Goal: Transaction & Acquisition: Register for event/course

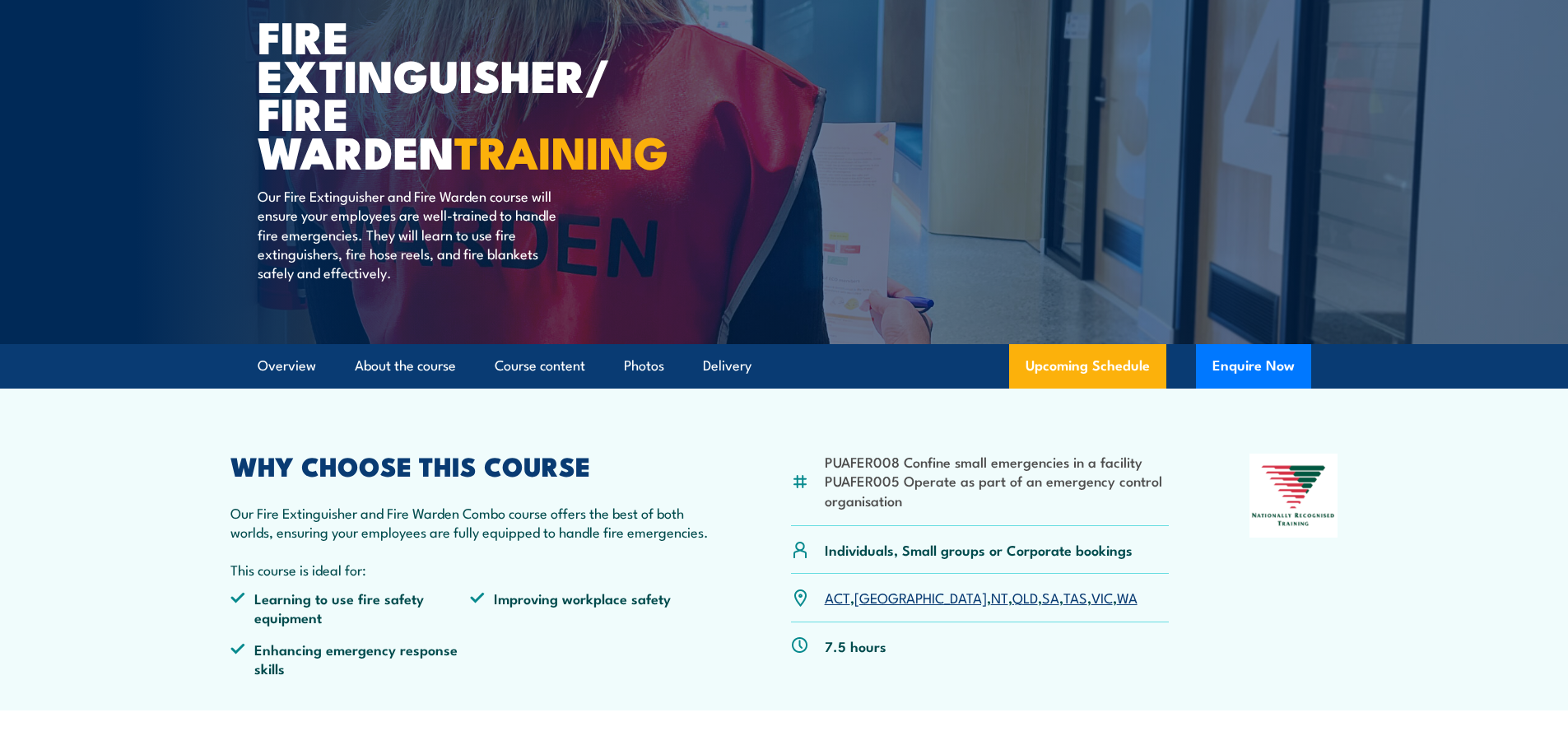
scroll to position [329, 0]
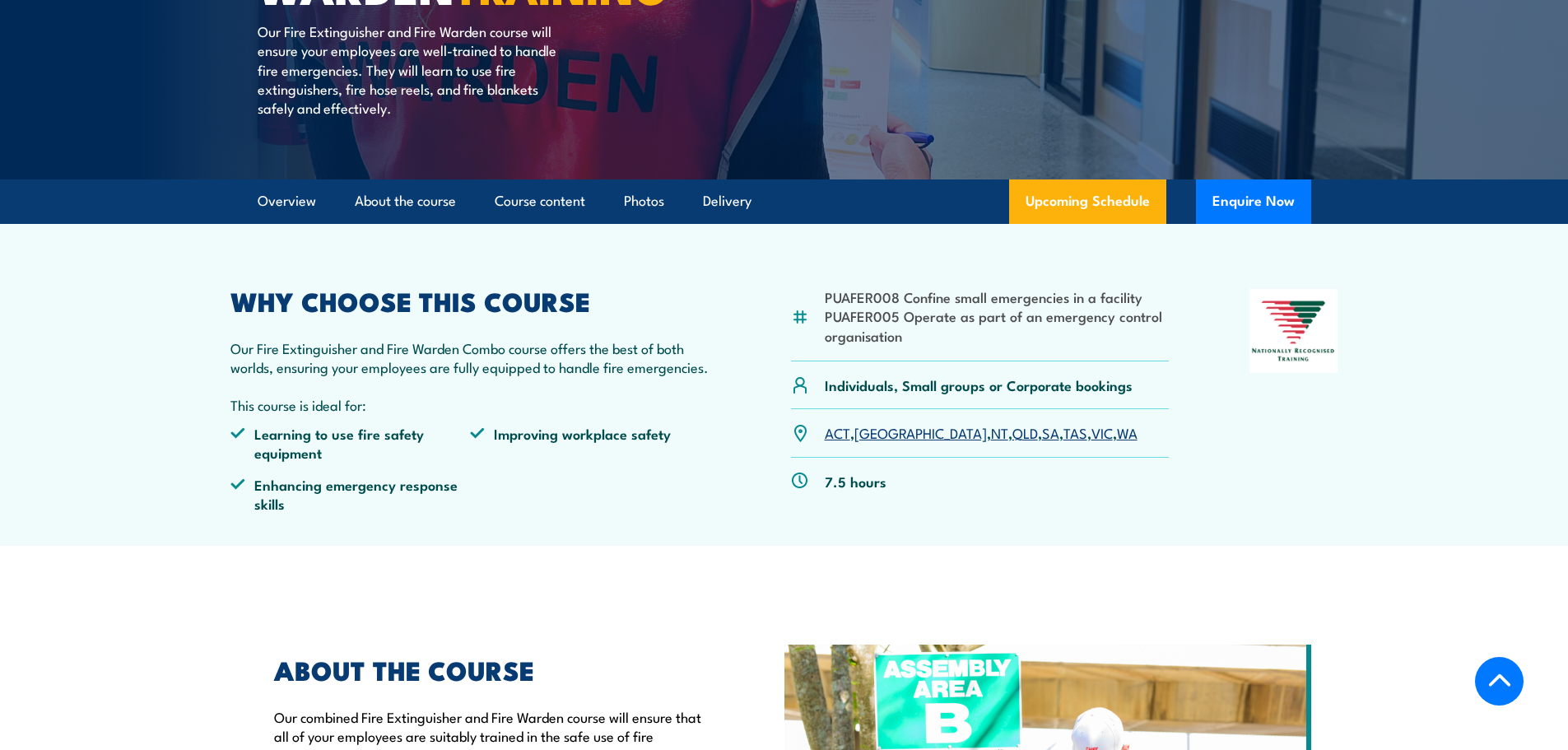
click at [1117, 434] on link "WA" at bounding box center [1127, 432] width 21 height 20
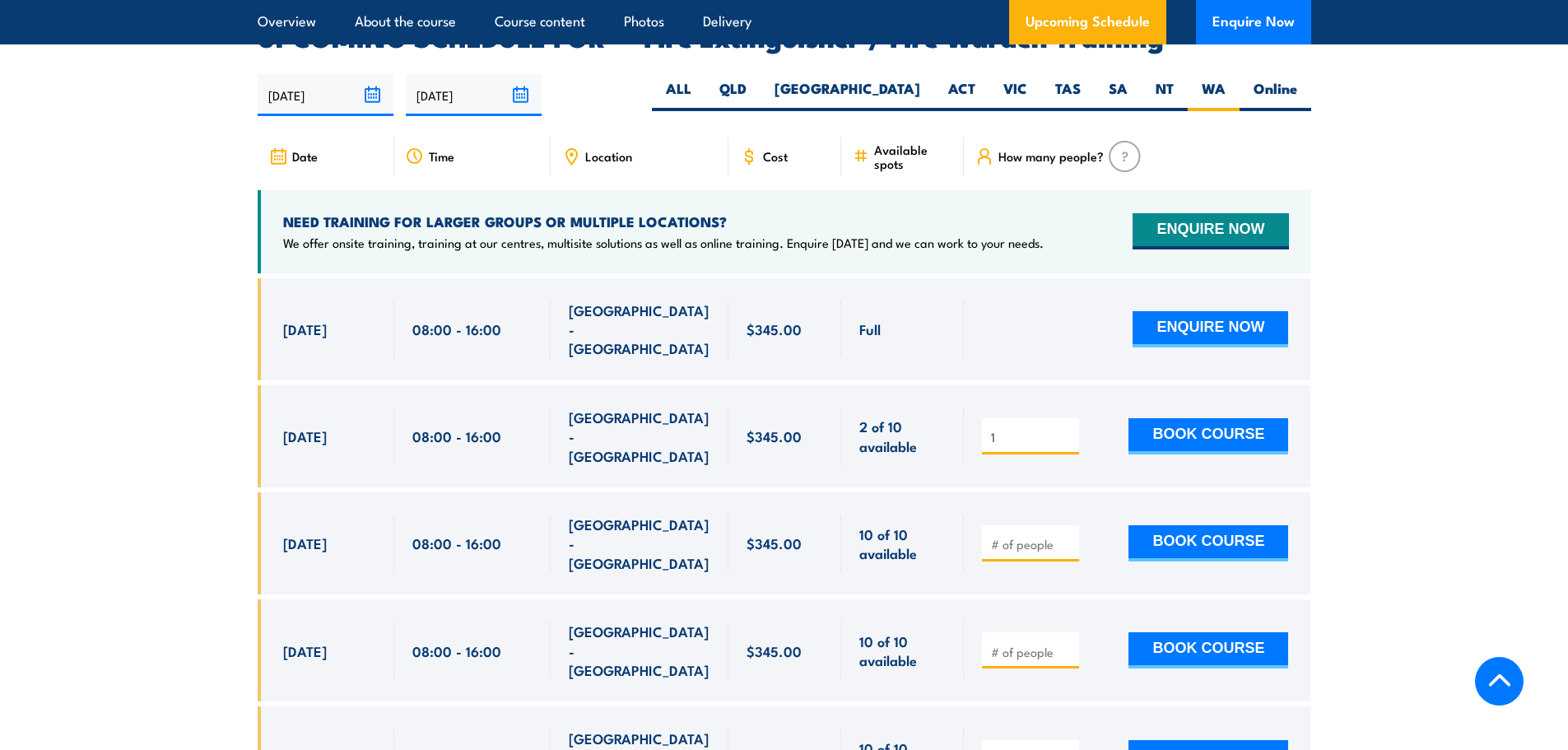
click at [1067, 429] on input "1" at bounding box center [1032, 437] width 82 height 16
type input "2"
click at [1067, 429] on input "2" at bounding box center [1032, 437] width 82 height 16
click at [1202, 418] on button "BOOK COURSE" at bounding box center [1207, 436] width 159 height 36
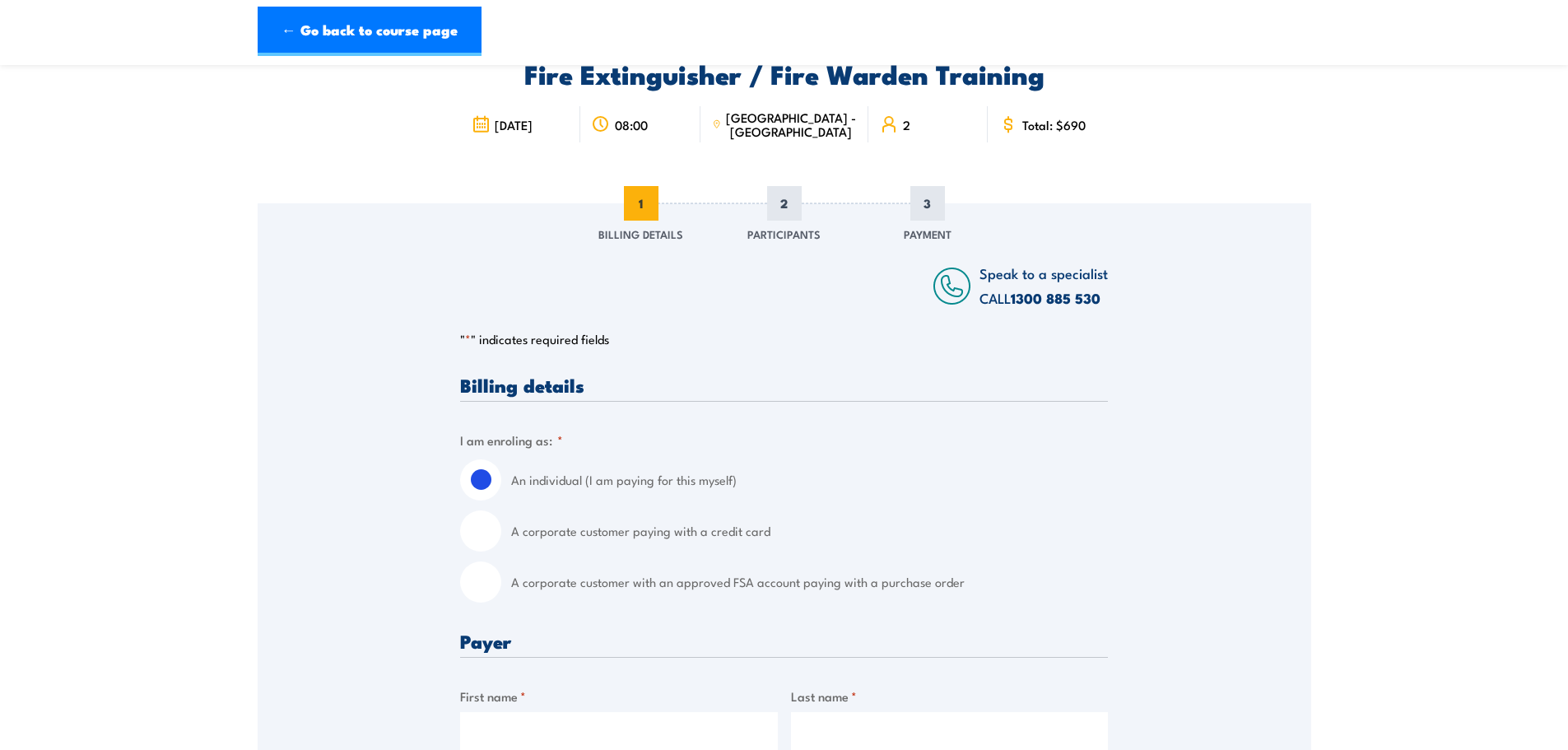
scroll to position [165, 0]
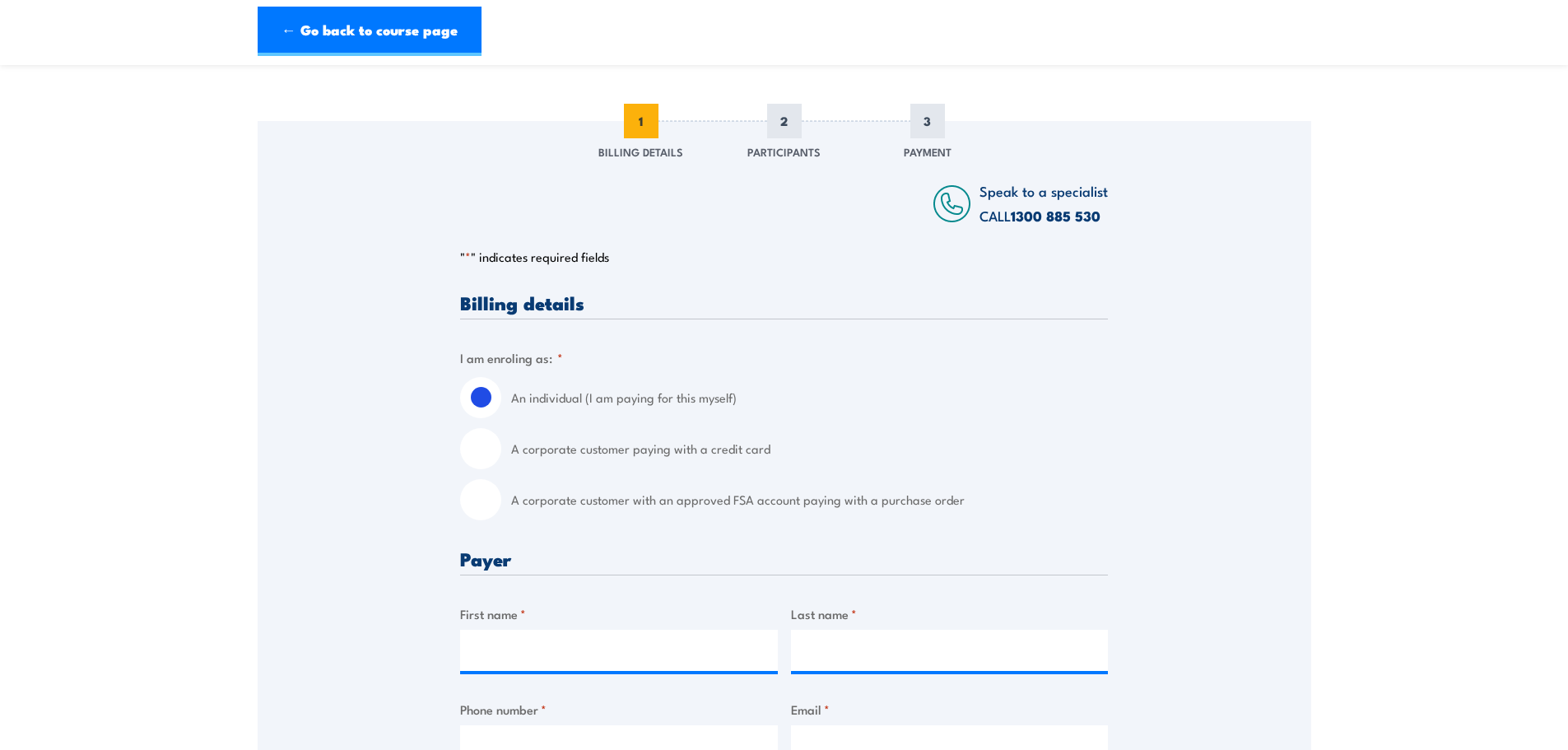
click at [488, 463] on input "A corporate customer paying with a credit card" at bounding box center [480, 448] width 41 height 41
radio input "true"
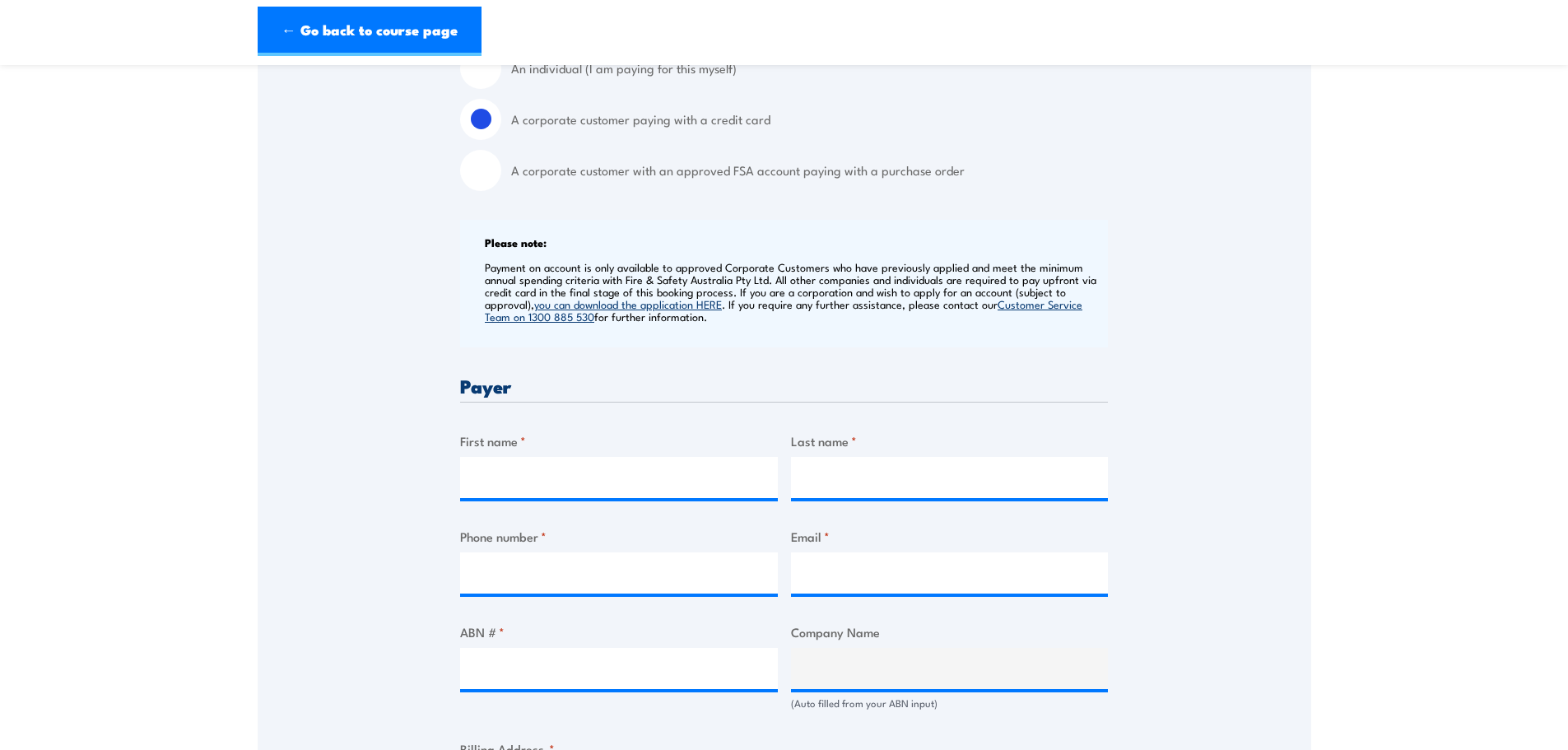
scroll to position [658, 0]
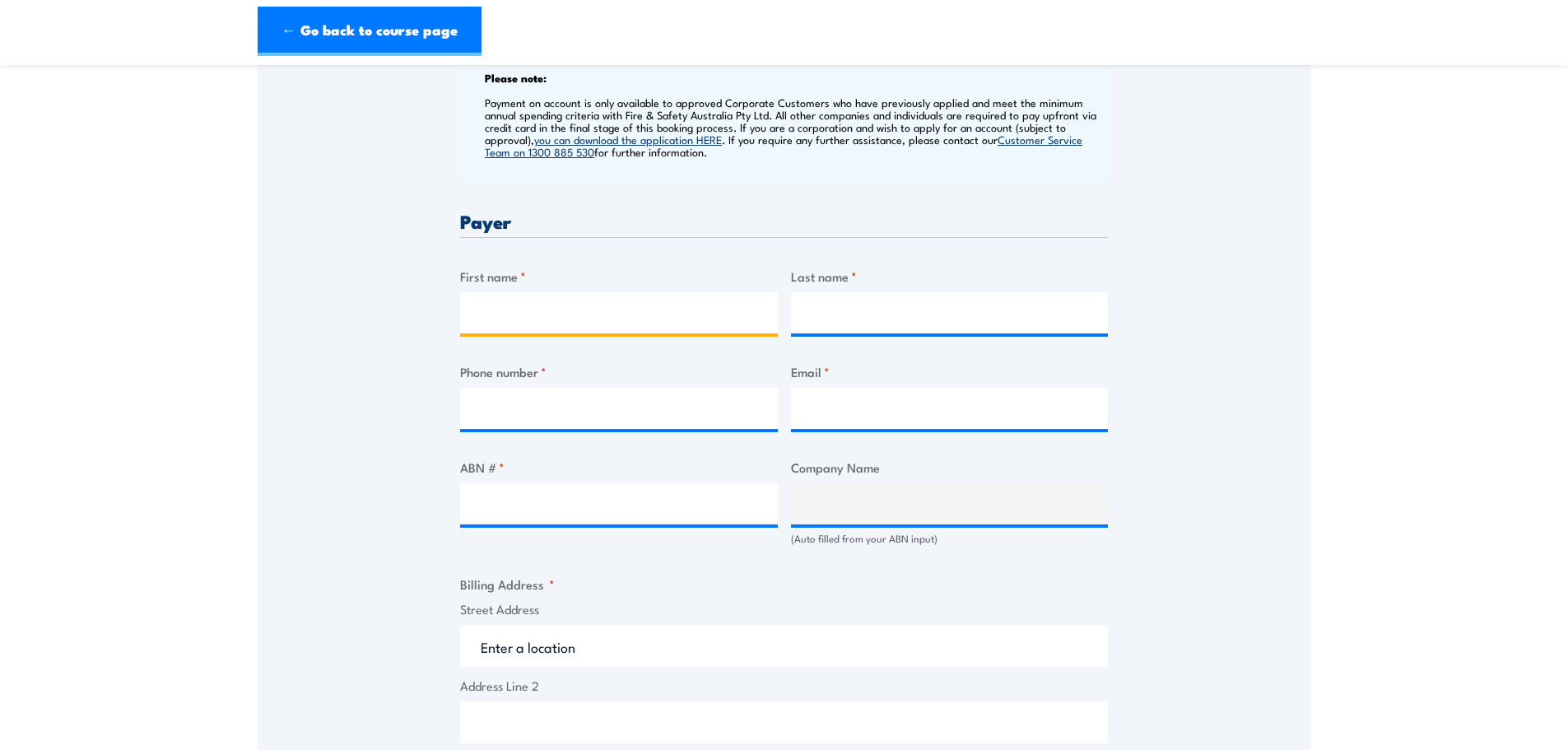
click at [641, 316] on input "First name *" at bounding box center [618, 312] width 318 height 41
type input "Cristina"
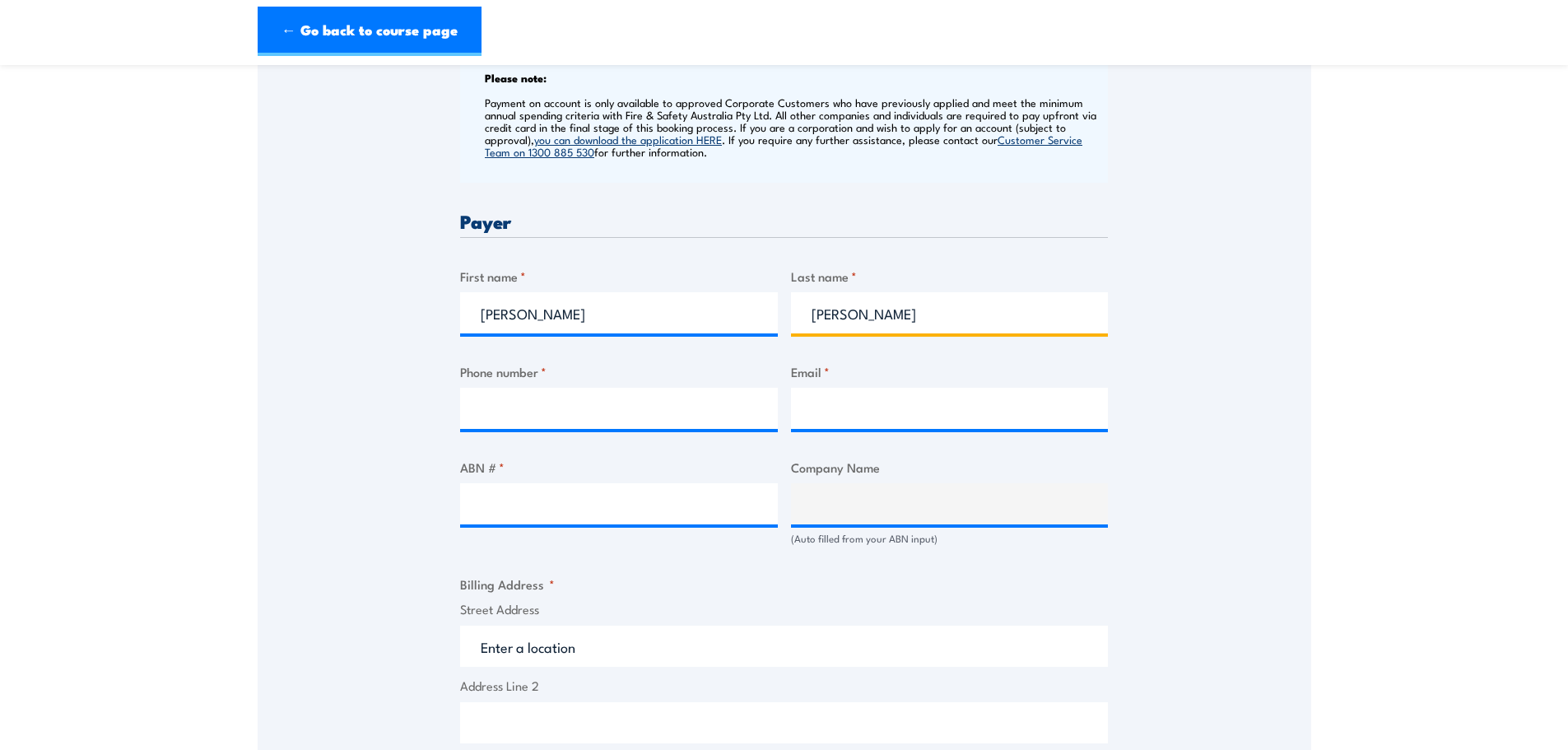
type input "Sancho"
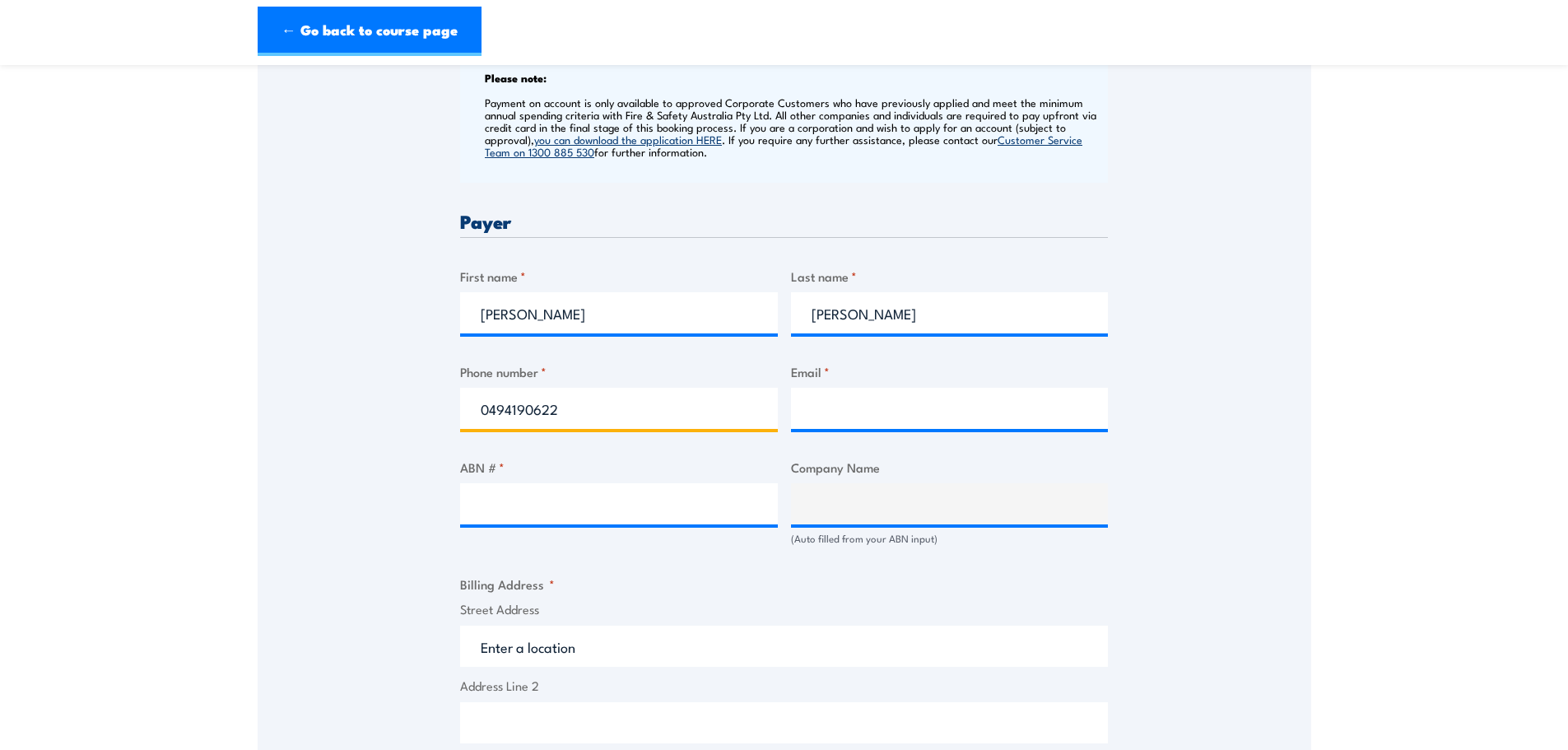
type input "0494190622"
type input "c"
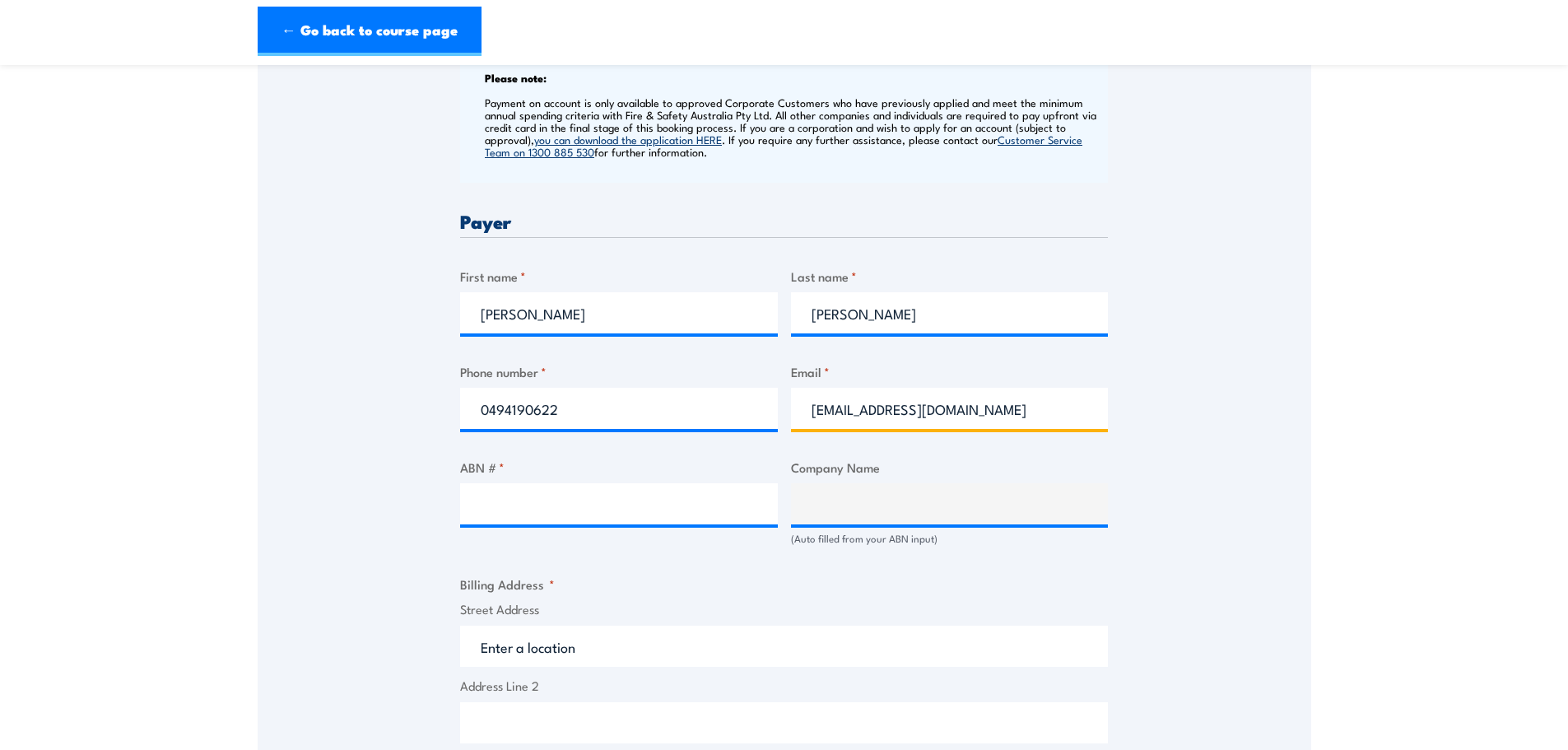
type input "purchasing@escapethis.com.au"
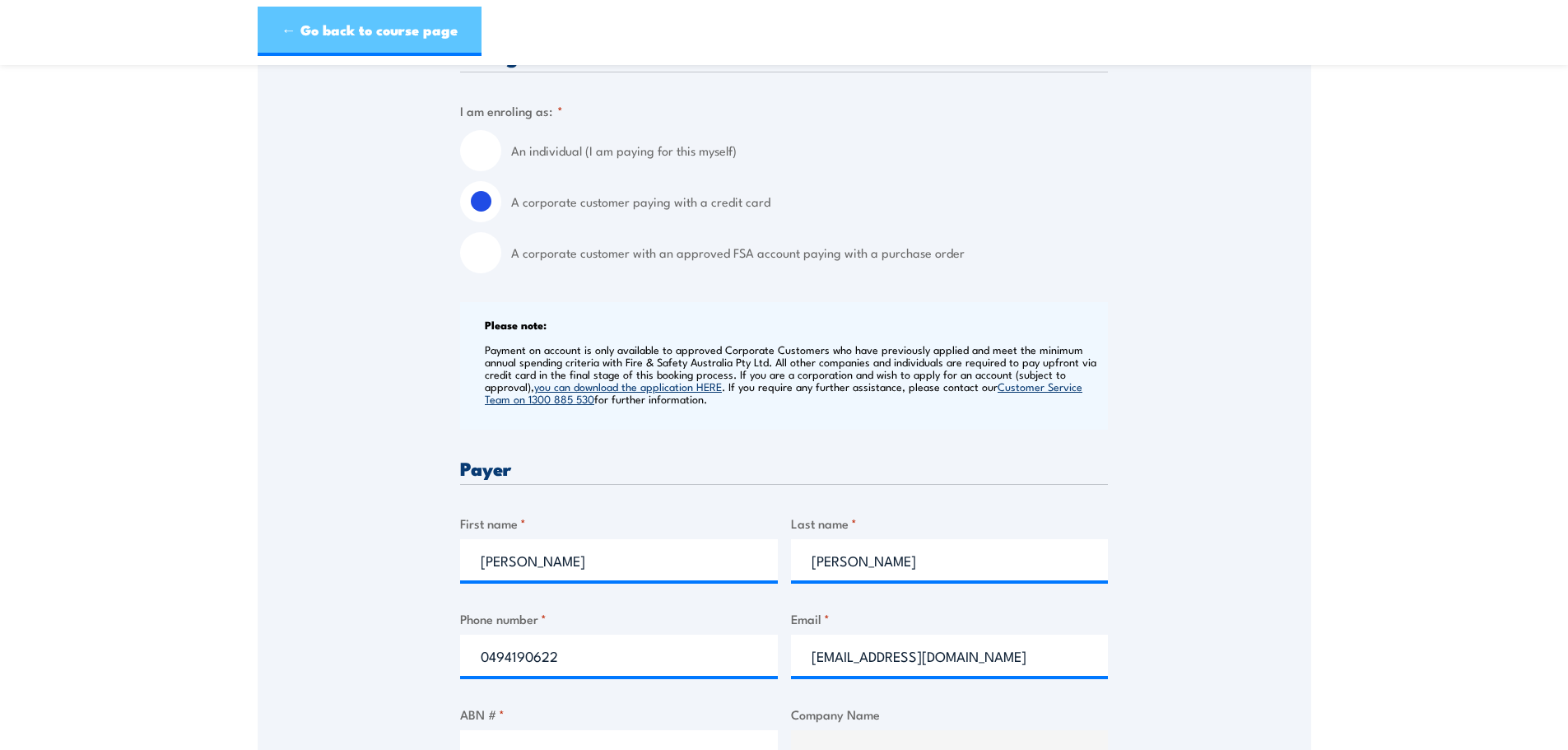
click at [324, 30] on link "← Go back to course page" at bounding box center [369, 31] width 224 height 50
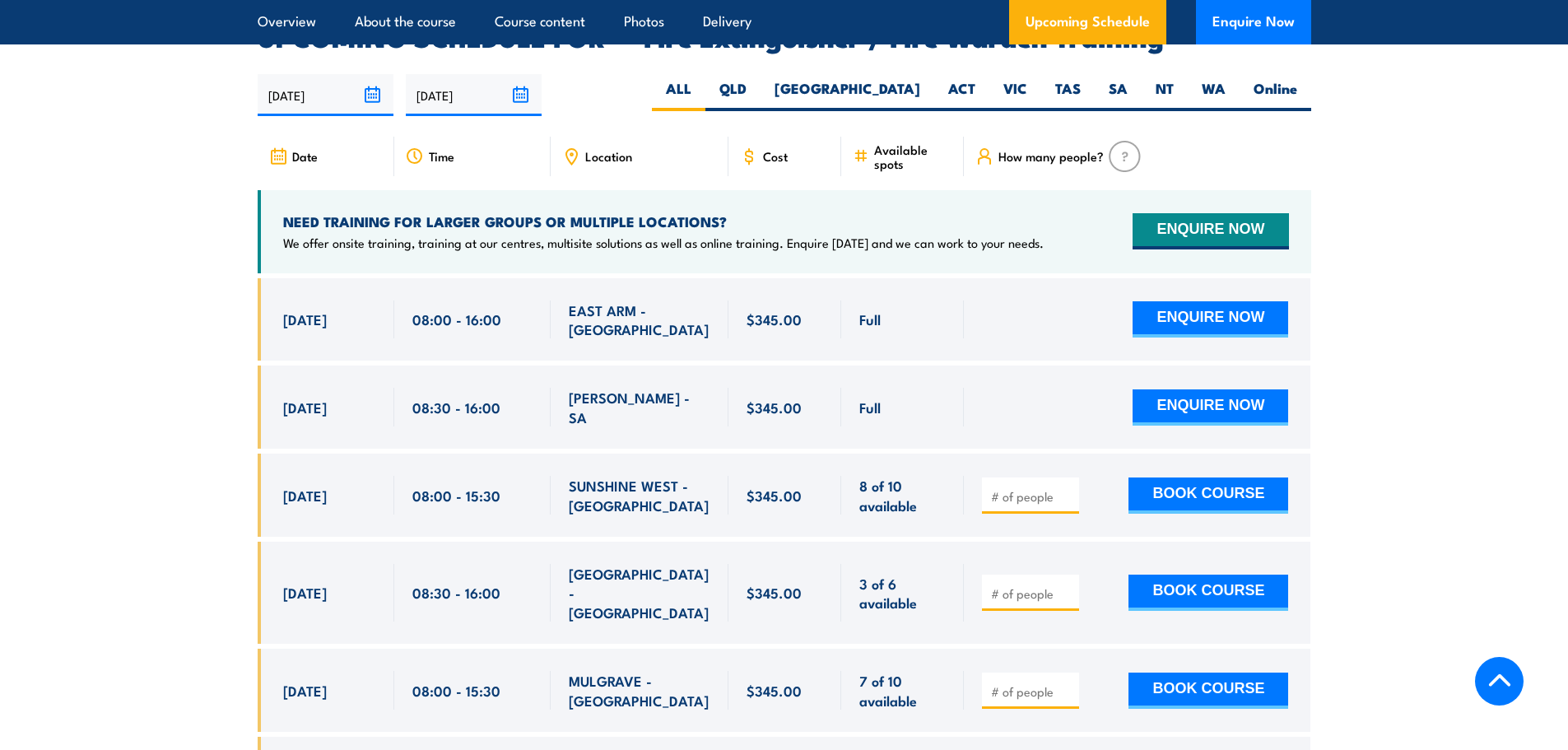
click at [1042, 489] on input "number" at bounding box center [1032, 496] width 82 height 16
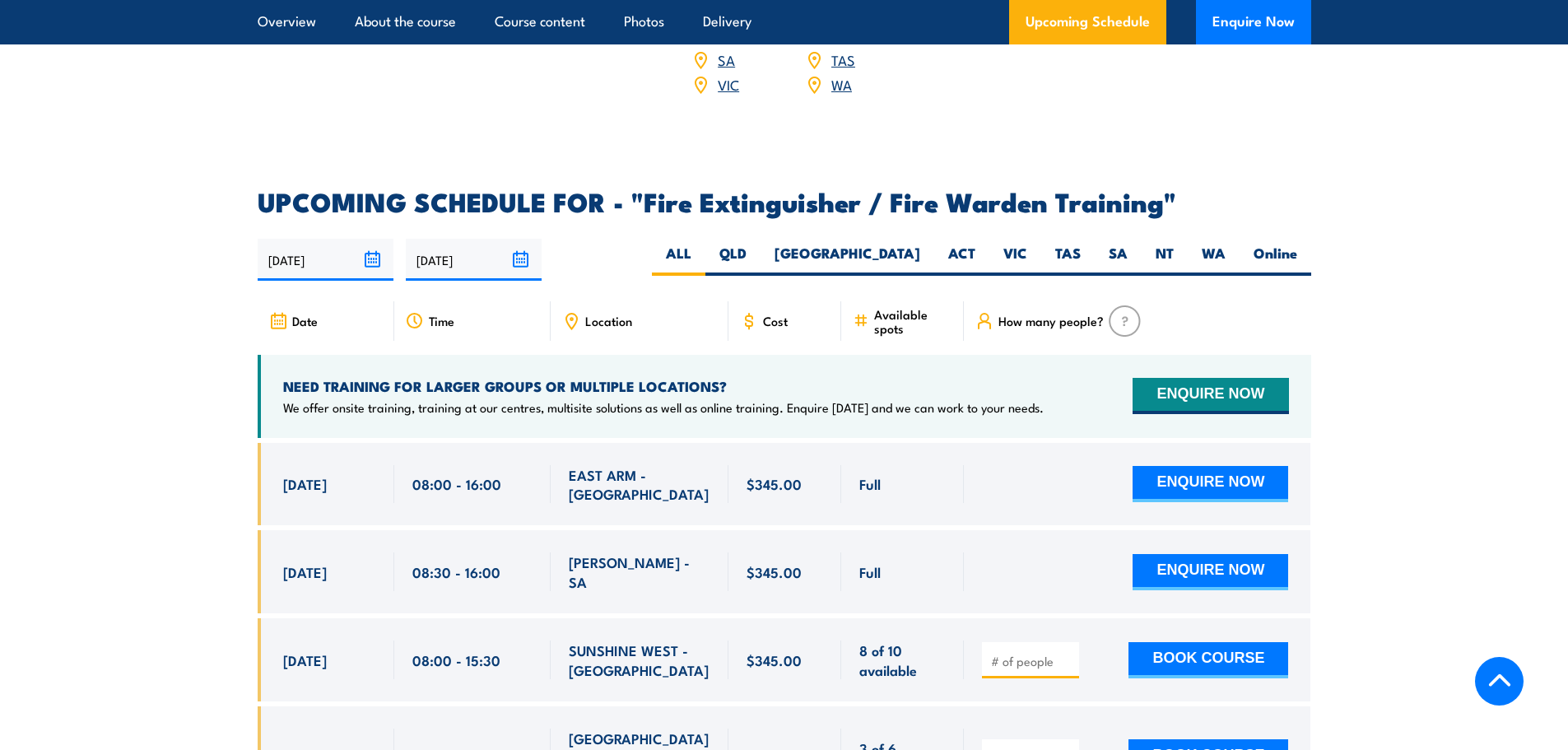
scroll to position [2457, 0]
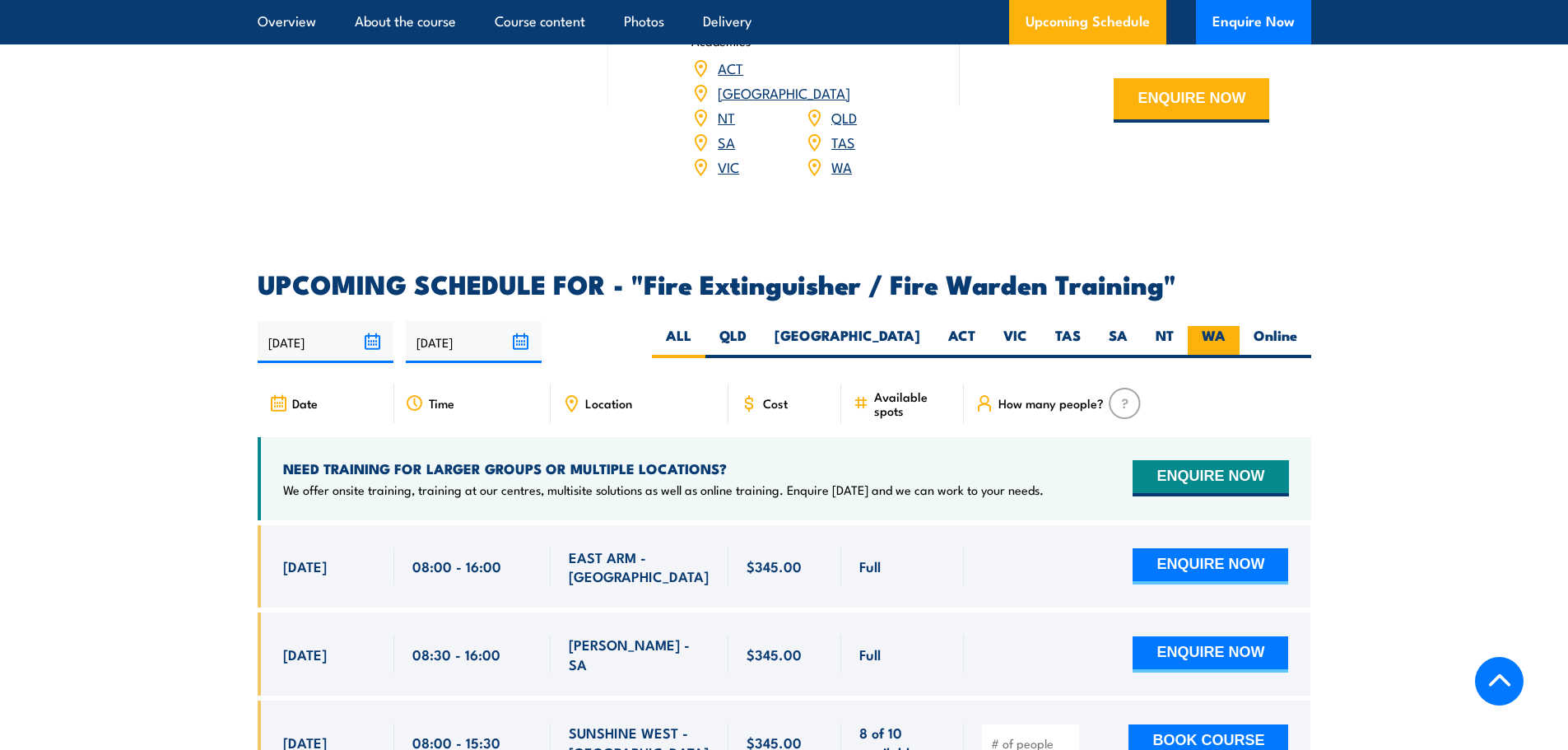
click at [1204, 326] on label "WA" at bounding box center [1213, 343] width 52 height 32
click at [1226, 326] on input "WA" at bounding box center [1230, 331] width 10 height 10
radio input "true"
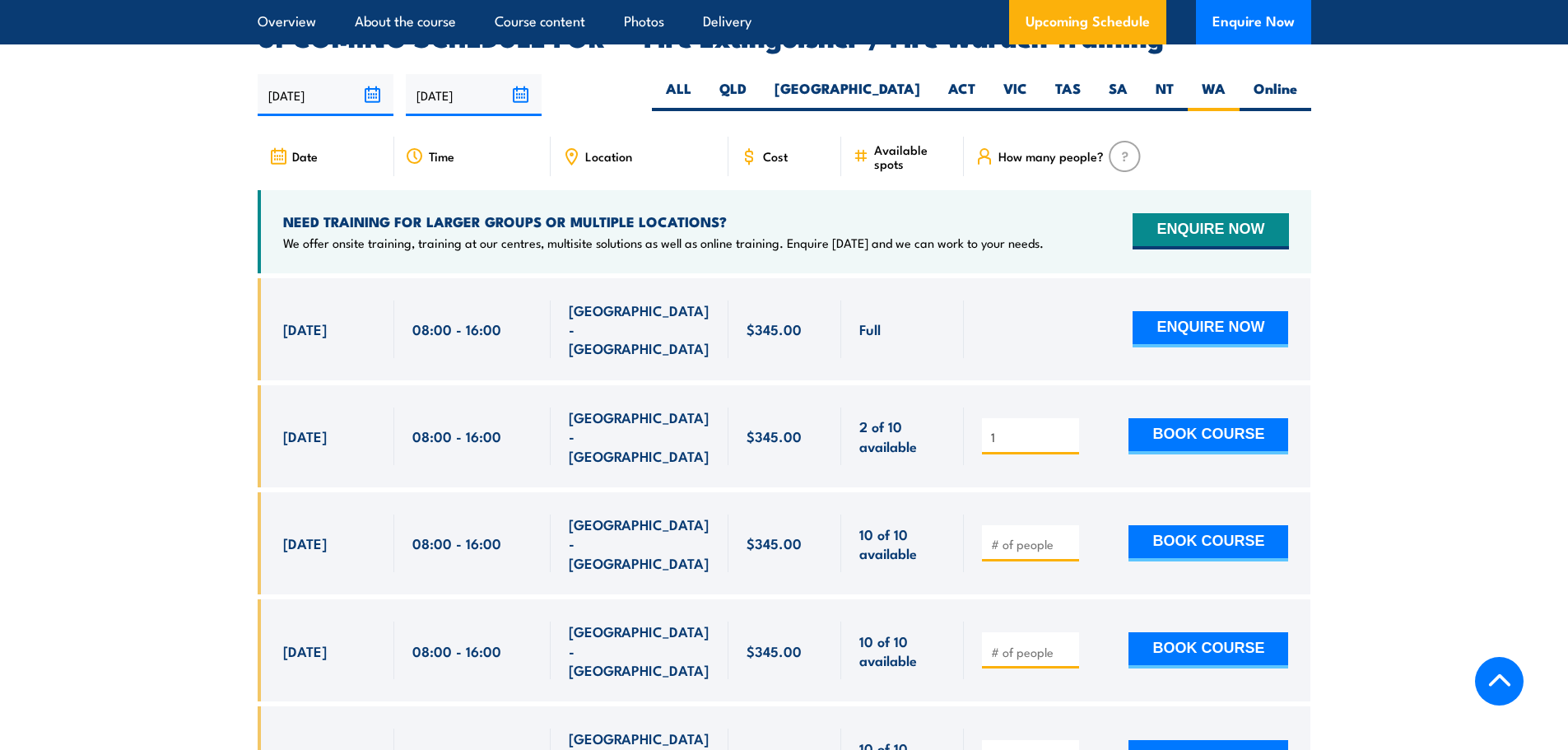
click at [1070, 429] on input "1" at bounding box center [1032, 437] width 82 height 16
type input "2"
click at [1066, 429] on input "2" at bounding box center [1032, 437] width 82 height 16
click at [1063, 536] on input "1" at bounding box center [1032, 544] width 82 height 16
type input "2"
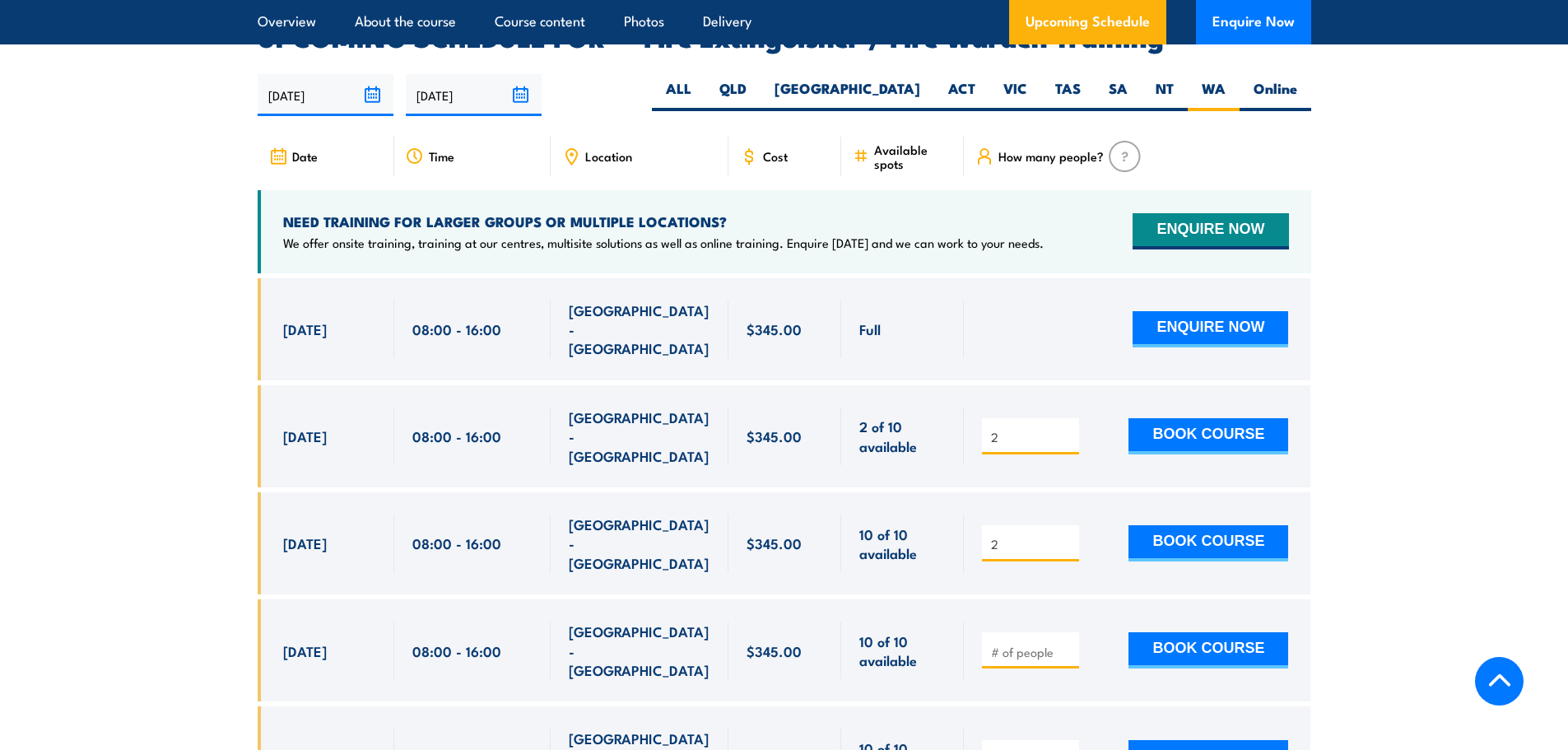
click at [1063, 536] on input "2" at bounding box center [1032, 544] width 82 height 16
click at [1215, 418] on button "BOOK COURSE" at bounding box center [1207, 436] width 159 height 36
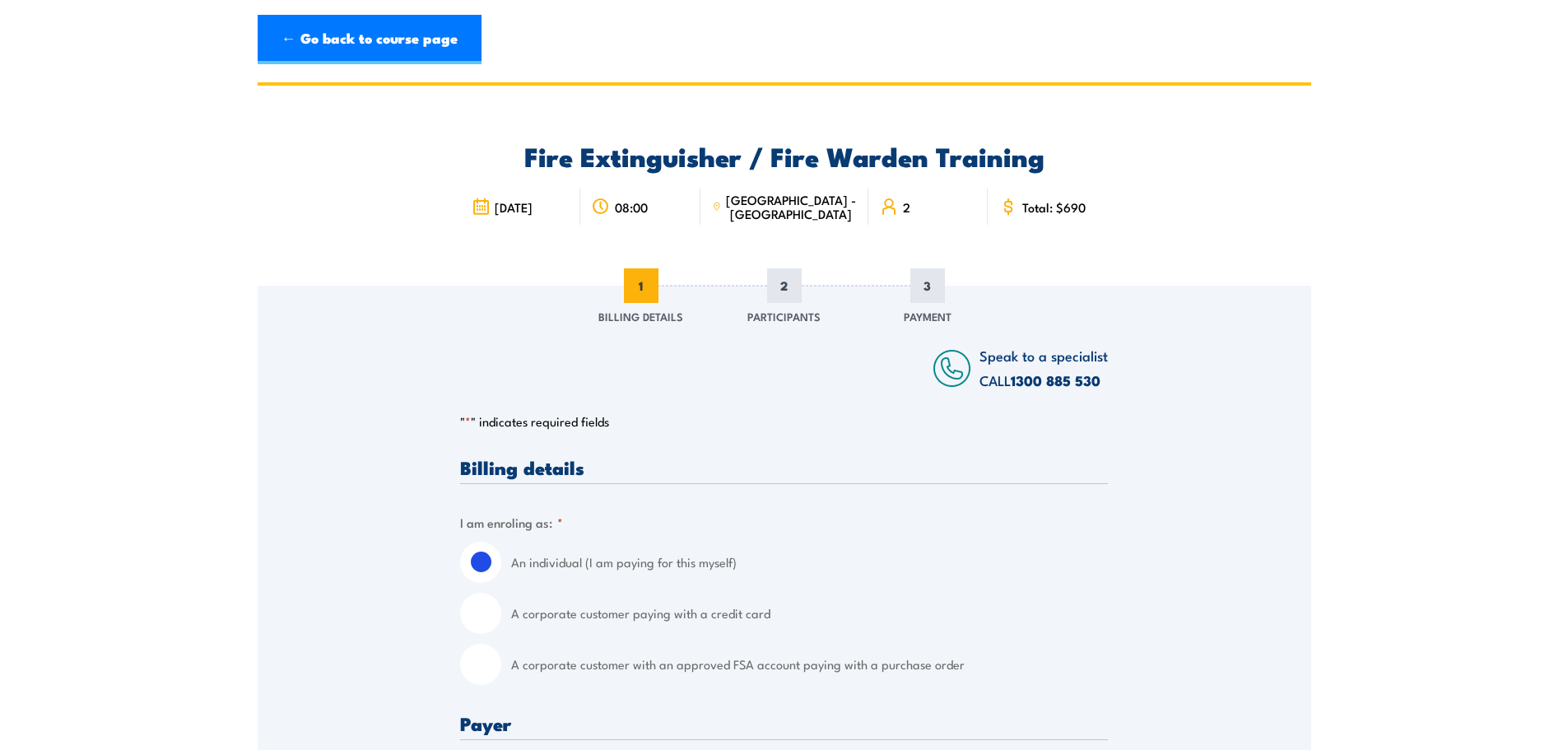
scroll to position [329, 0]
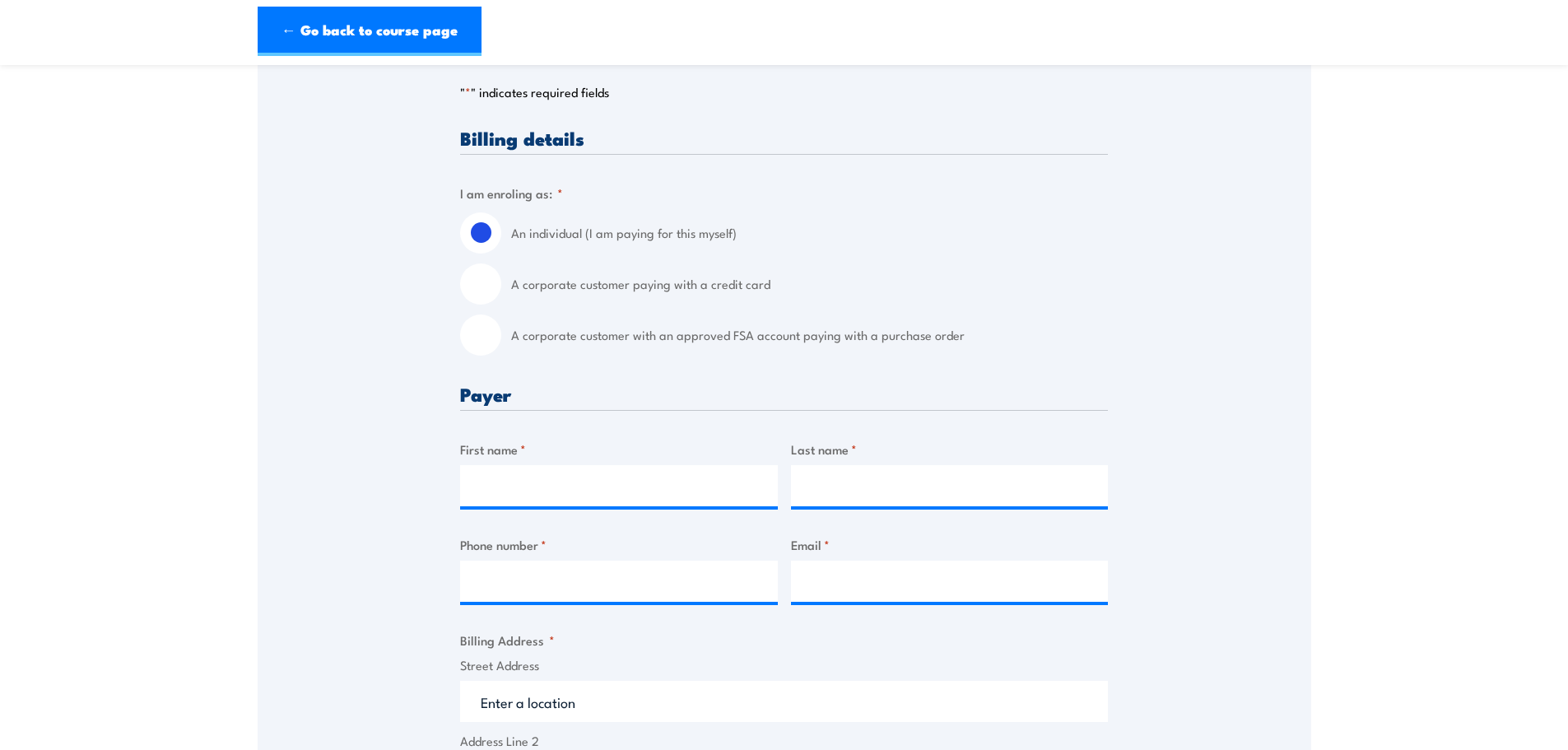
click at [631, 283] on label "A corporate customer paying with a credit card" at bounding box center [810, 283] width 597 height 41
click at [502, 283] on input "A corporate customer paying with a credit card" at bounding box center [480, 283] width 41 height 41
radio input "true"
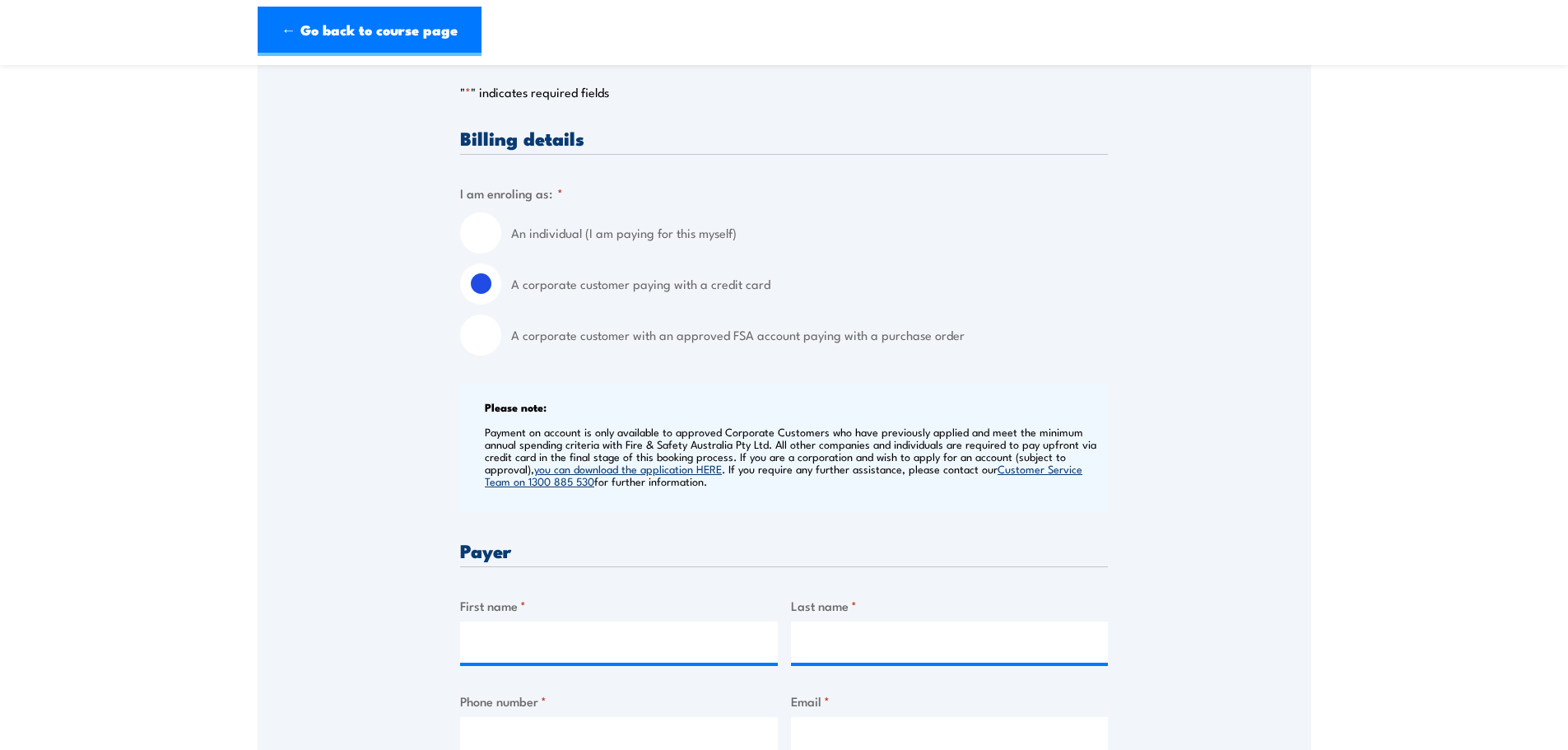
scroll to position [658, 0]
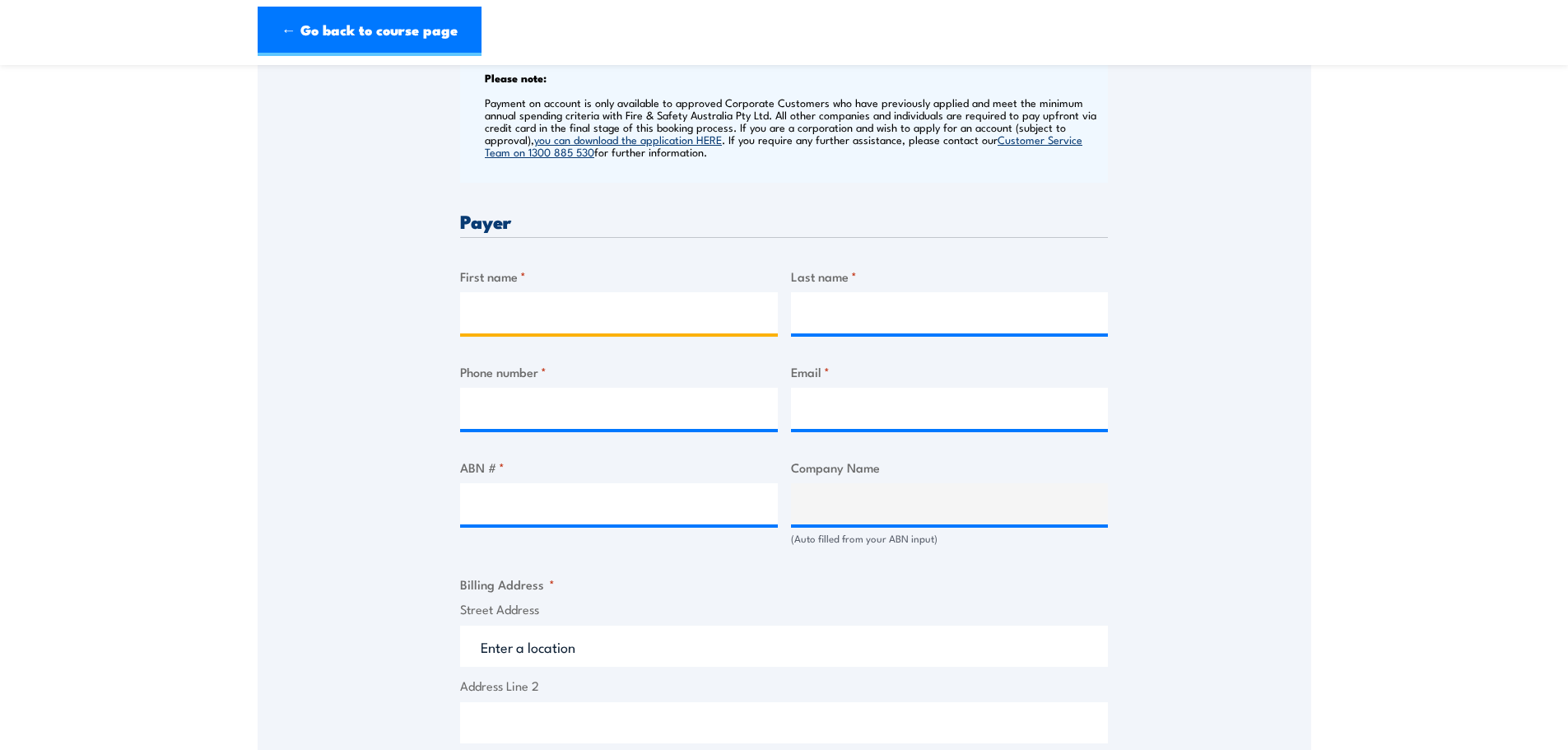
click at [569, 311] on input "First name *" at bounding box center [618, 312] width 318 height 41
type input "Cristina"
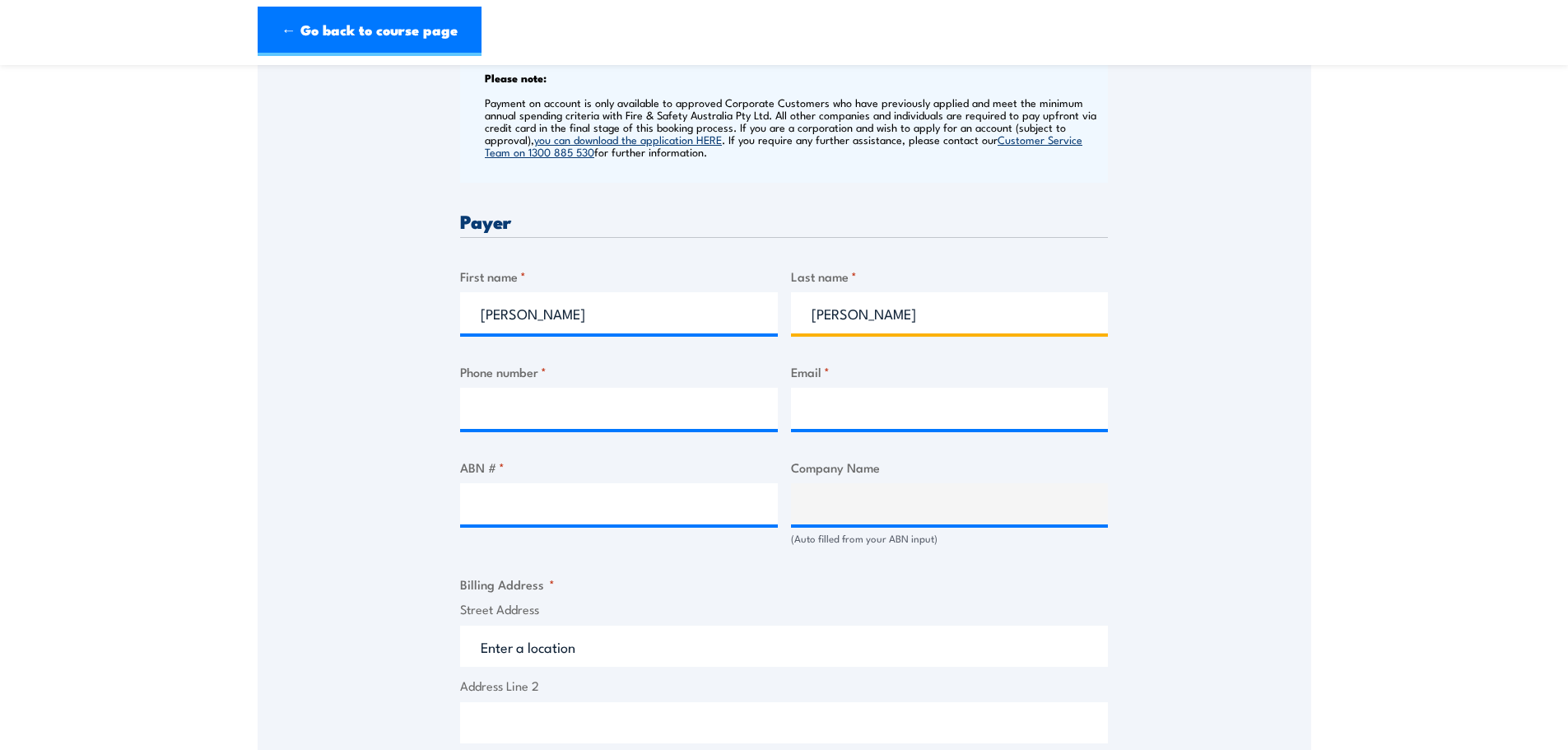
type input "Sancho"
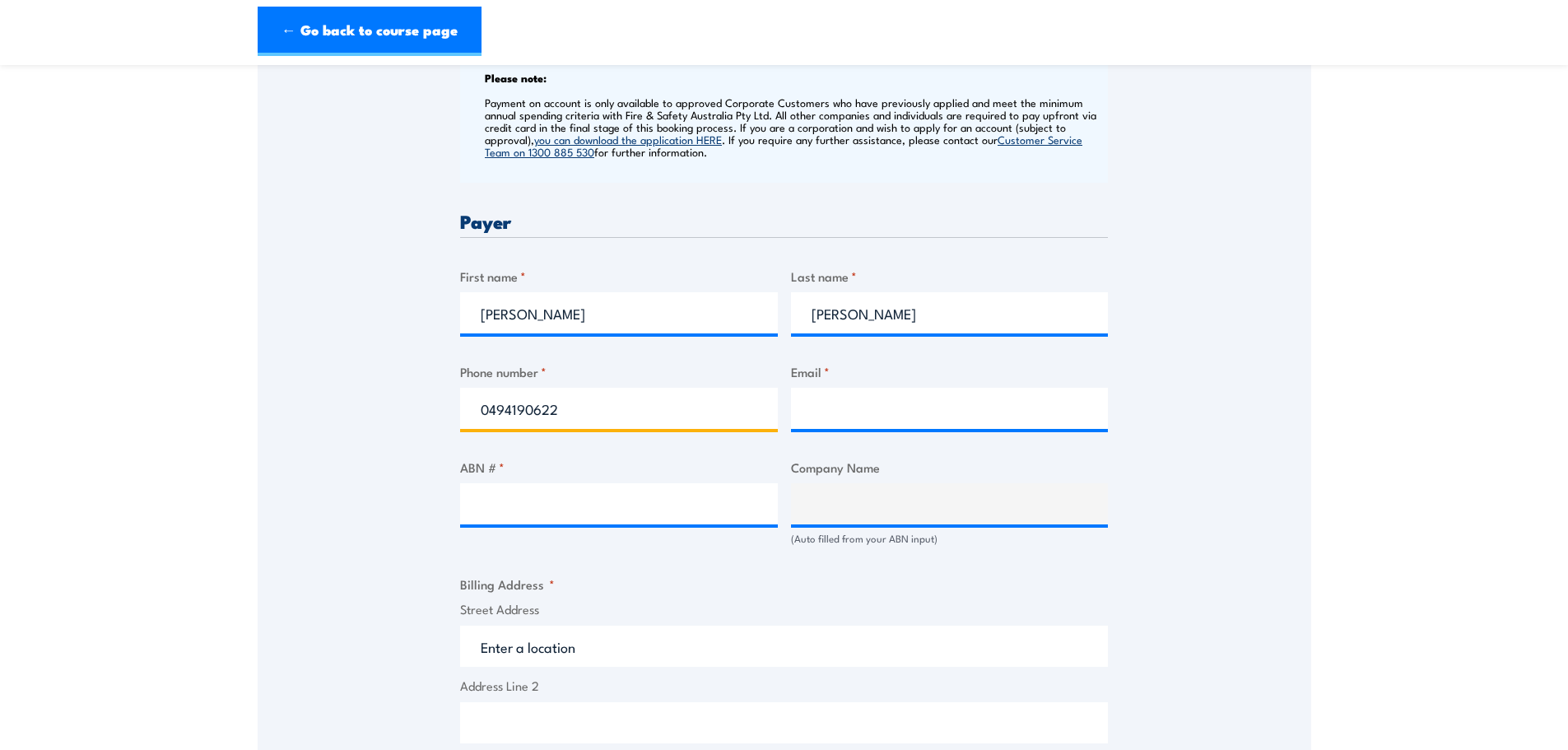
type input "0494190622"
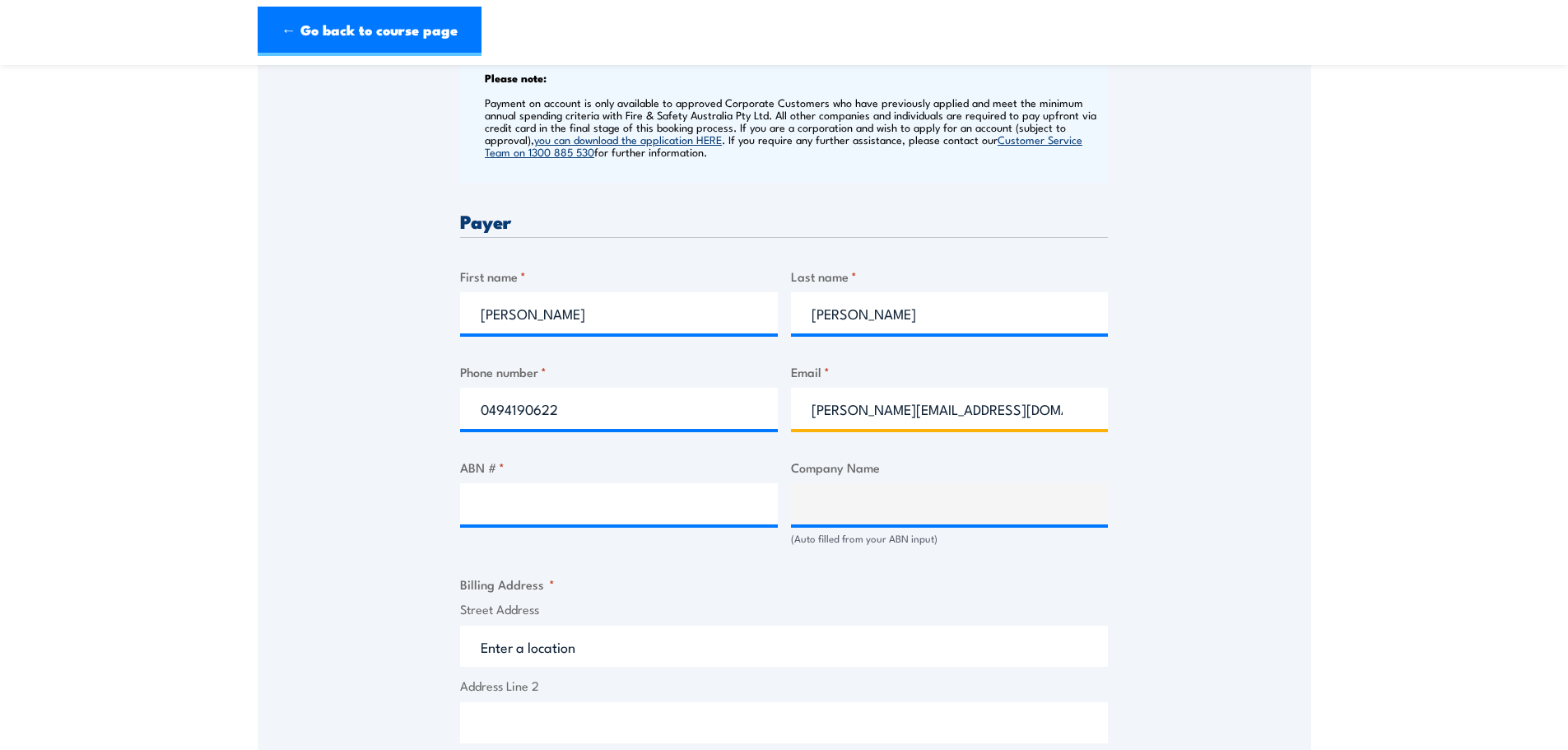
type input "cristina.sancho@escapethis.com.au"
click at [552, 495] on input "ABN # *" at bounding box center [618, 504] width 318 height 41
paste input "34 636 174 377"
type input "34 636 174 377"
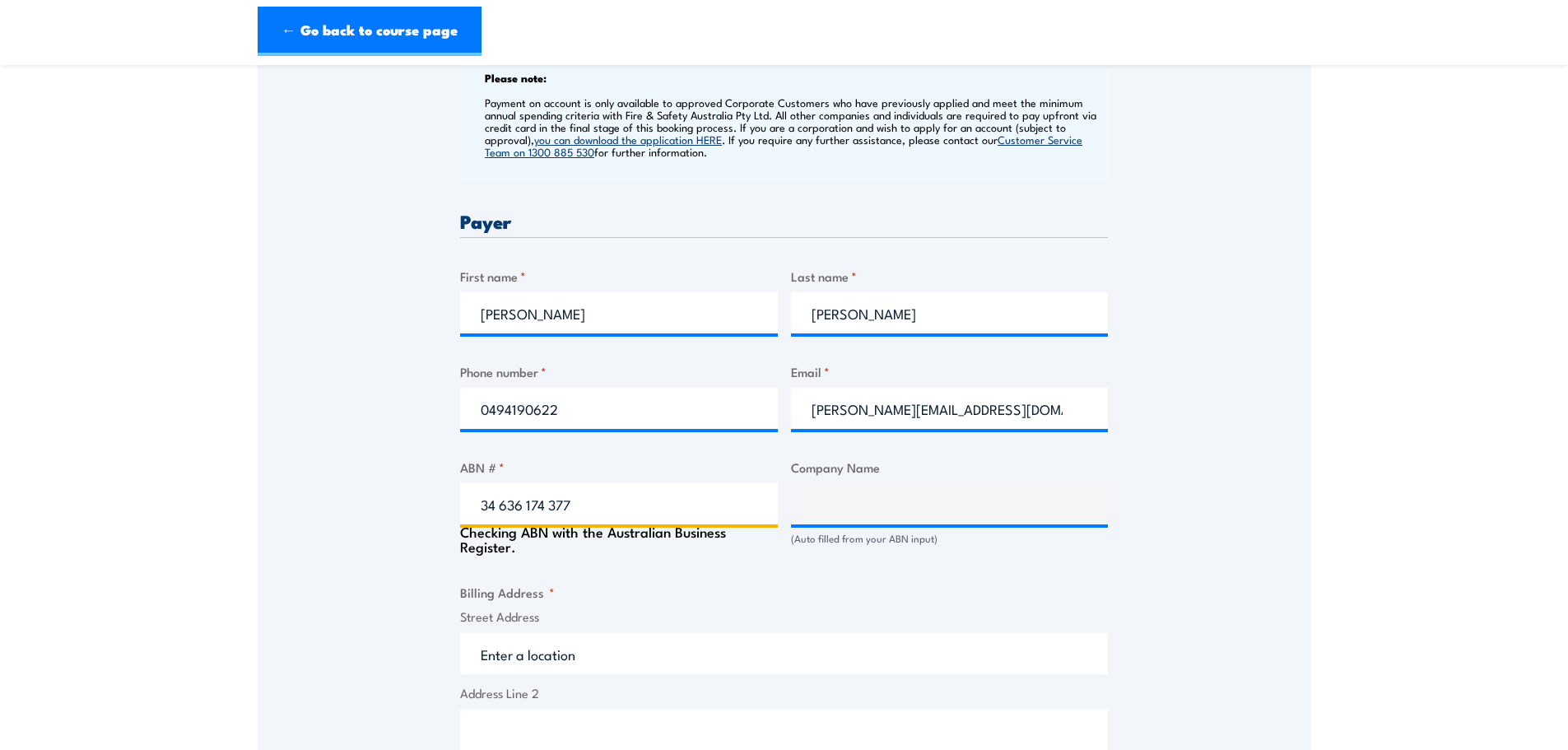
type input "ESCAPE THIS PTY LTD"
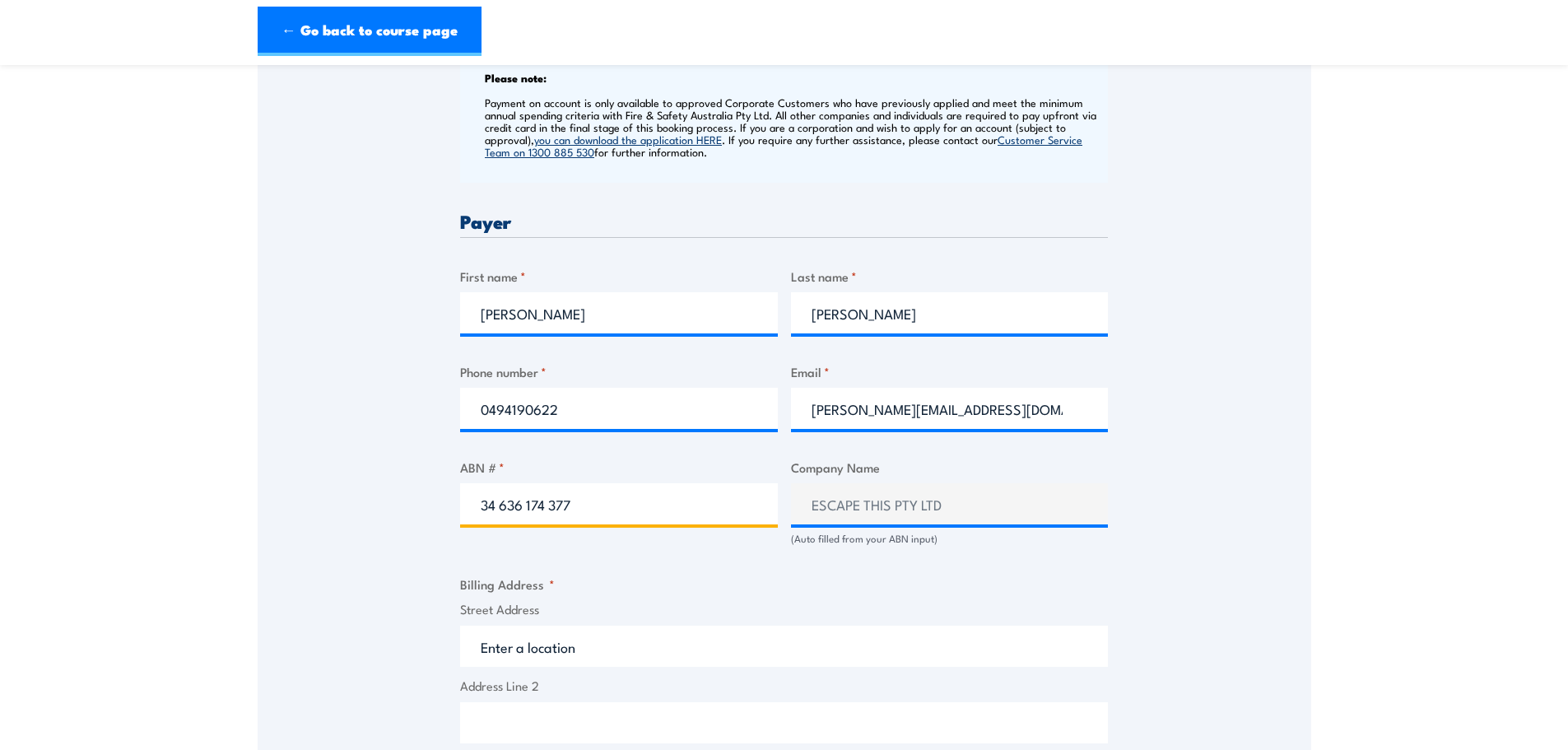
click at [503, 510] on input "34 636 174 377" at bounding box center [618, 504] width 318 height 41
click at [523, 509] on input "34636 174 377" at bounding box center [618, 504] width 318 height 41
click at [532, 507] on input "34636174 377" at bounding box center [618, 504] width 318 height 41
click at [547, 505] on input "34636174 377" at bounding box center [618, 504] width 318 height 41
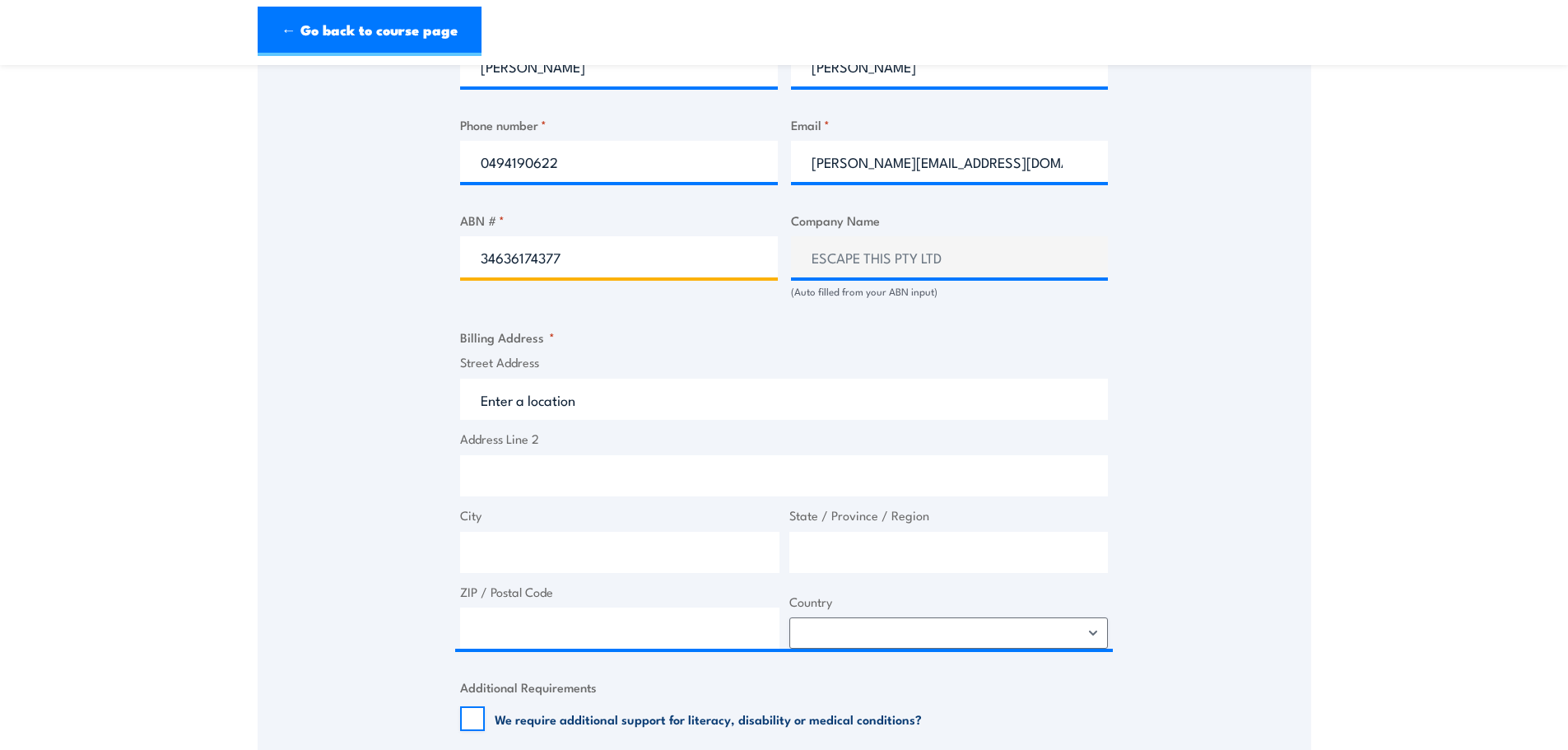
type input "34636174377"
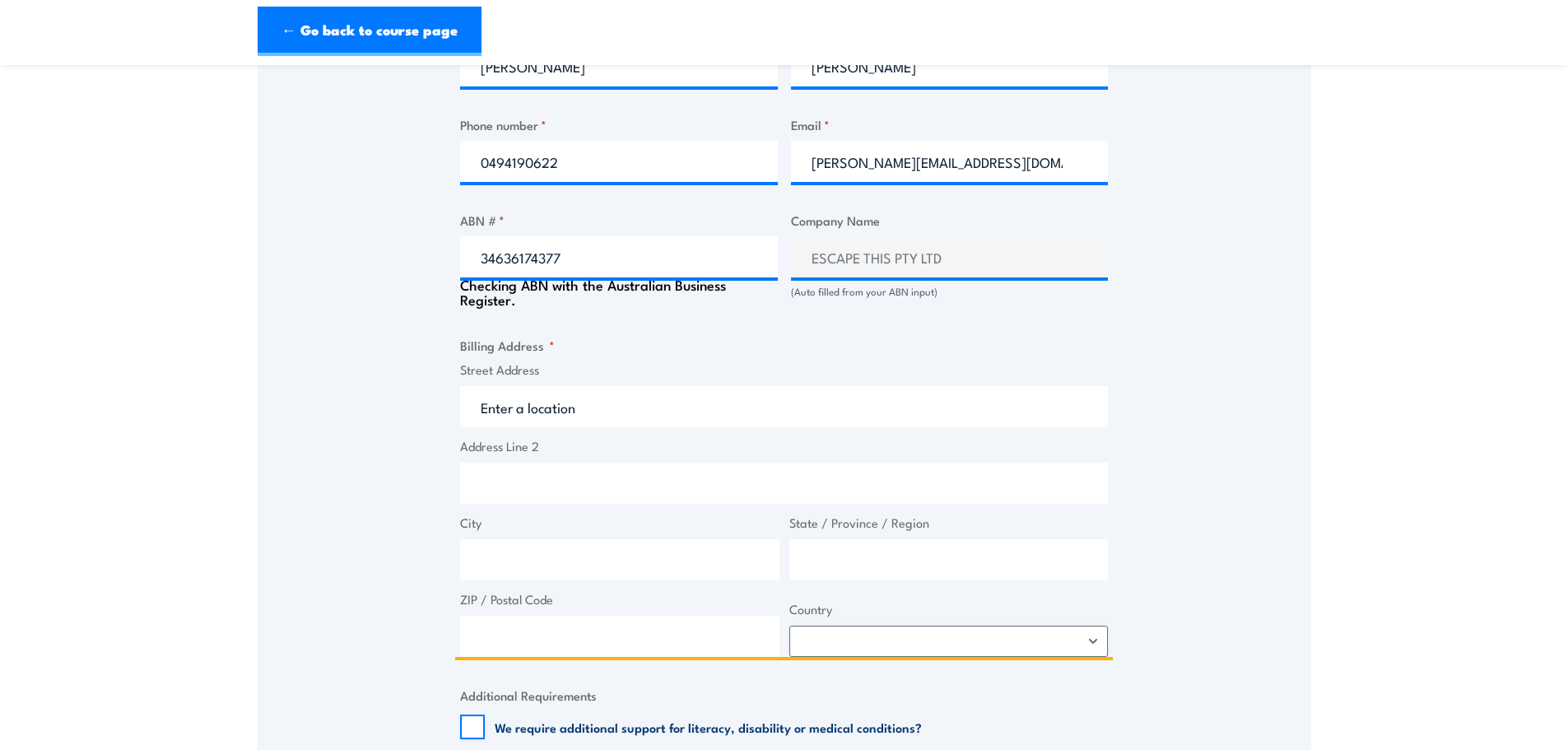
click at [569, 397] on input "Street Address" at bounding box center [783, 406] width 648 height 41
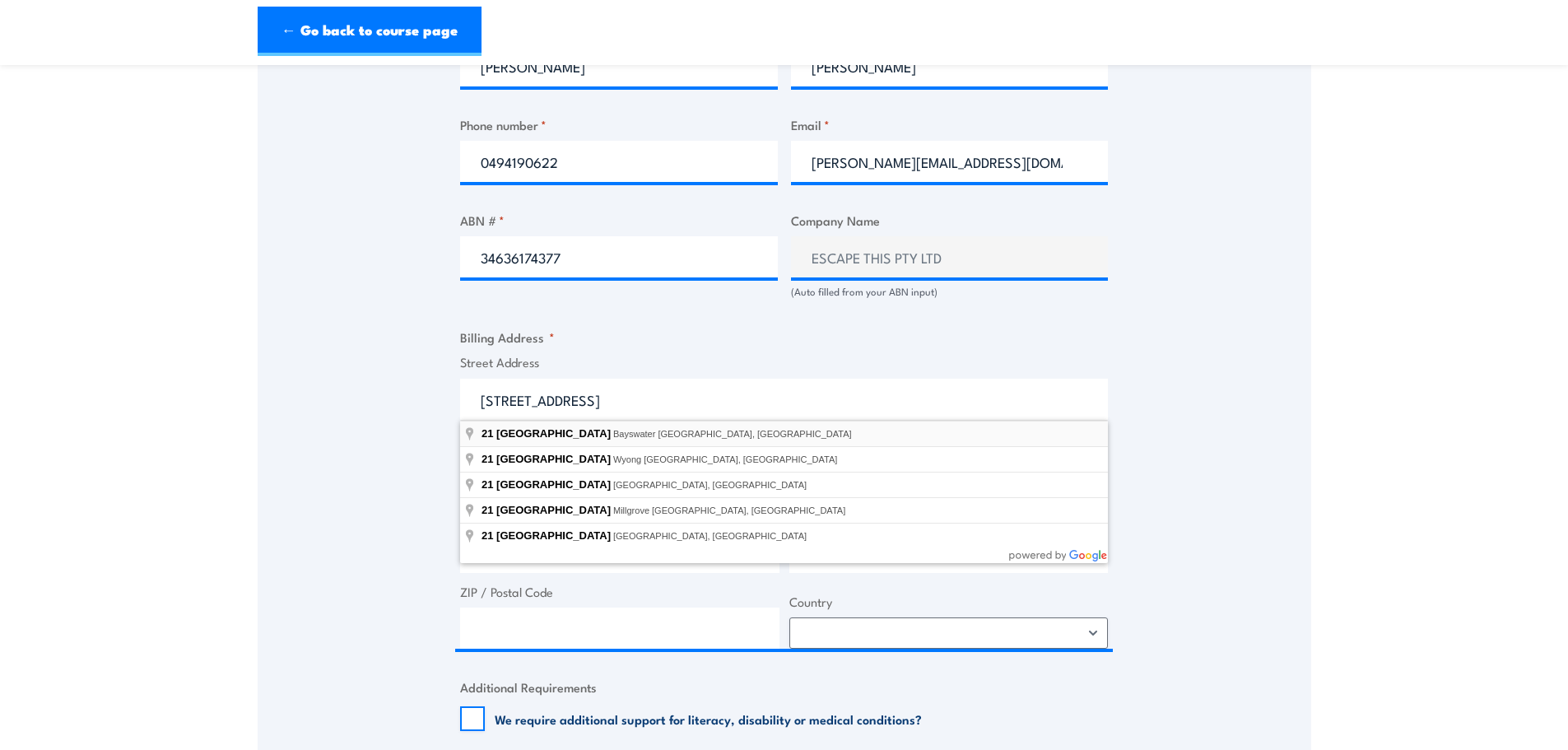
type input "21 River Road, Bayswater WA, Australia"
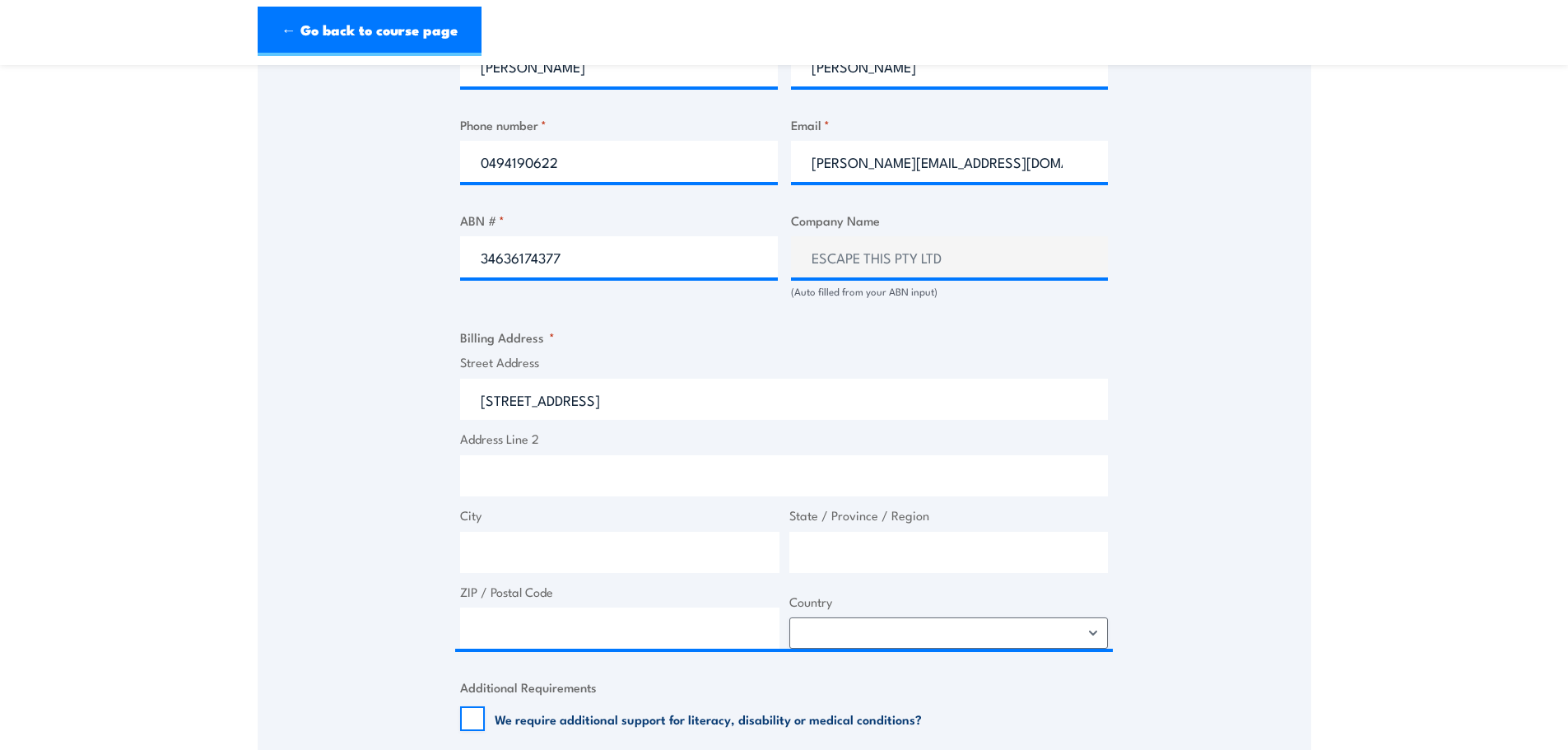
type input "21 River Rd"
type input "Bayswater"
type input "Western Australia"
type input "6053"
select select "Australia"
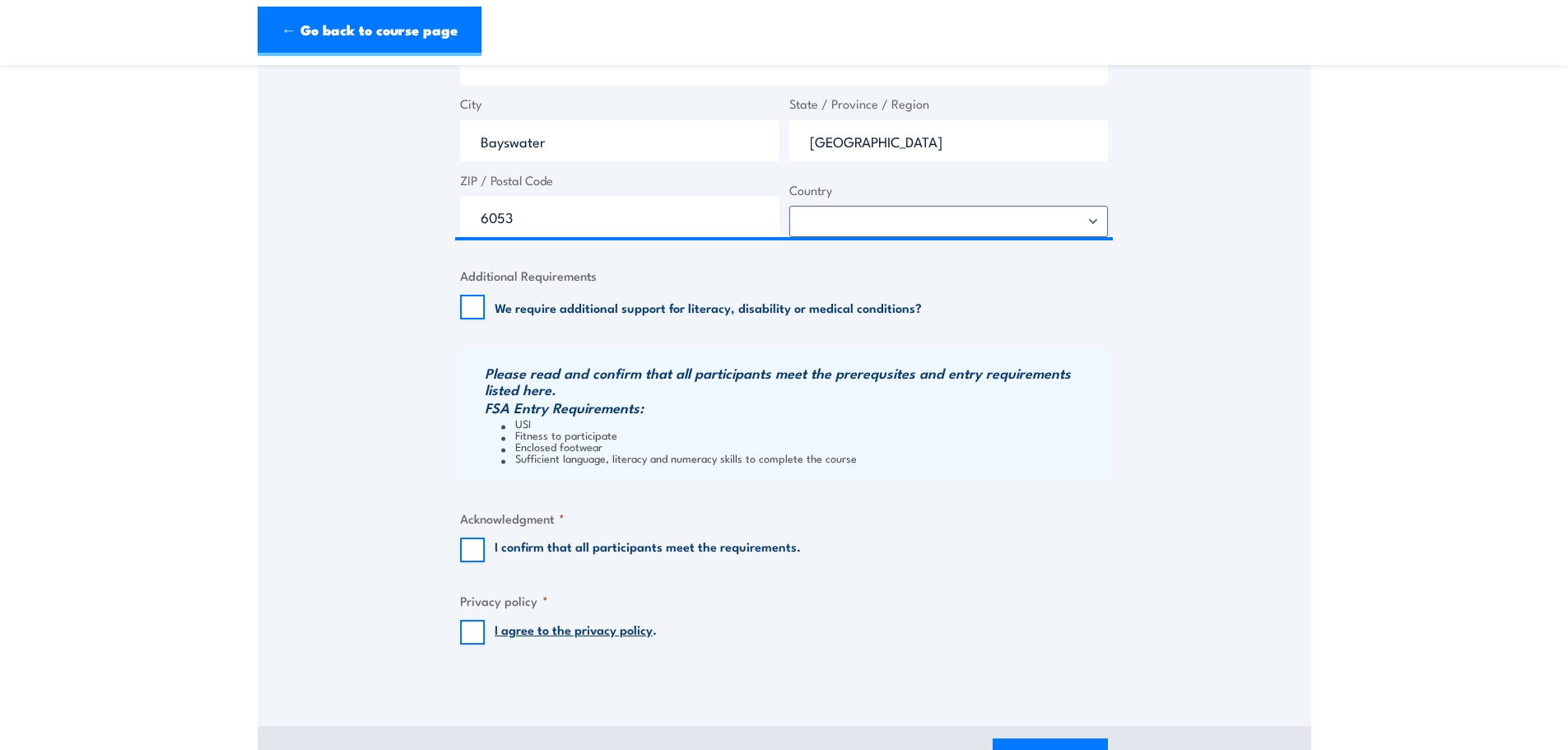
scroll to position [1400, 0]
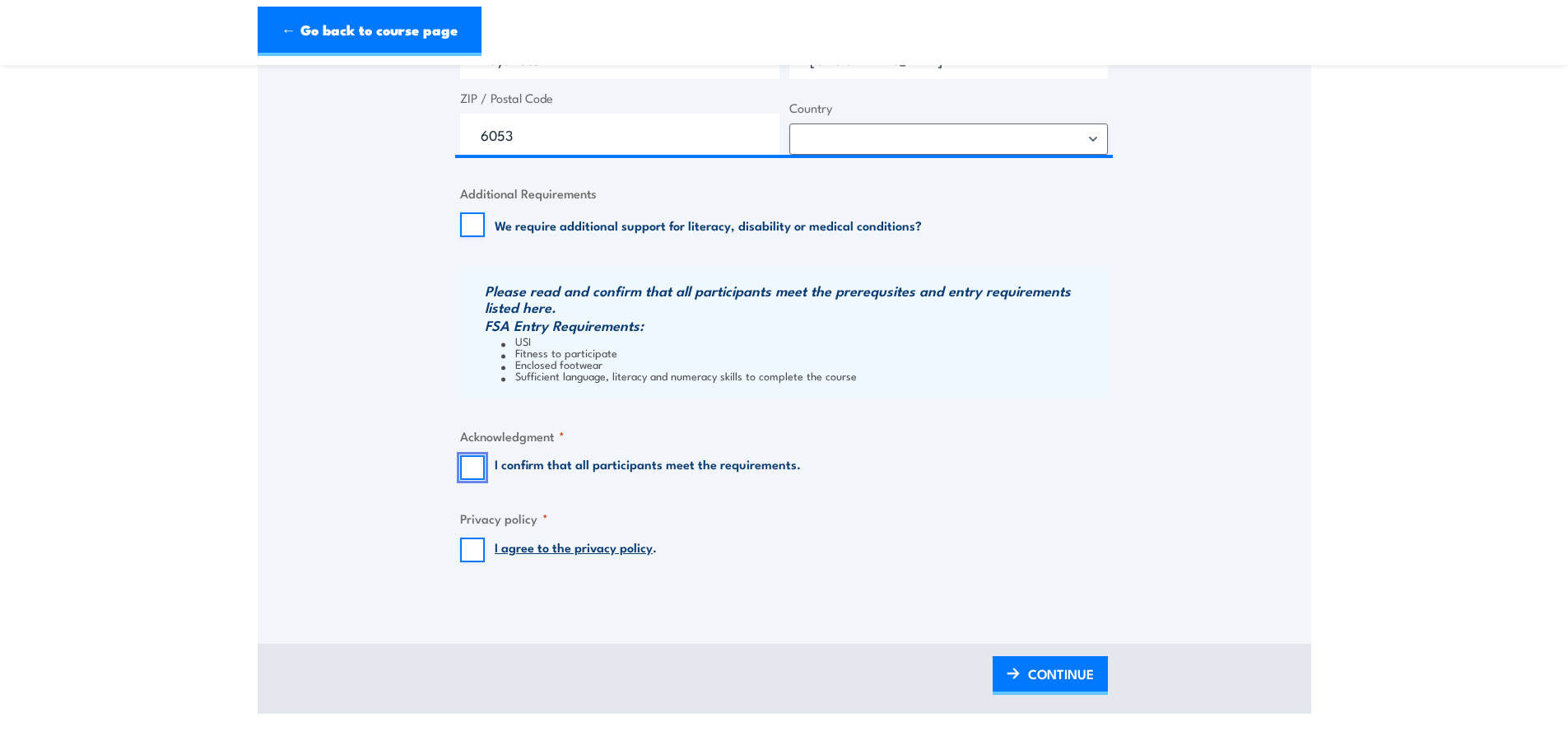
click at [464, 467] on input "I confirm that all participants meet the requirements." at bounding box center [472, 468] width 25 height 25
checkbox input "true"
click at [465, 545] on input "I agree to the privacy policy ." at bounding box center [472, 551] width 25 height 25
checkbox input "true"
click at [1080, 669] on span "CONTINUE" at bounding box center [1061, 674] width 66 height 44
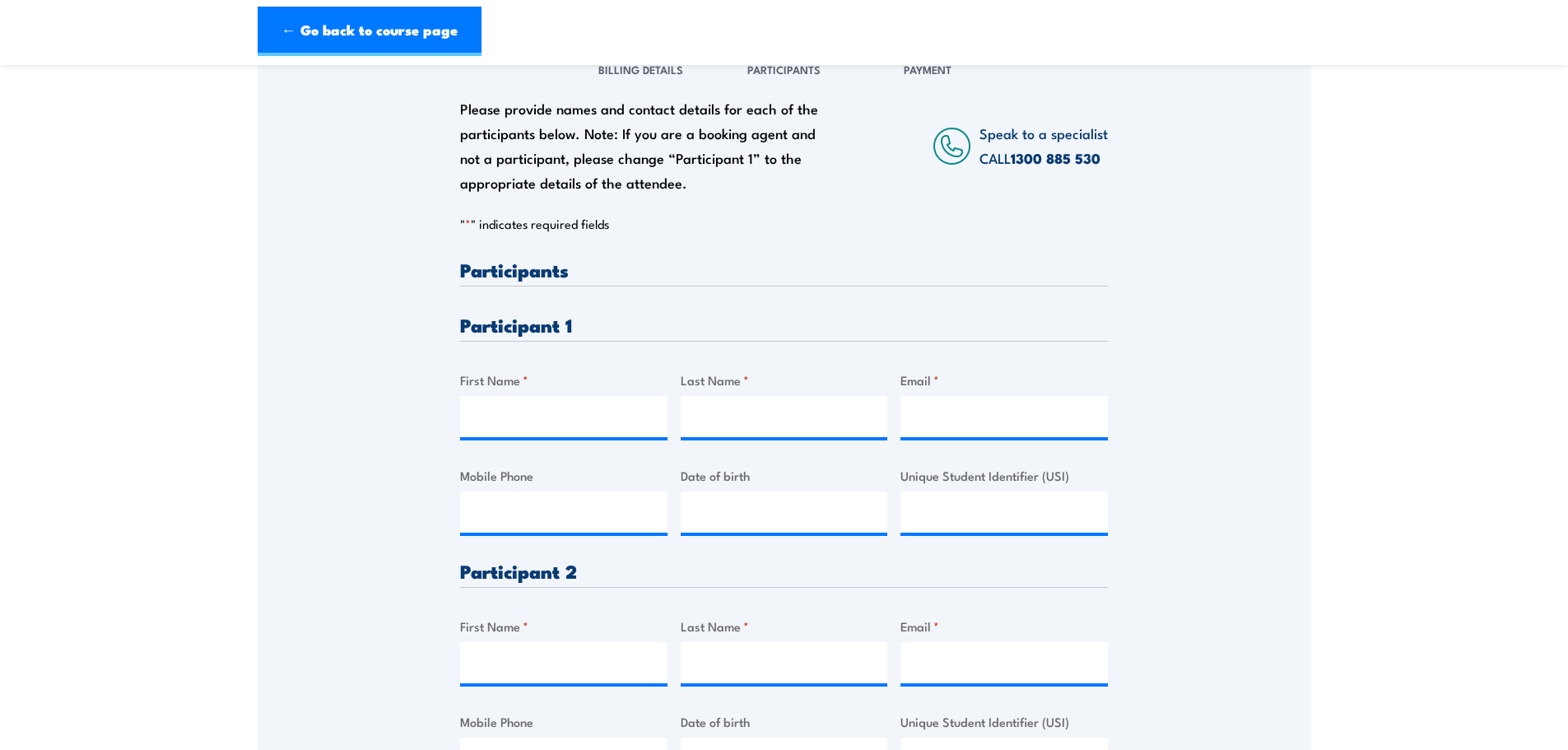
scroll to position [329, 0]
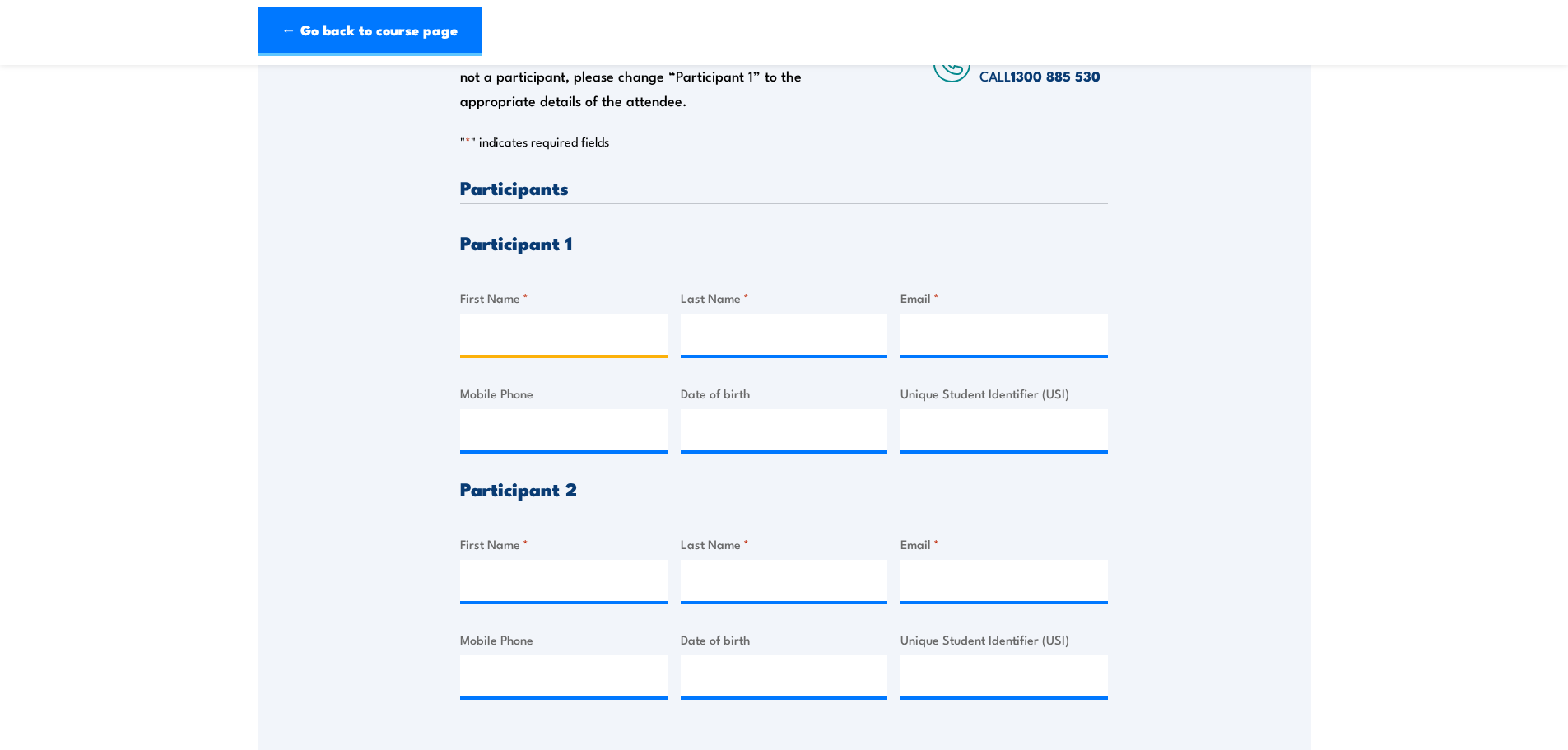
click at [502, 345] on input "First Name *" at bounding box center [563, 334] width 207 height 41
type input "Jack"
type input "Blumer"
click at [1002, 340] on input "Email *" at bounding box center [1003, 334] width 207 height 41
paste input "jack.blumer01@gmail.com"
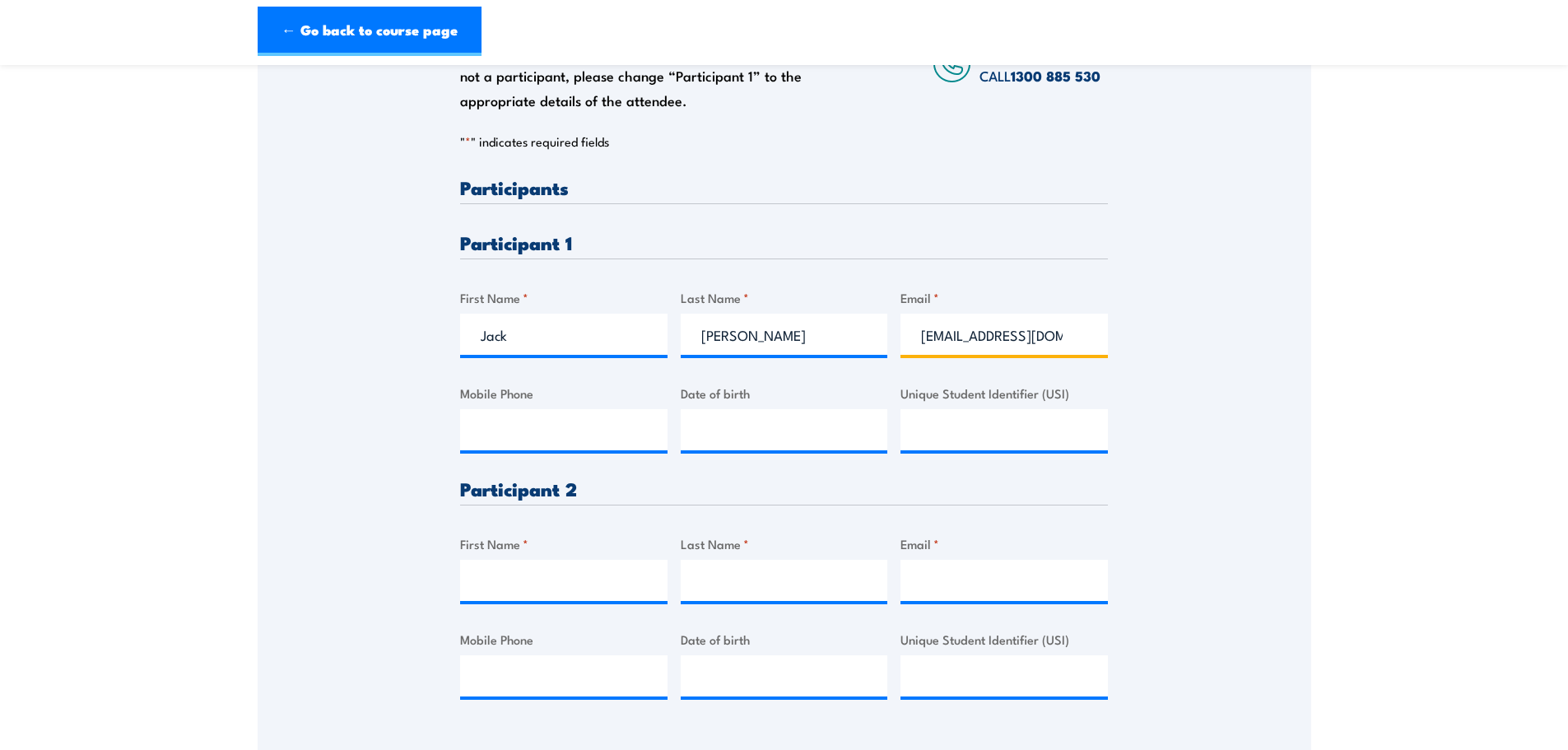
scroll to position [0, 16]
type input "jack.blumer01@gmail.com"
drag, startPoint x: 573, startPoint y: 408, endPoint x: 567, endPoint y: 426, distance: 19.0
click at [570, 411] on input "Mobile Phone" at bounding box center [563, 429] width 207 height 41
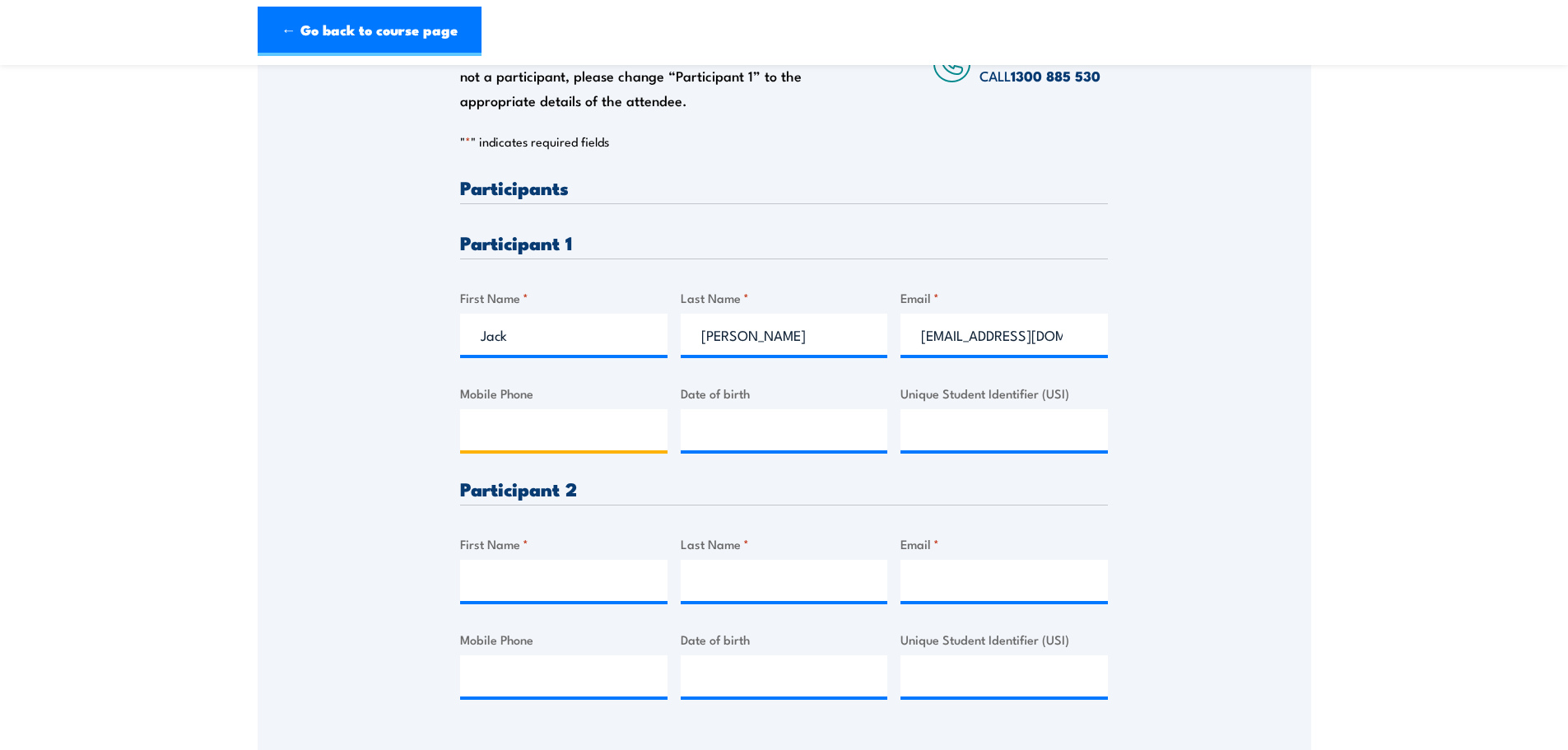
paste input "0414784602"
type input "0414784602"
click at [778, 433] on input "__/__/____" at bounding box center [784, 429] width 207 height 41
click at [690, 429] on input "__/__/____" at bounding box center [784, 429] width 207 height 41
type input "14/05/2001"
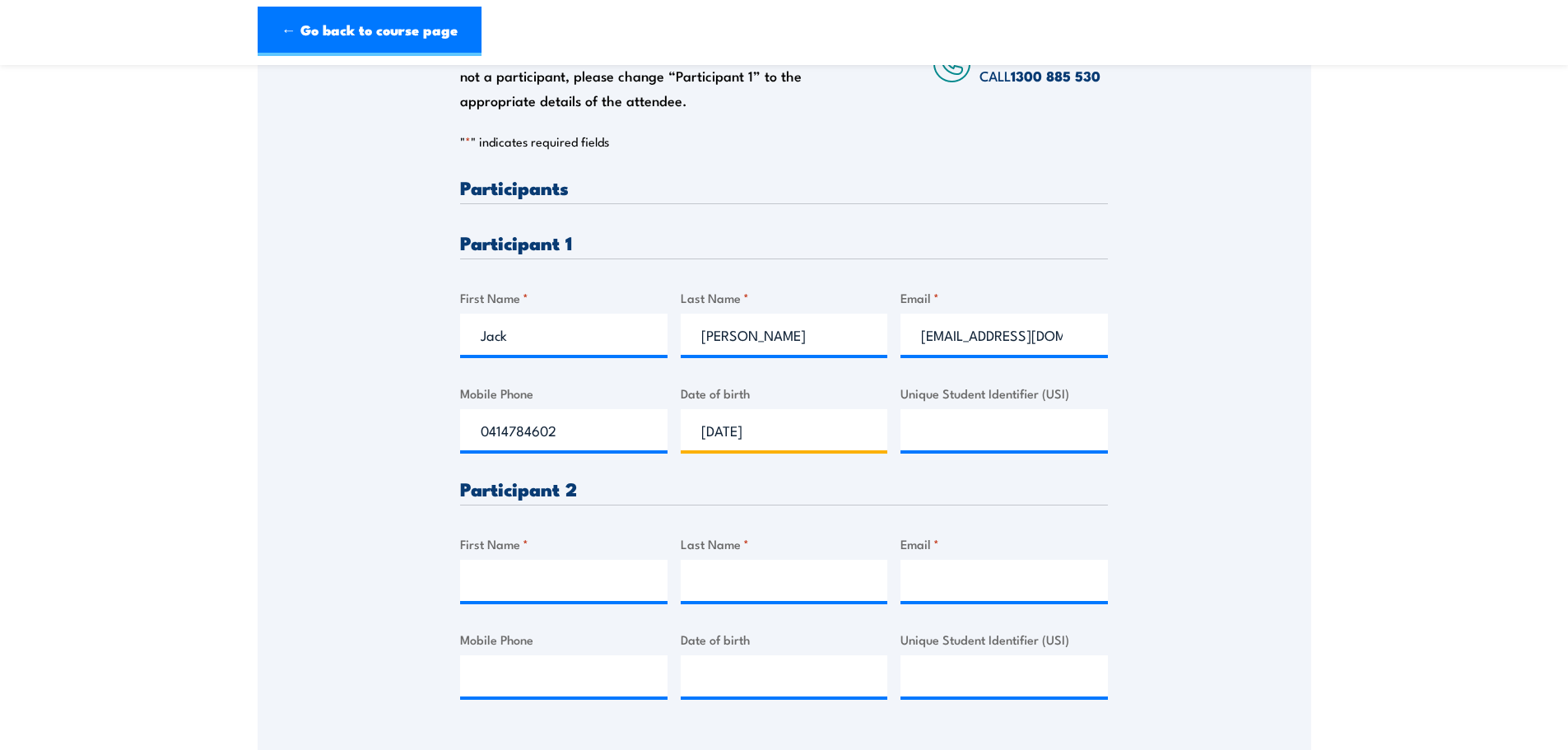
scroll to position [411, 0]
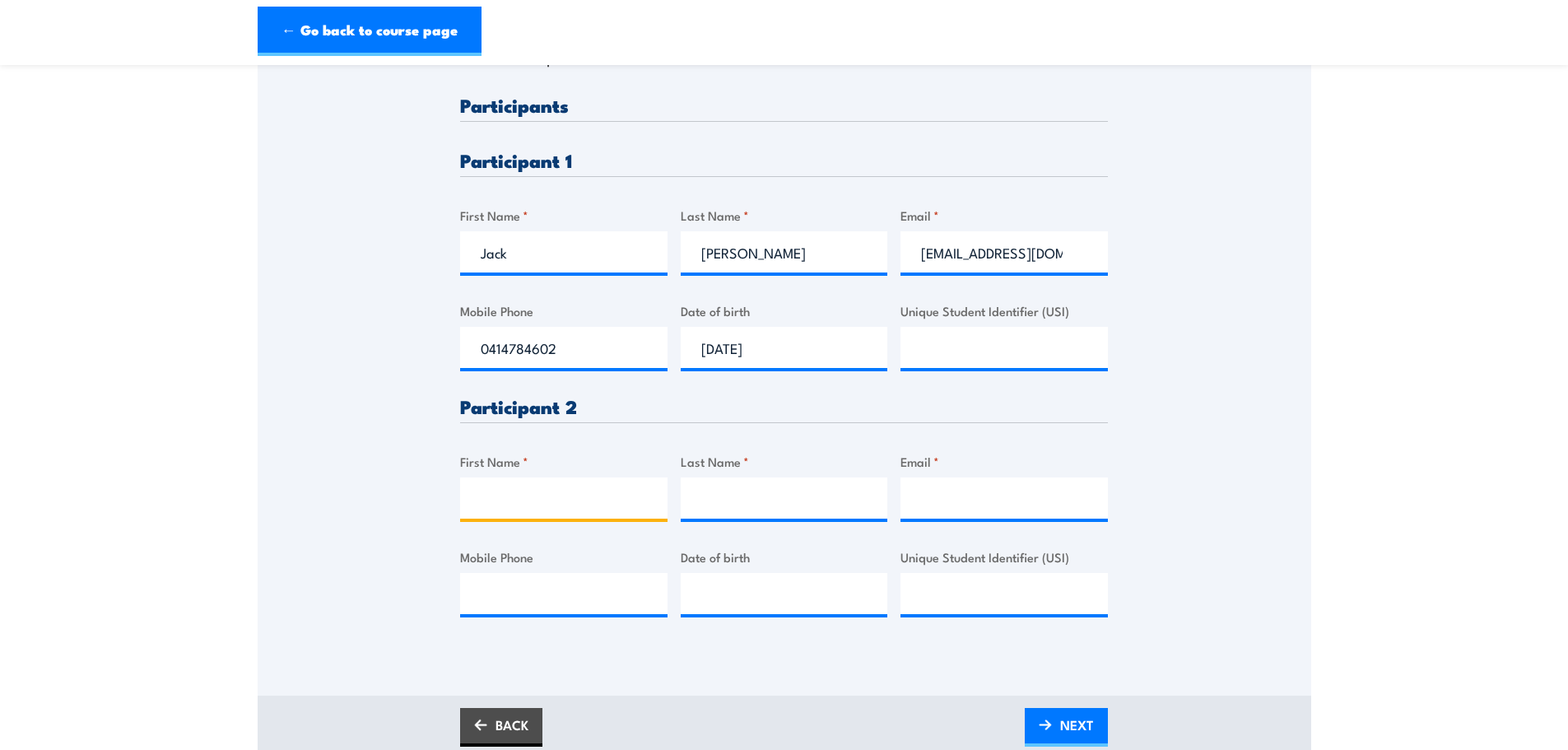
click at [592, 512] on input "First Name *" at bounding box center [563, 498] width 207 height 41
type input "Kiara"
type input "Galipo"
click at [920, 500] on input "Email *" at bounding box center [1003, 498] width 207 height 41
paste input "Kiara@escapethis.com.au"
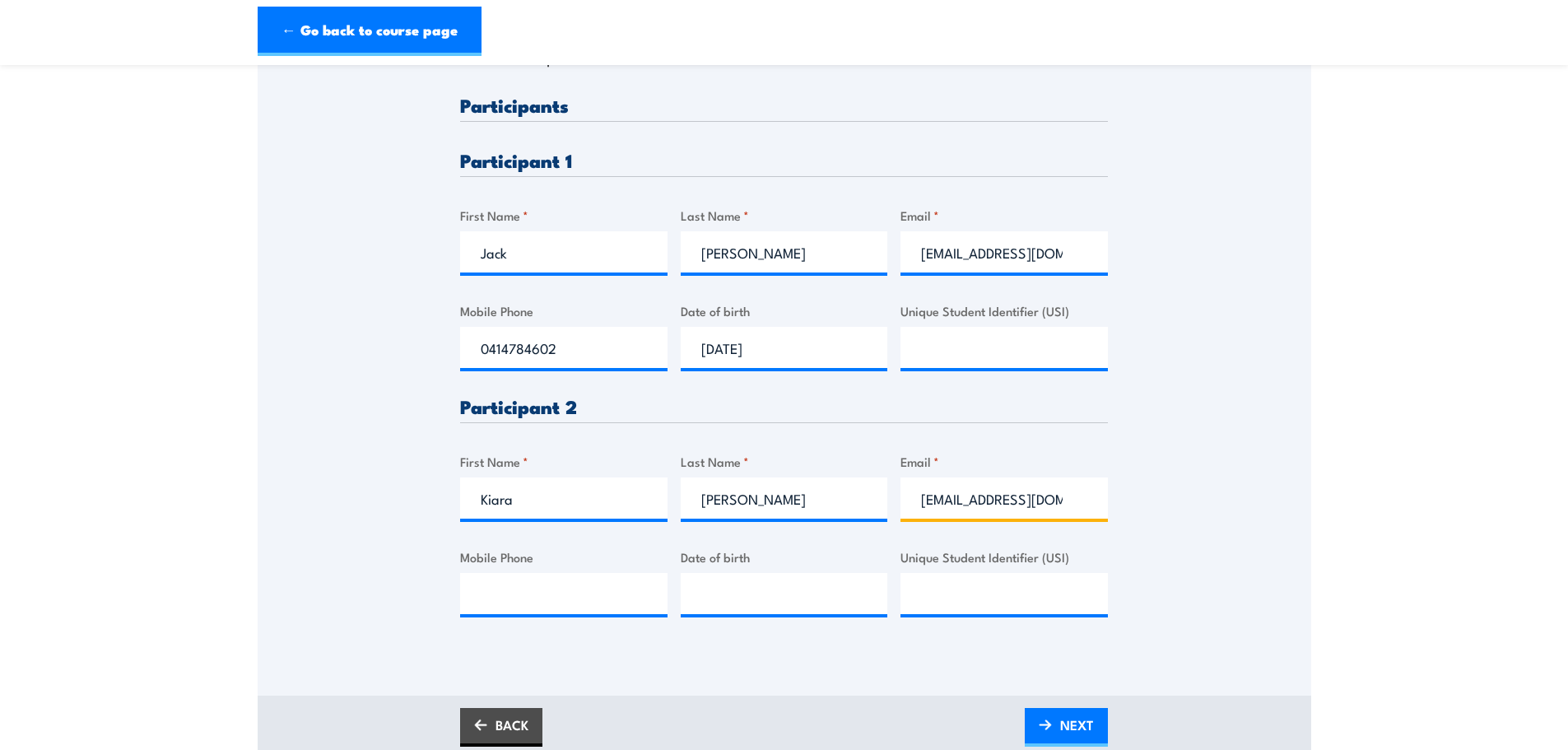
scroll to position [0, 15]
type input "Kiara@escapethis.com.au"
click at [565, 586] on input "Mobile Phone" at bounding box center [563, 594] width 207 height 41
paste input "0428644547"
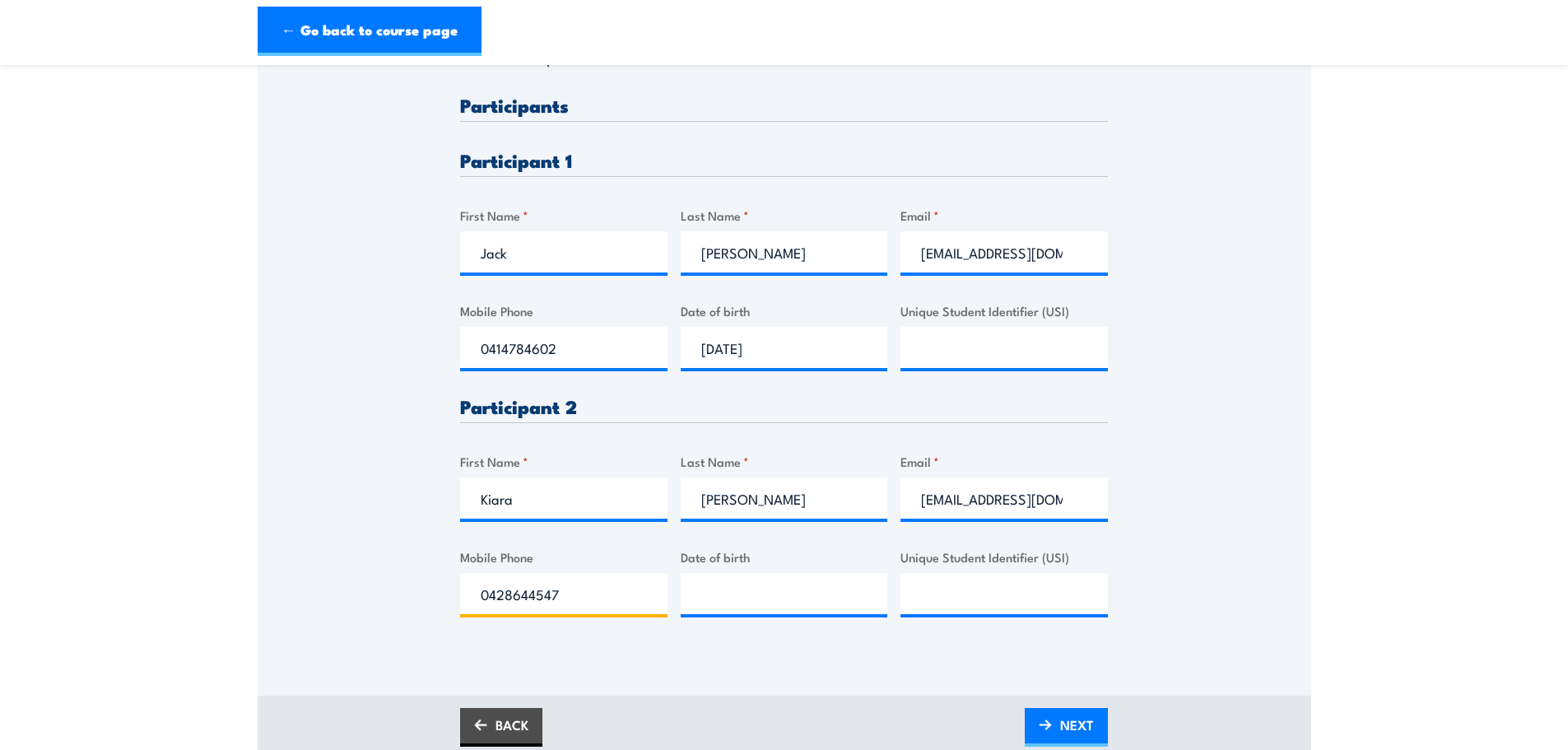
type input "0428644547"
drag, startPoint x: 751, startPoint y: 599, endPoint x: 753, endPoint y: 609, distance: 10.2
click at [751, 599] on input "__/__/____" at bounding box center [784, 594] width 207 height 41
click at [709, 594] on input "__/__/____" at bounding box center [784, 594] width 207 height 41
type input "15/01/1999"
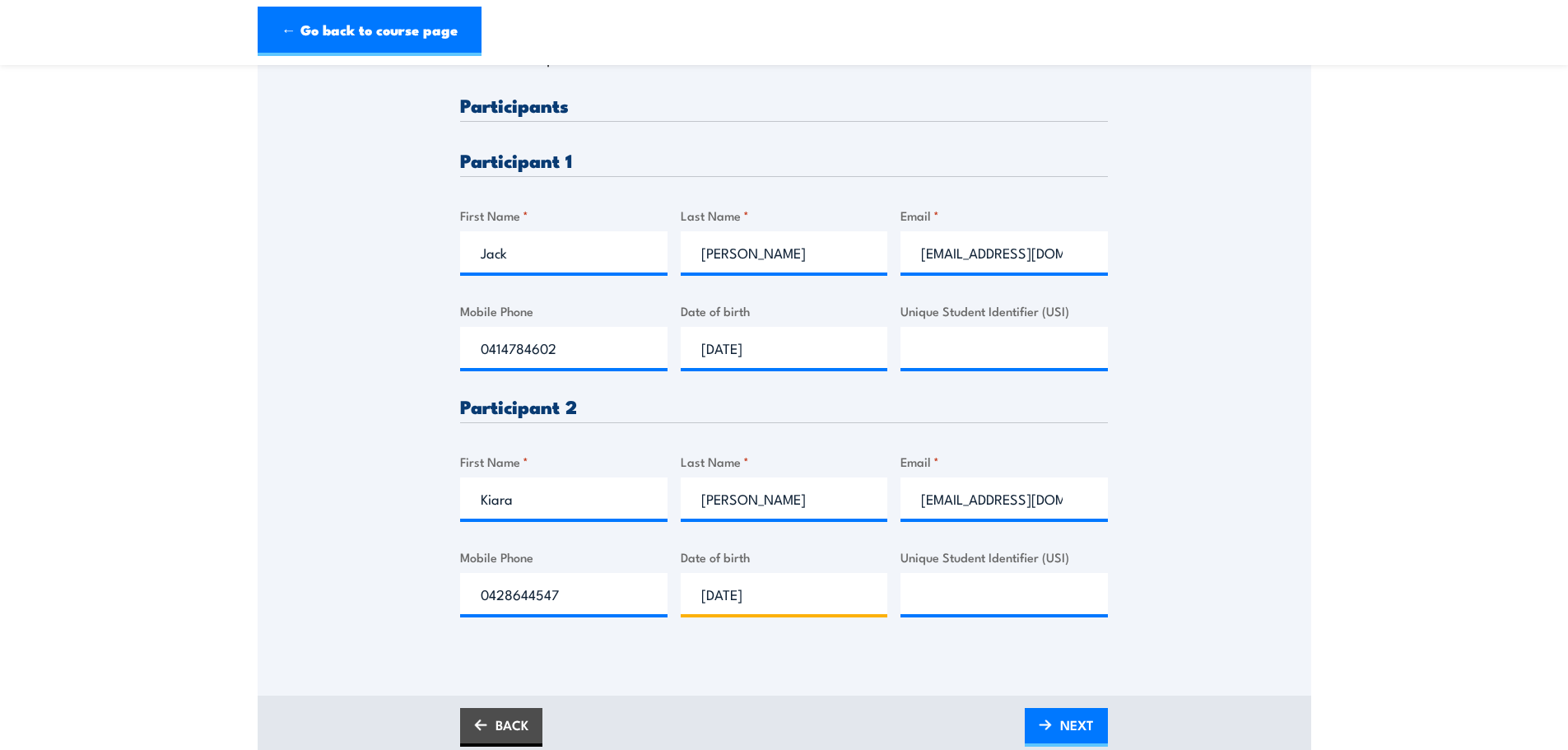
scroll to position [494, 0]
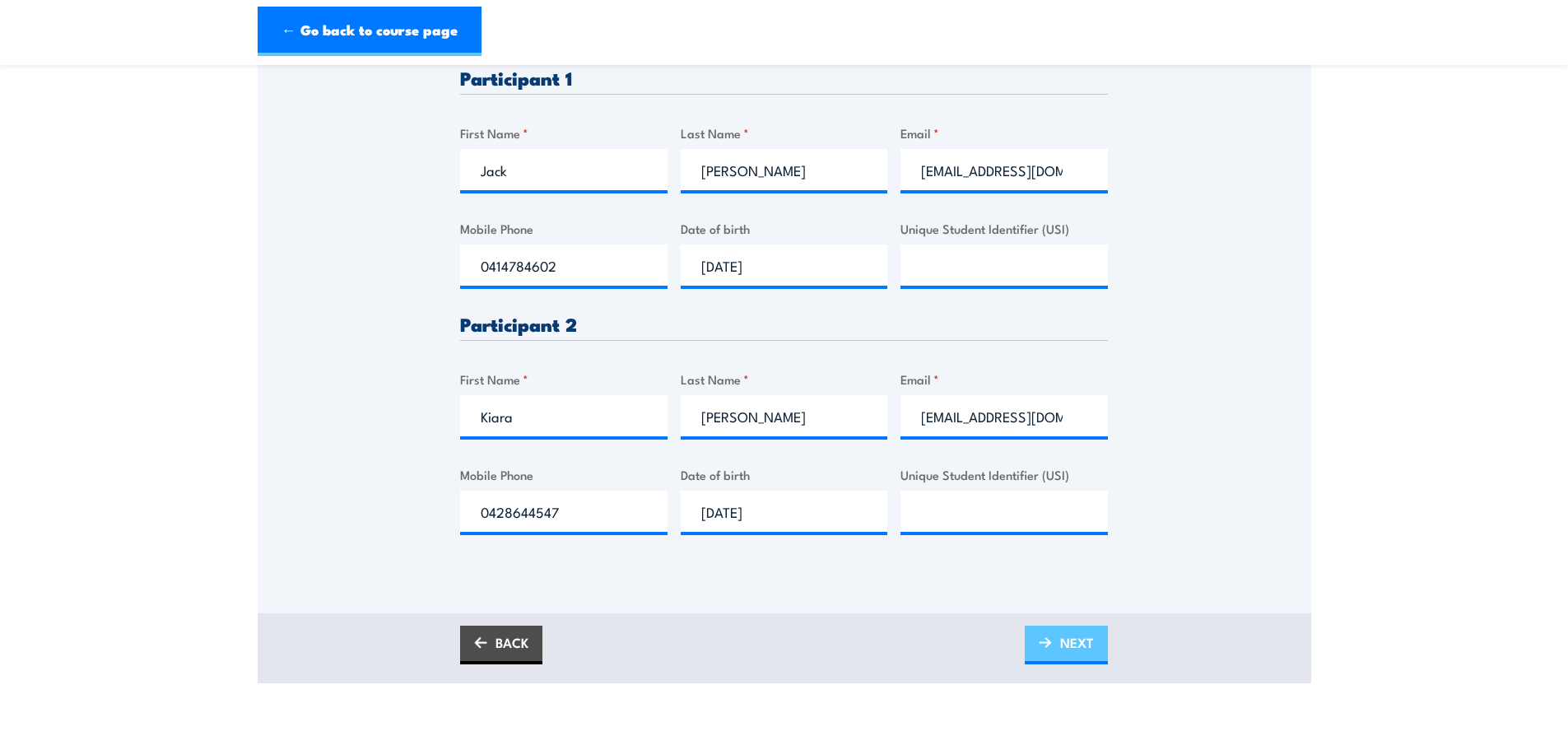
click at [1054, 638] on link "NEXT" at bounding box center [1065, 645] width 83 height 39
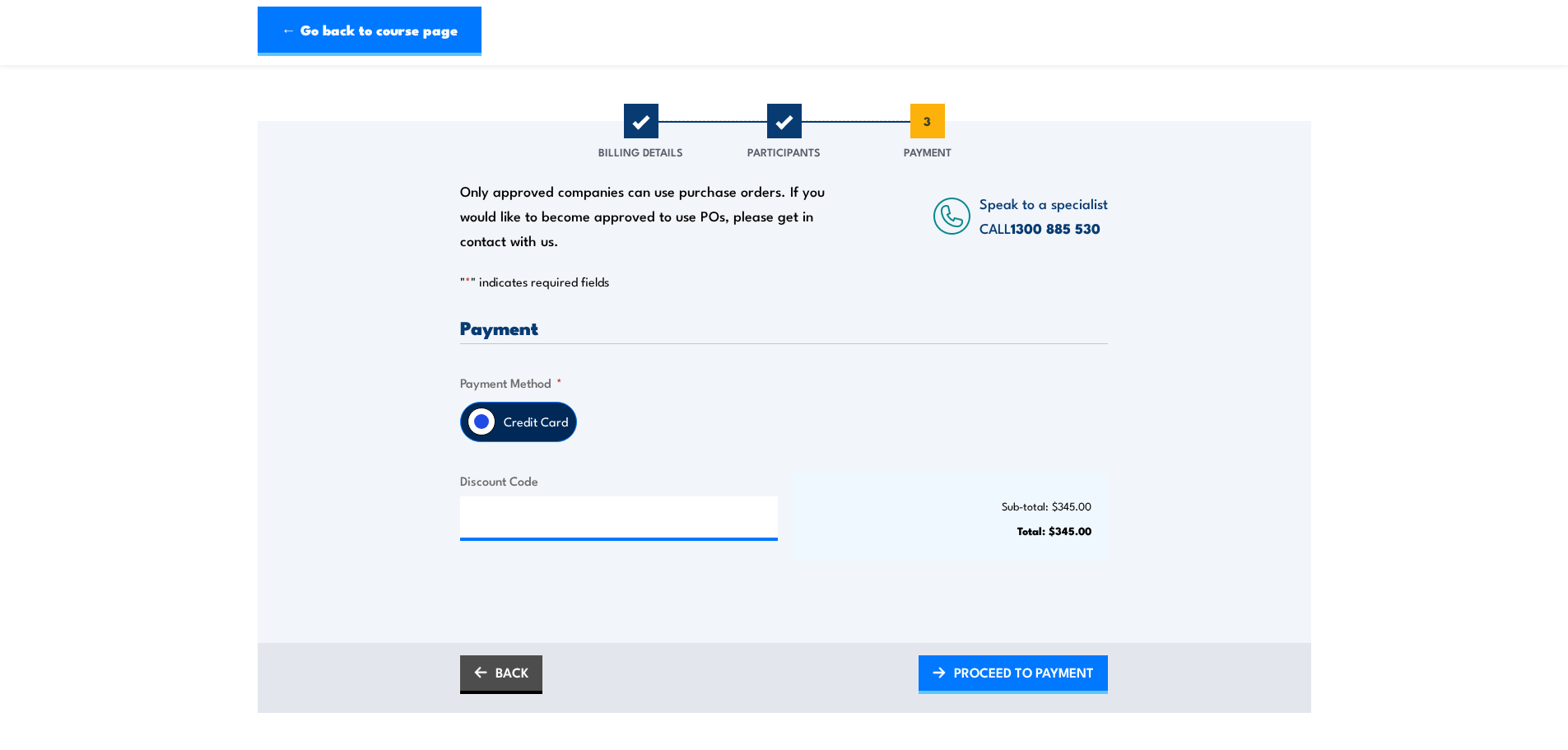
scroll to position [247, 0]
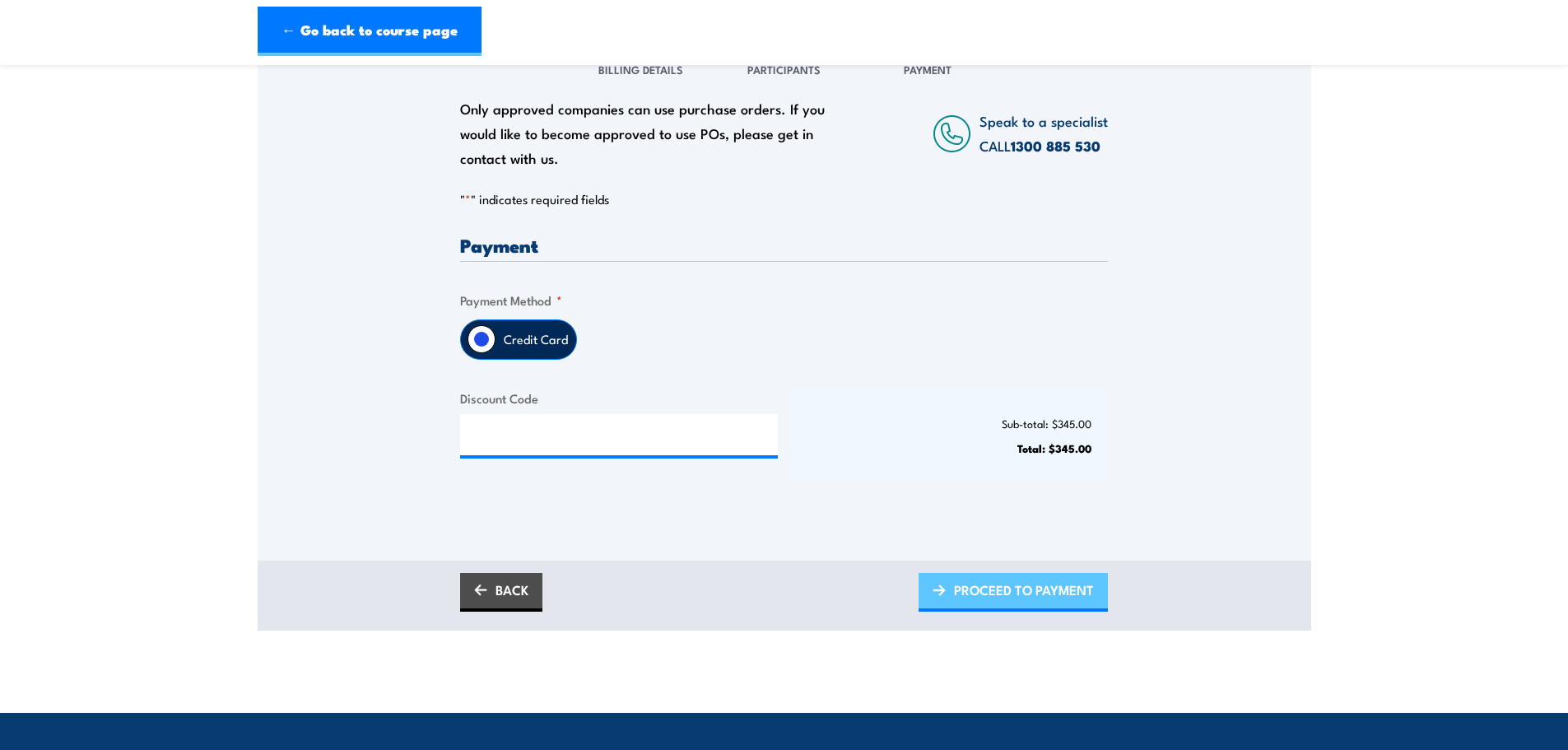
click at [1026, 600] on span "PROCEED TO PAYMENT" at bounding box center [1023, 590] width 140 height 44
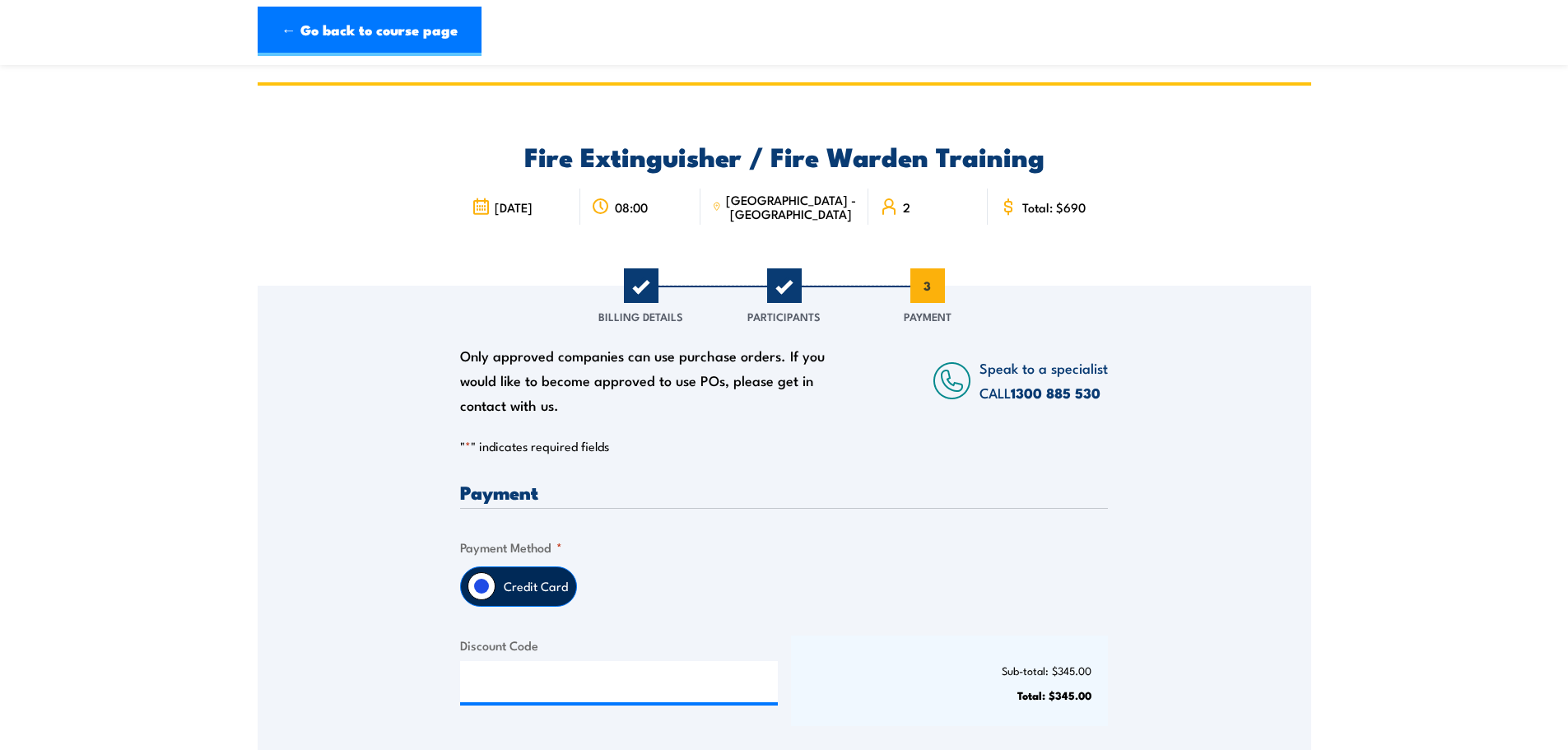
scroll to position [329, 0]
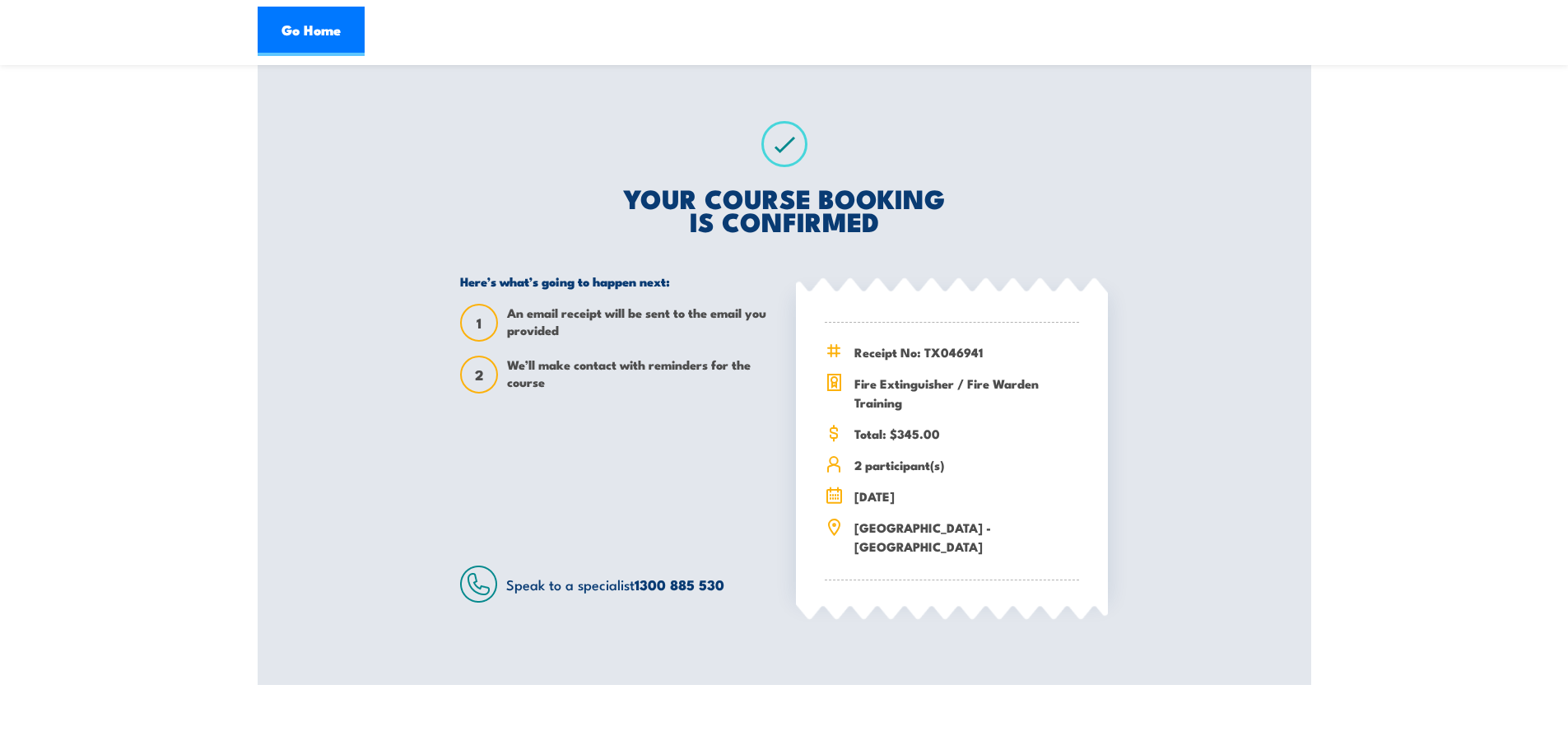
scroll to position [329, 0]
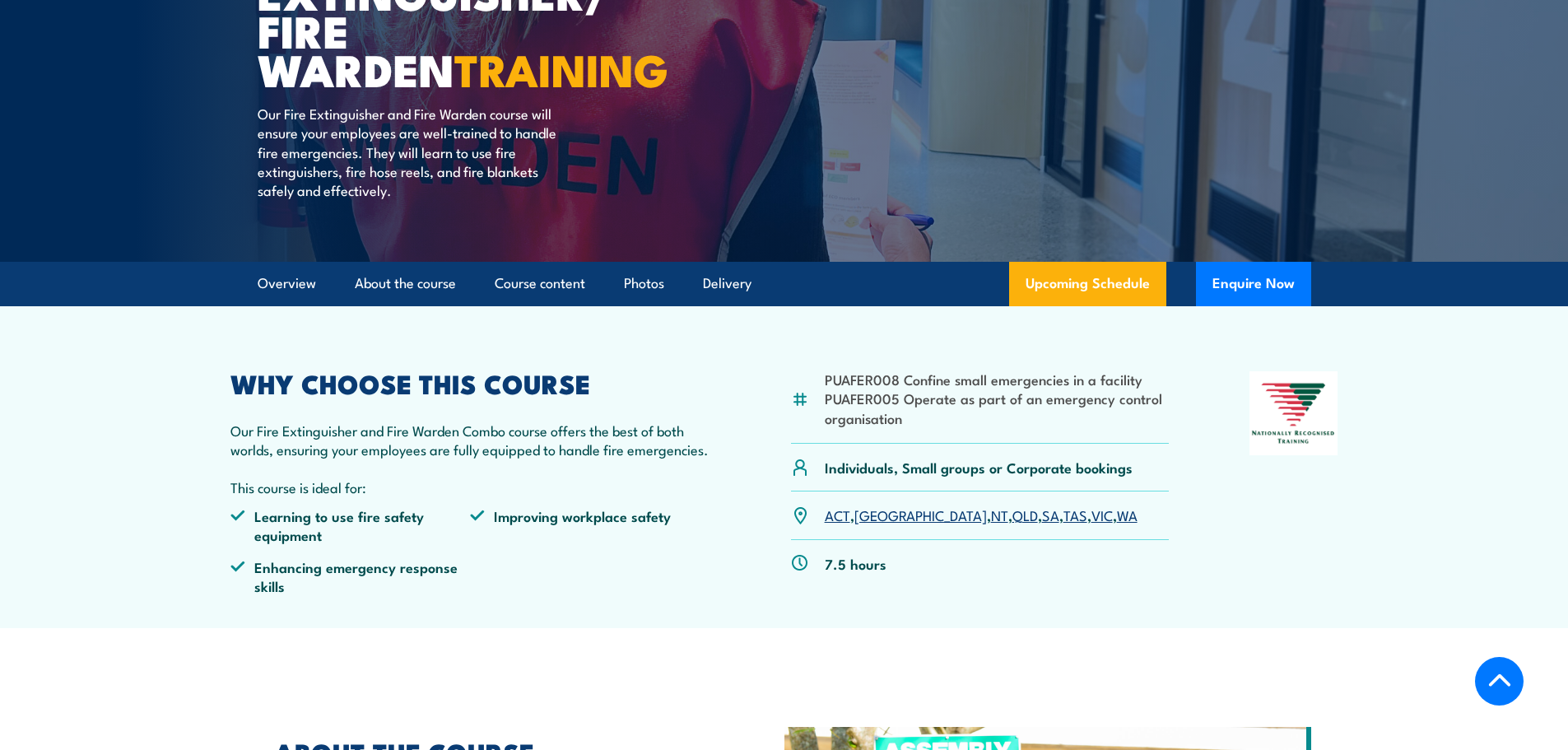
scroll to position [329, 0]
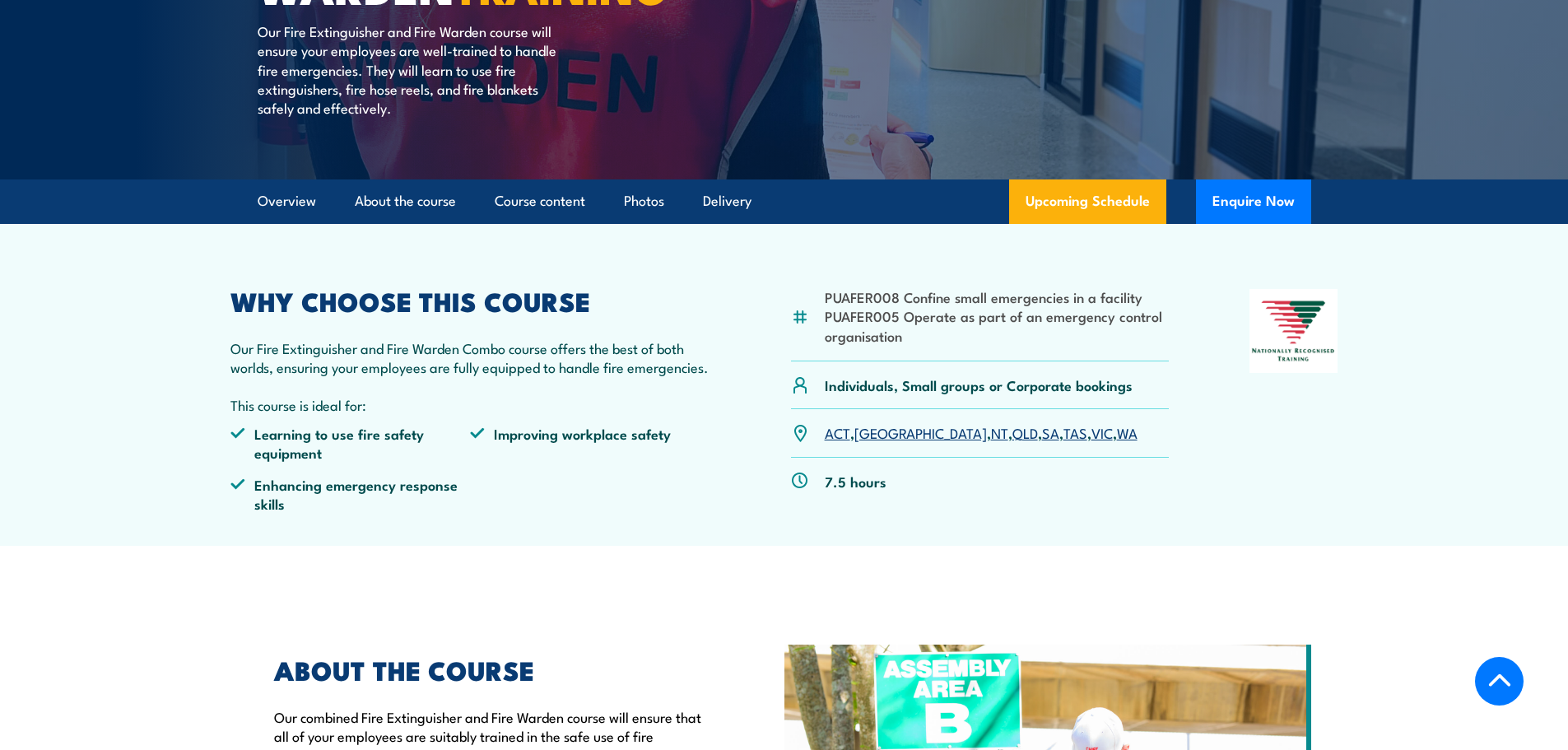
click at [1117, 431] on link "WA" at bounding box center [1127, 432] width 21 height 20
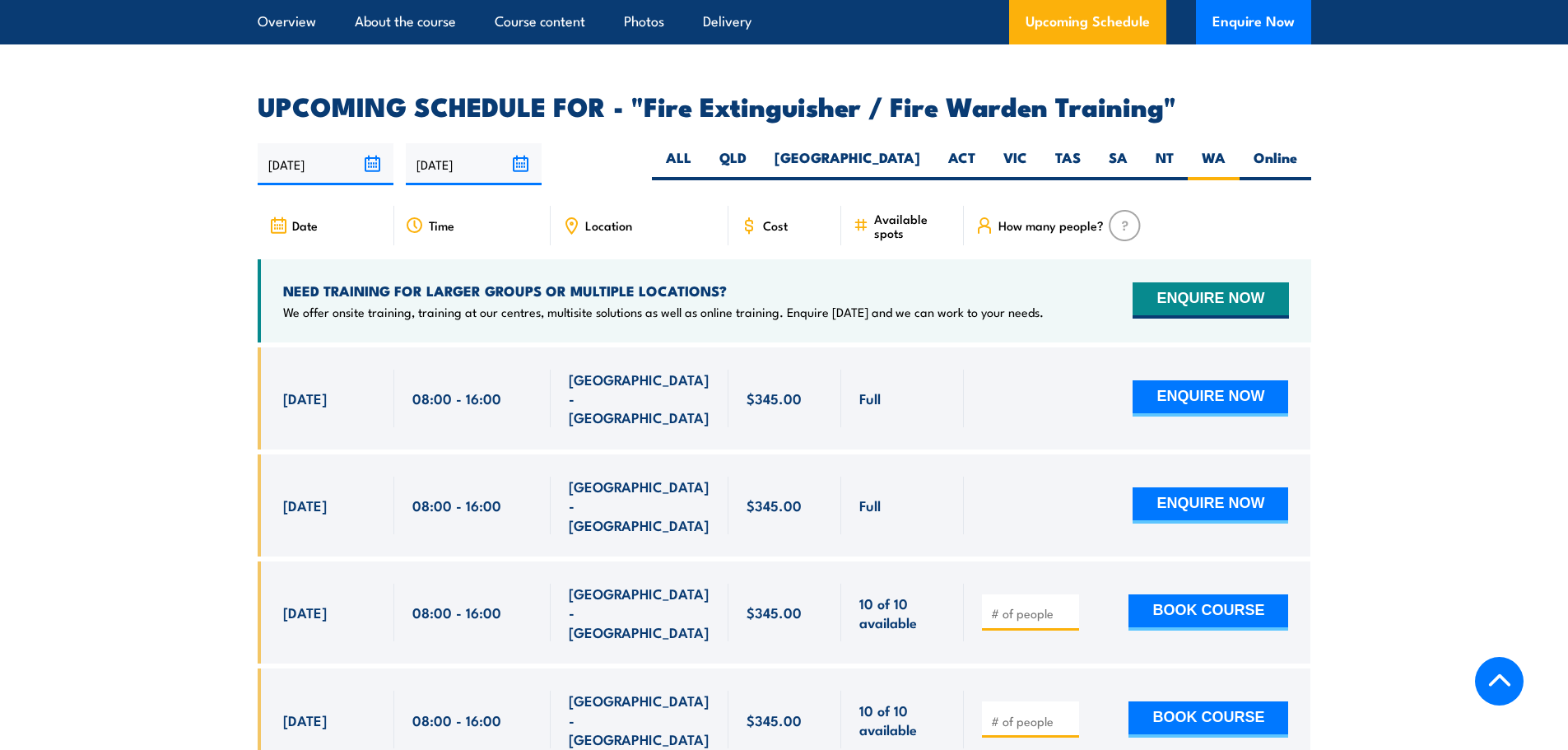
scroll to position [2718, 0]
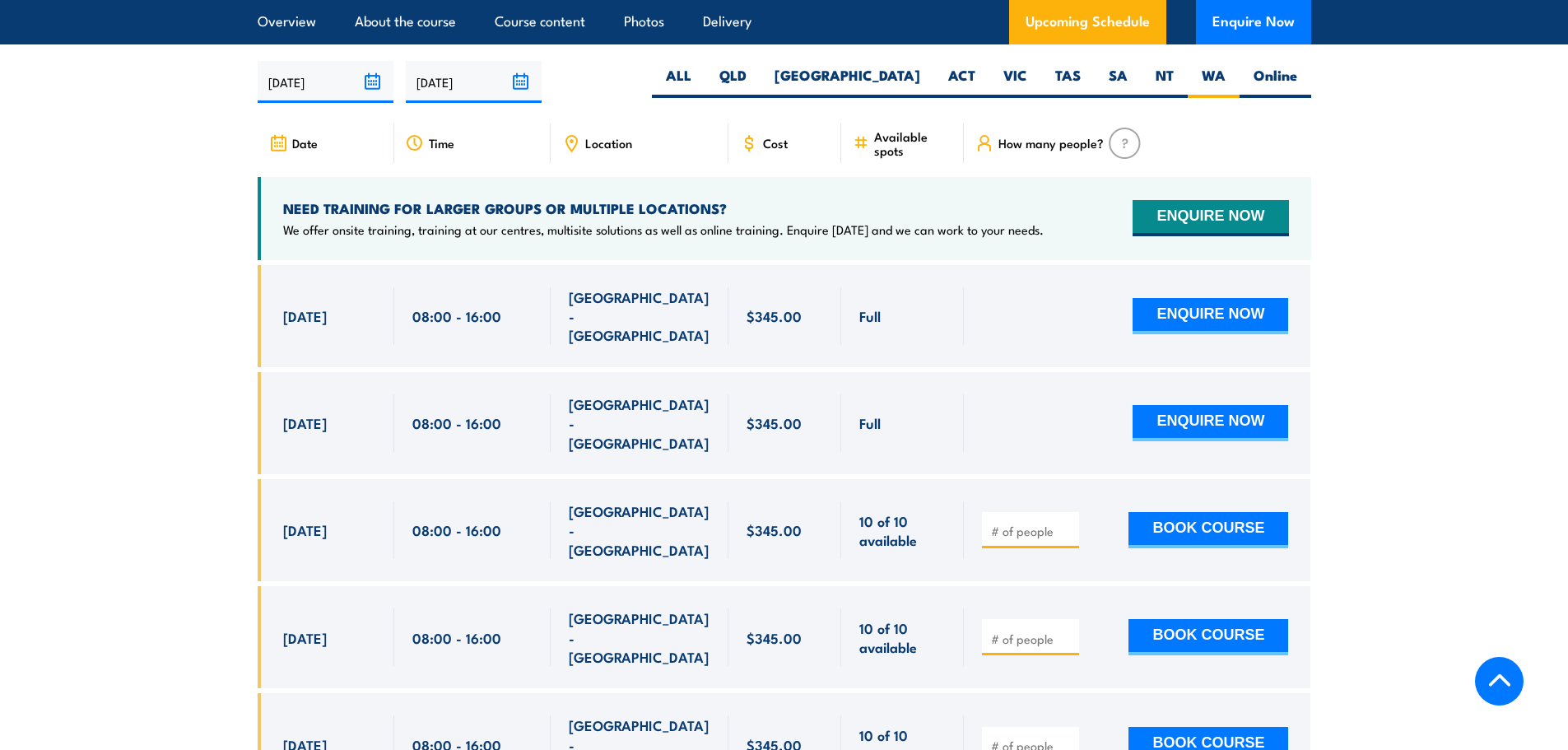
click at [1036, 523] on input "number" at bounding box center [1032, 531] width 82 height 16
click at [1065, 523] on input "1" at bounding box center [1032, 531] width 82 height 16
type input "2"
click at [1065, 523] on input "2" at bounding box center [1032, 531] width 82 height 16
click at [1210, 512] on button "BOOK COURSE" at bounding box center [1207, 531] width 159 height 36
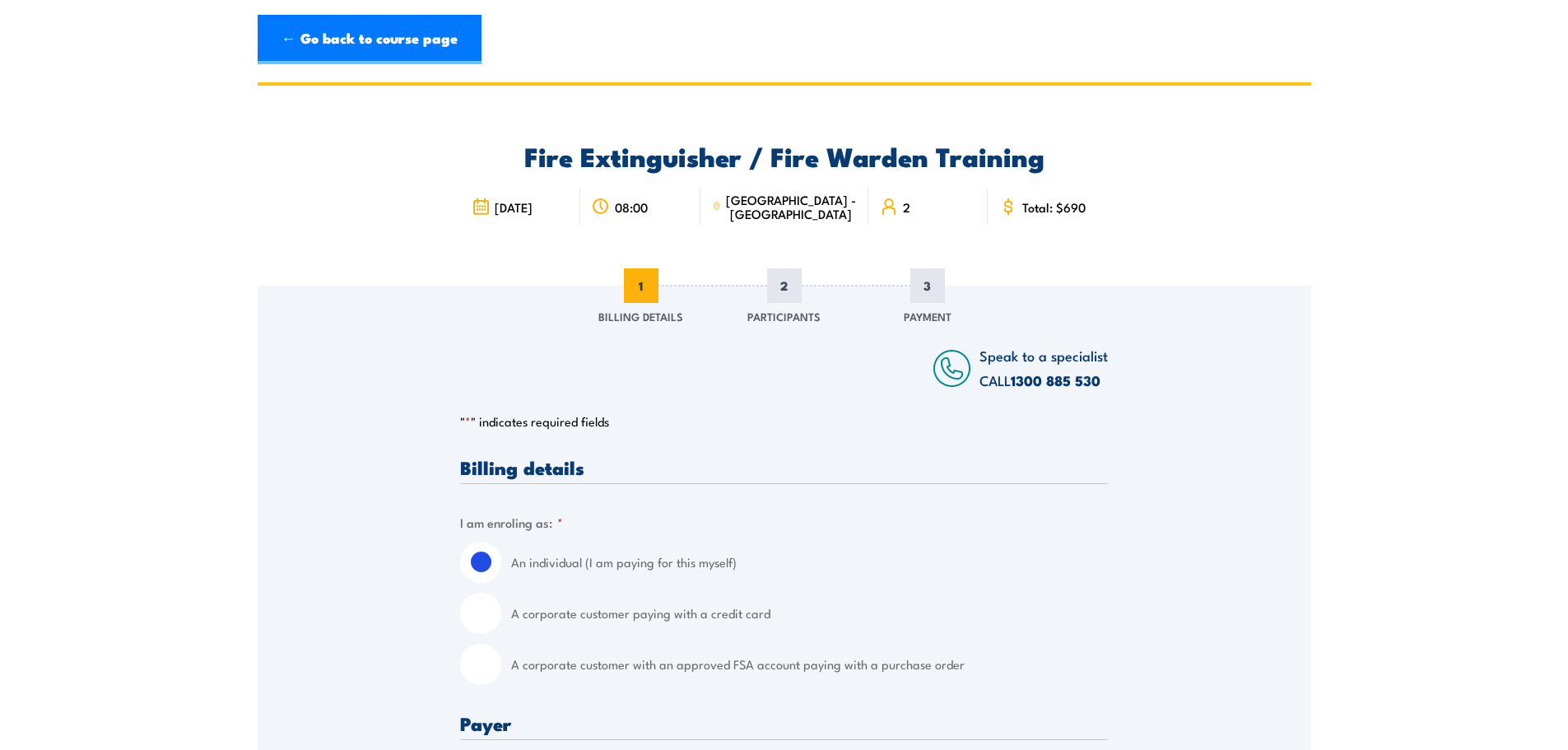
scroll to position [247, 0]
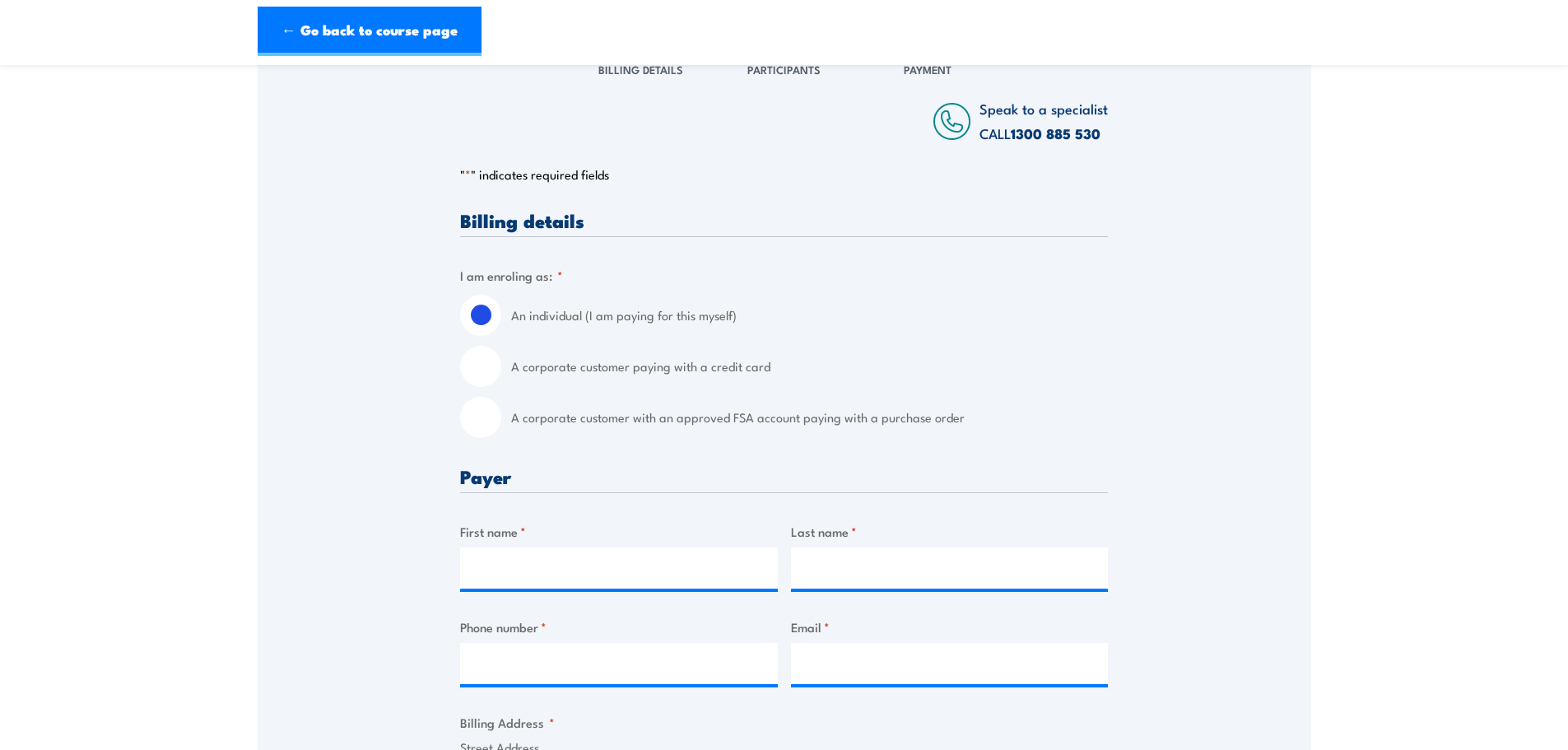
click at [496, 376] on input "A corporate customer paying with a credit card" at bounding box center [480, 365] width 41 height 41
radio input "true"
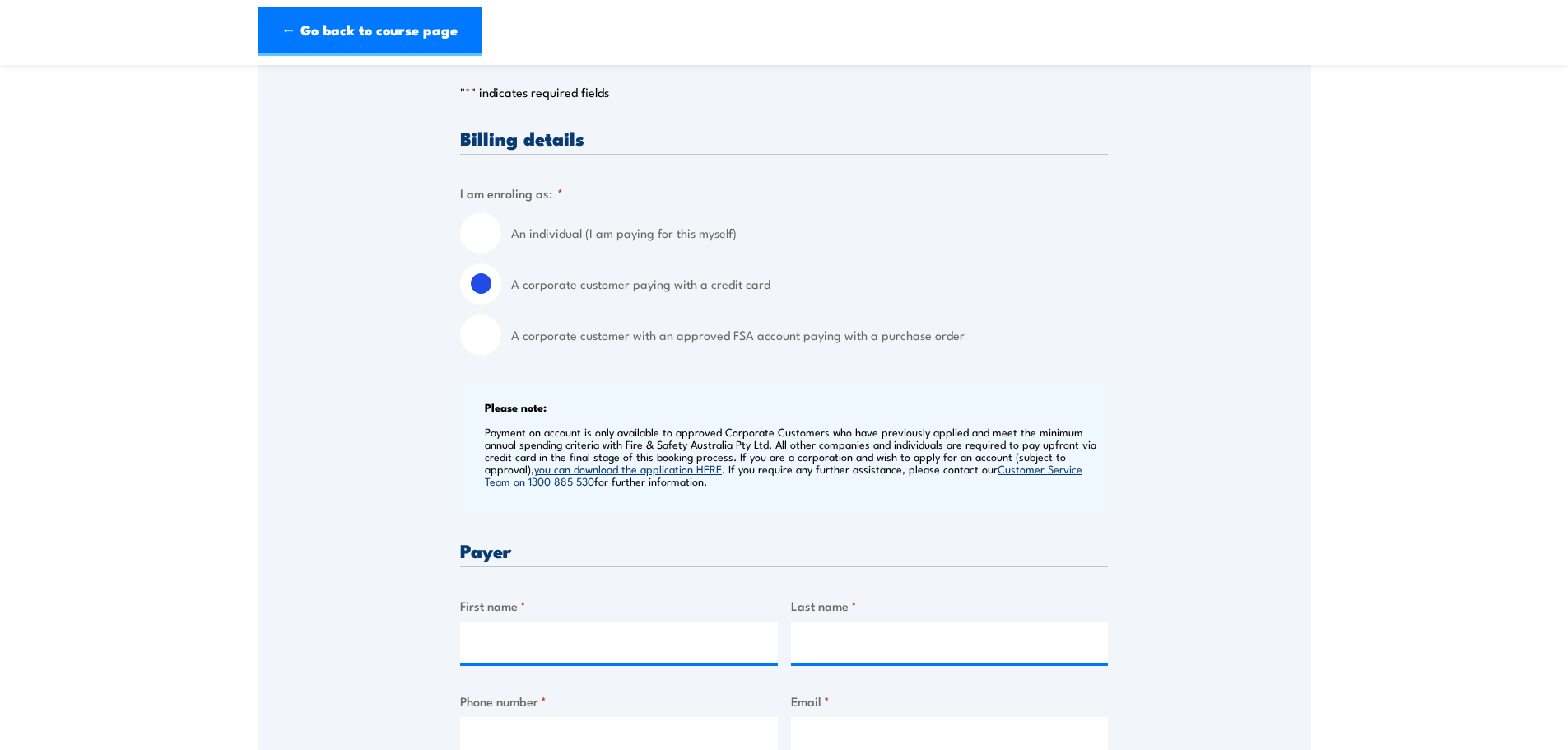
scroll to position [576, 0]
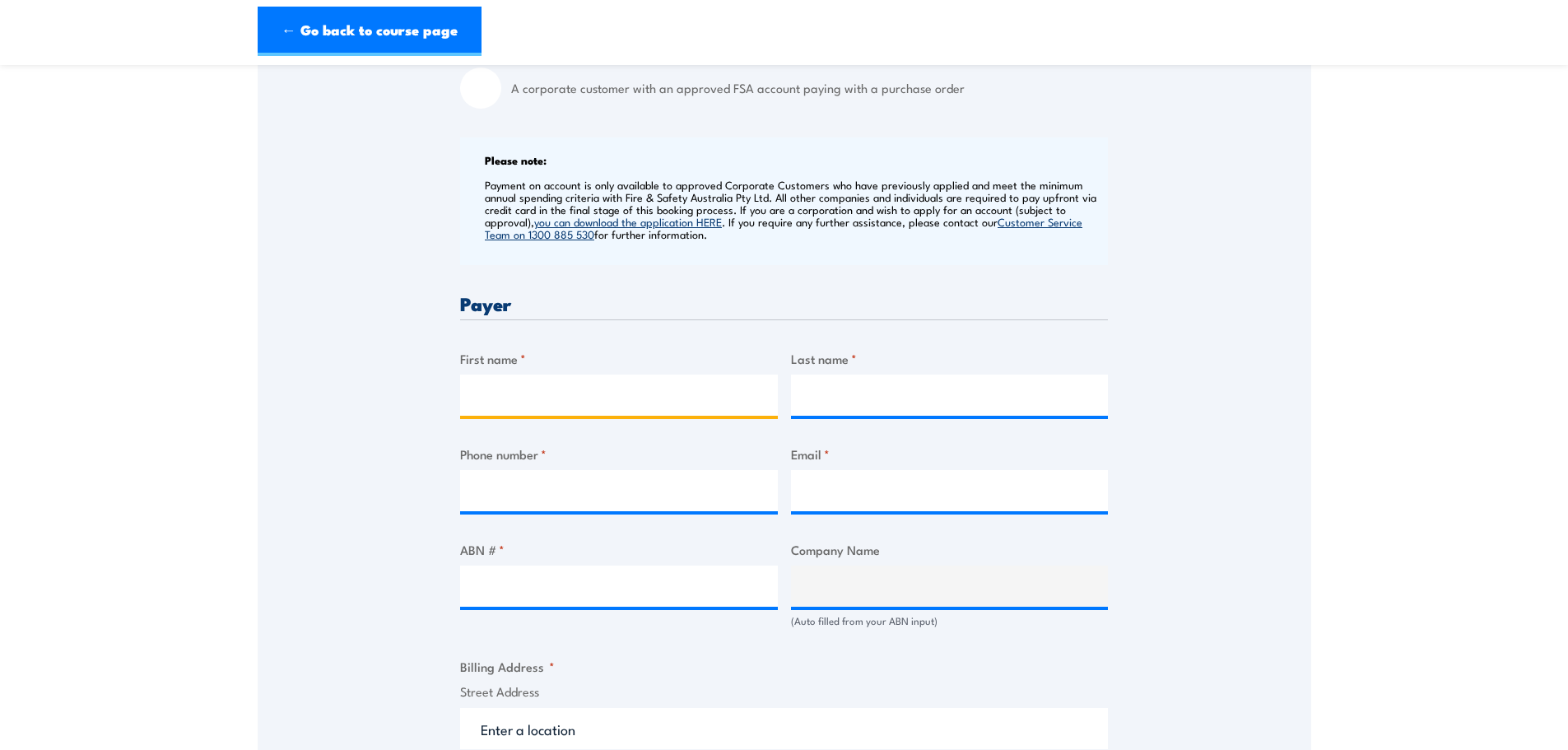
click at [556, 390] on input "First name *" at bounding box center [618, 395] width 318 height 41
type input "Cristina"
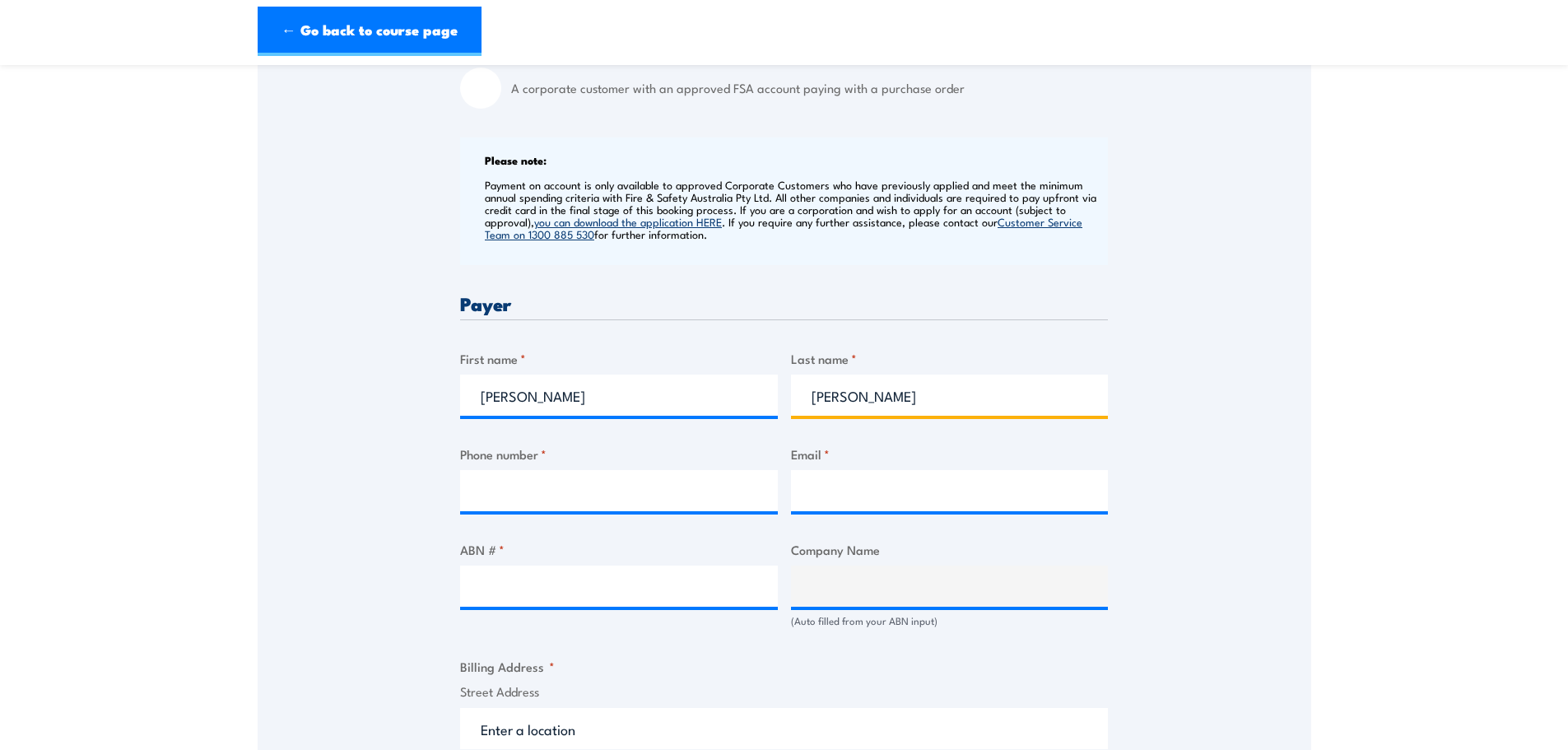
type input "Sancho"
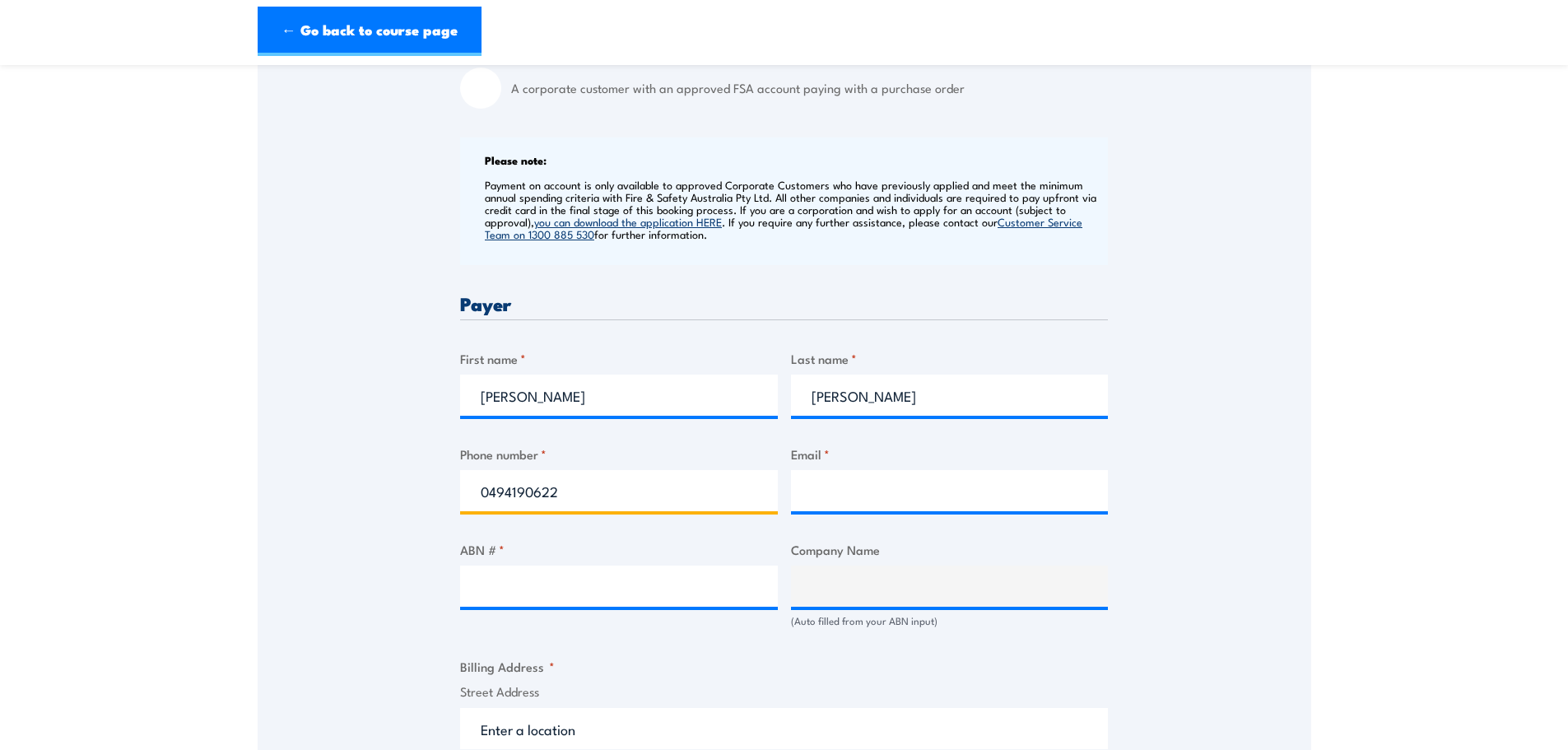
type input "0494190622"
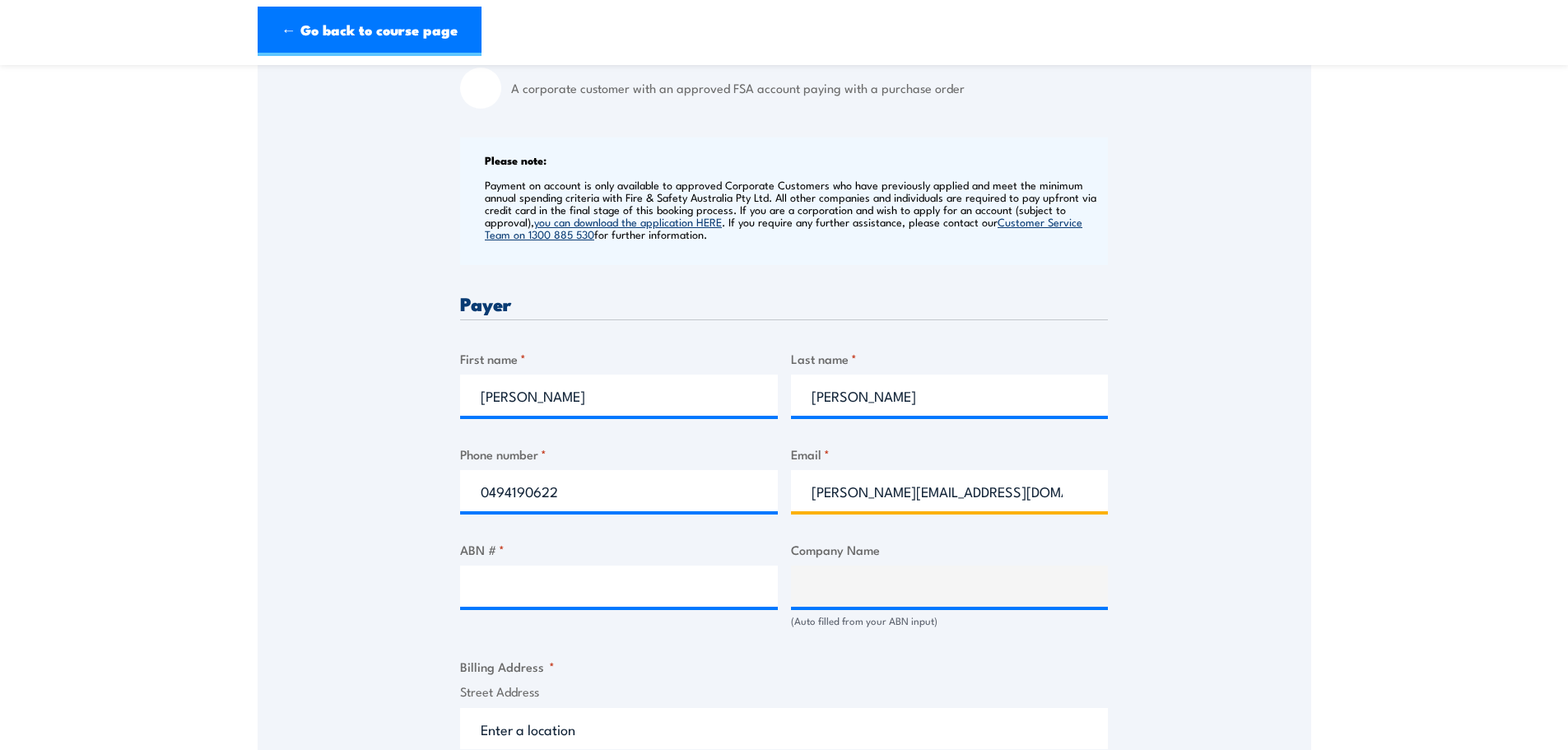
type input "cristina.sancho@escapethis.com.au"
click at [557, 586] on input "ABN # *" at bounding box center [618, 586] width 318 height 41
paste input "34 636 174 377"
type input "34 636 174 377"
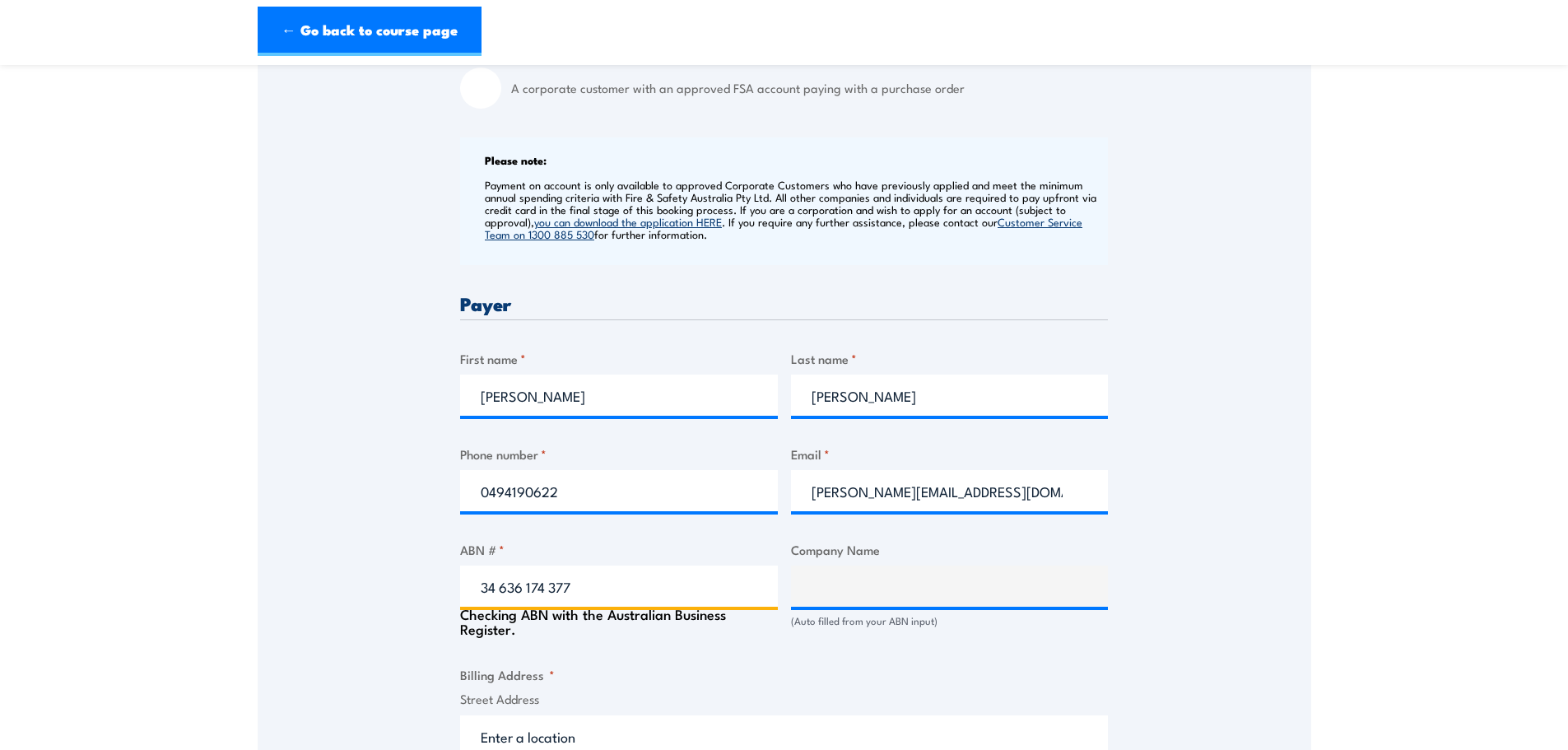
type input "ESCAPE THIS PTY LTD"
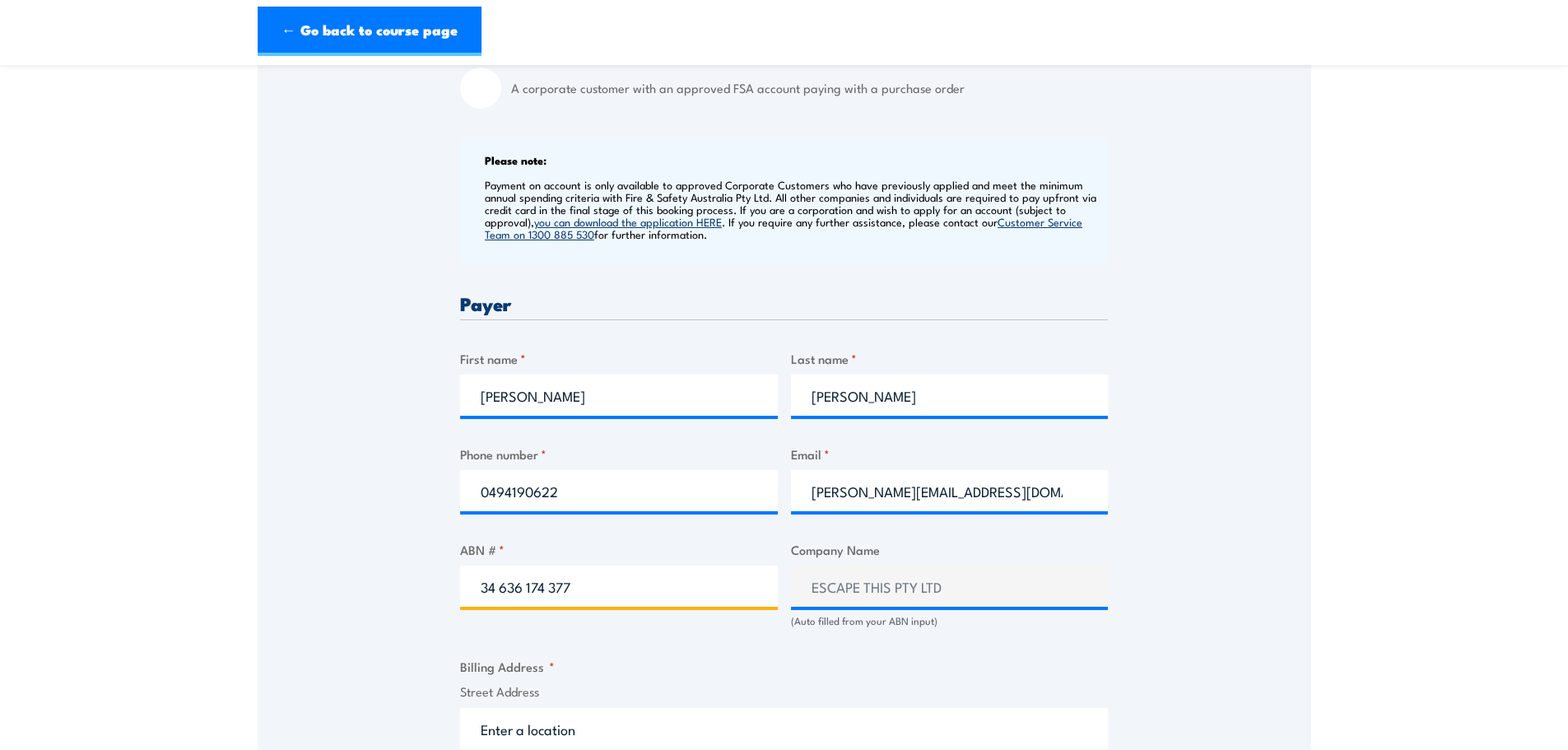
click at [502, 587] on input "34 636 174 377" at bounding box center [618, 586] width 318 height 41
click at [524, 592] on input "34636 174 377" at bounding box center [618, 586] width 318 height 41
click at [544, 585] on input "34636174 377" at bounding box center [618, 586] width 318 height 41
type input "34636174377"
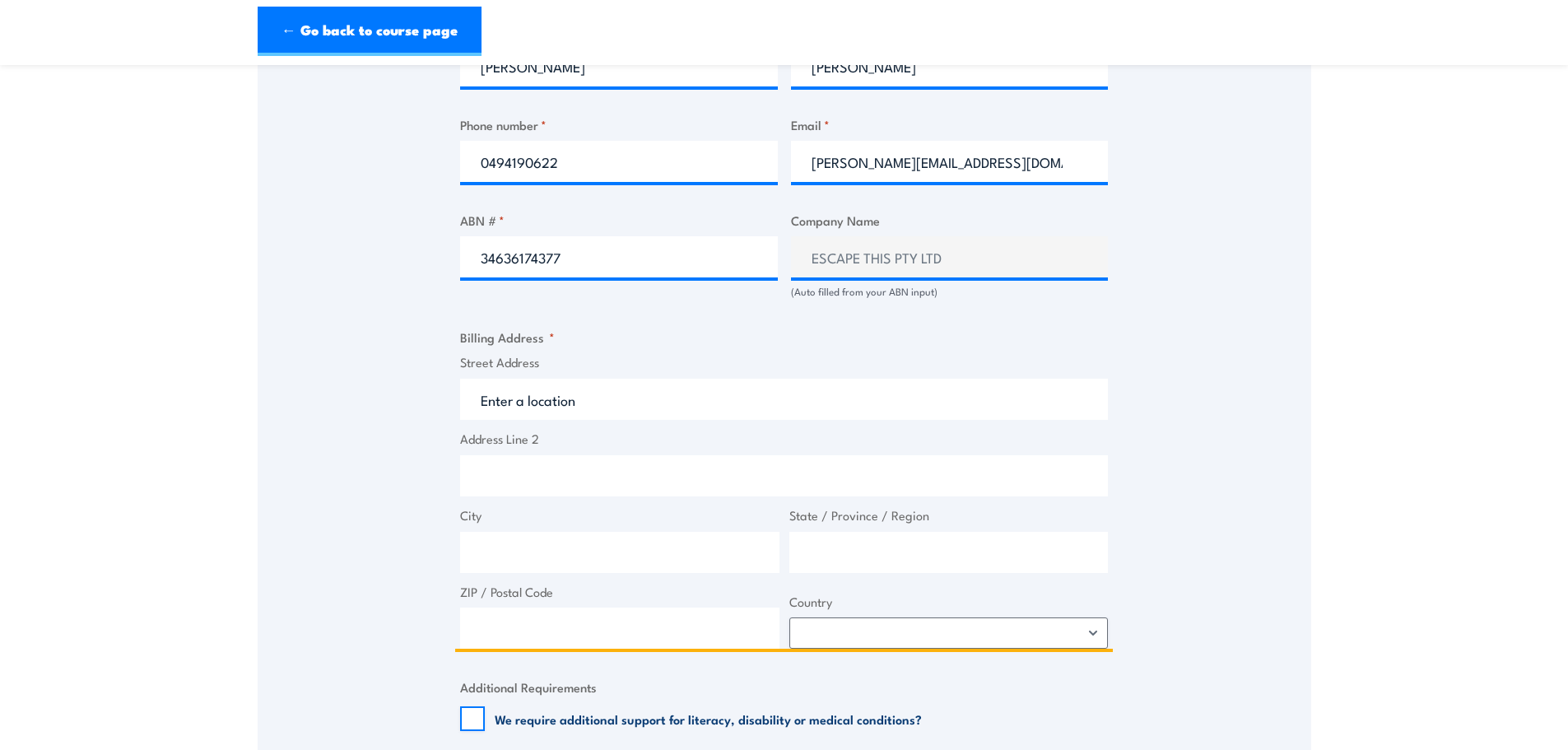
click at [576, 390] on input "Street Address" at bounding box center [783, 399] width 648 height 41
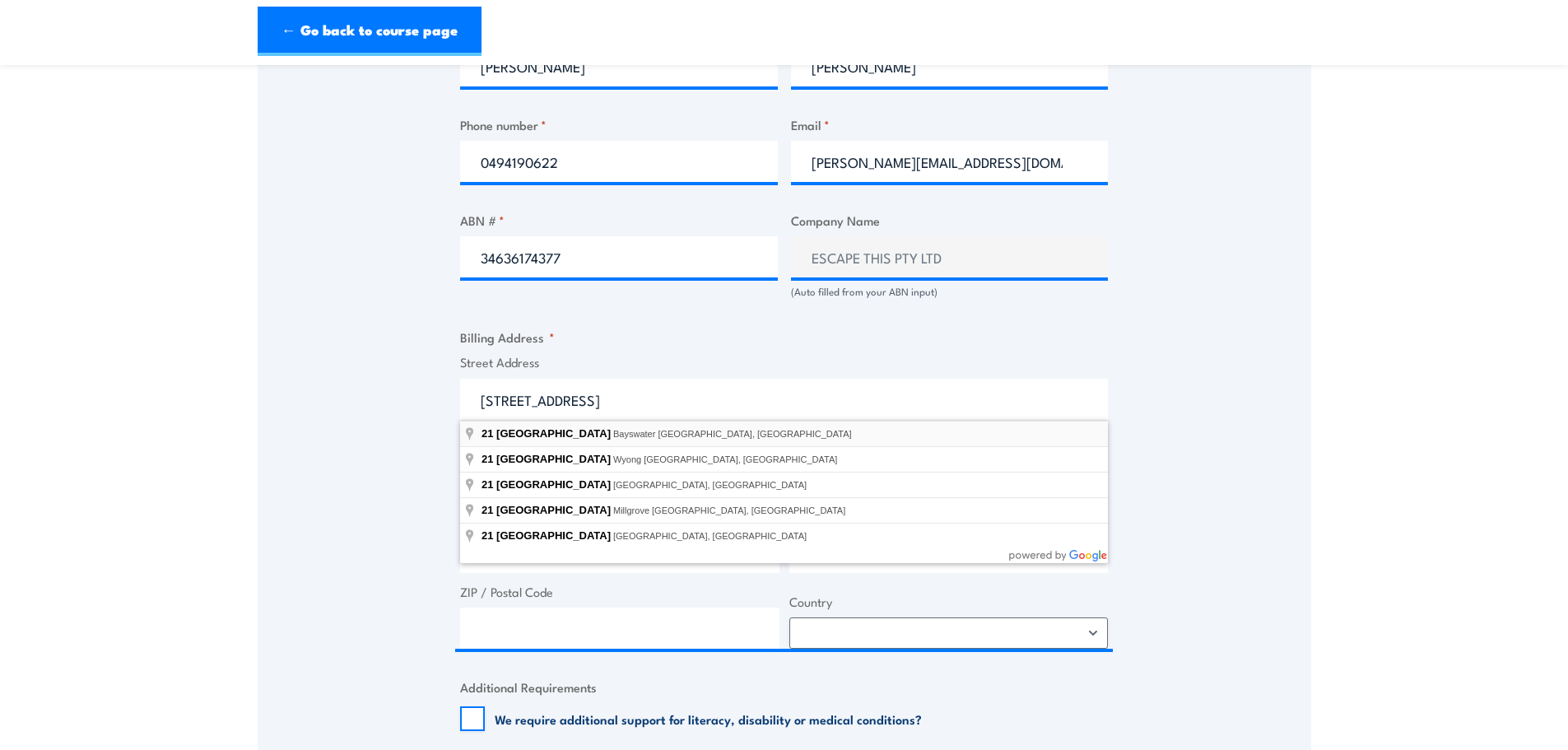
type input "21 River Road, Bayswater WA, Australia"
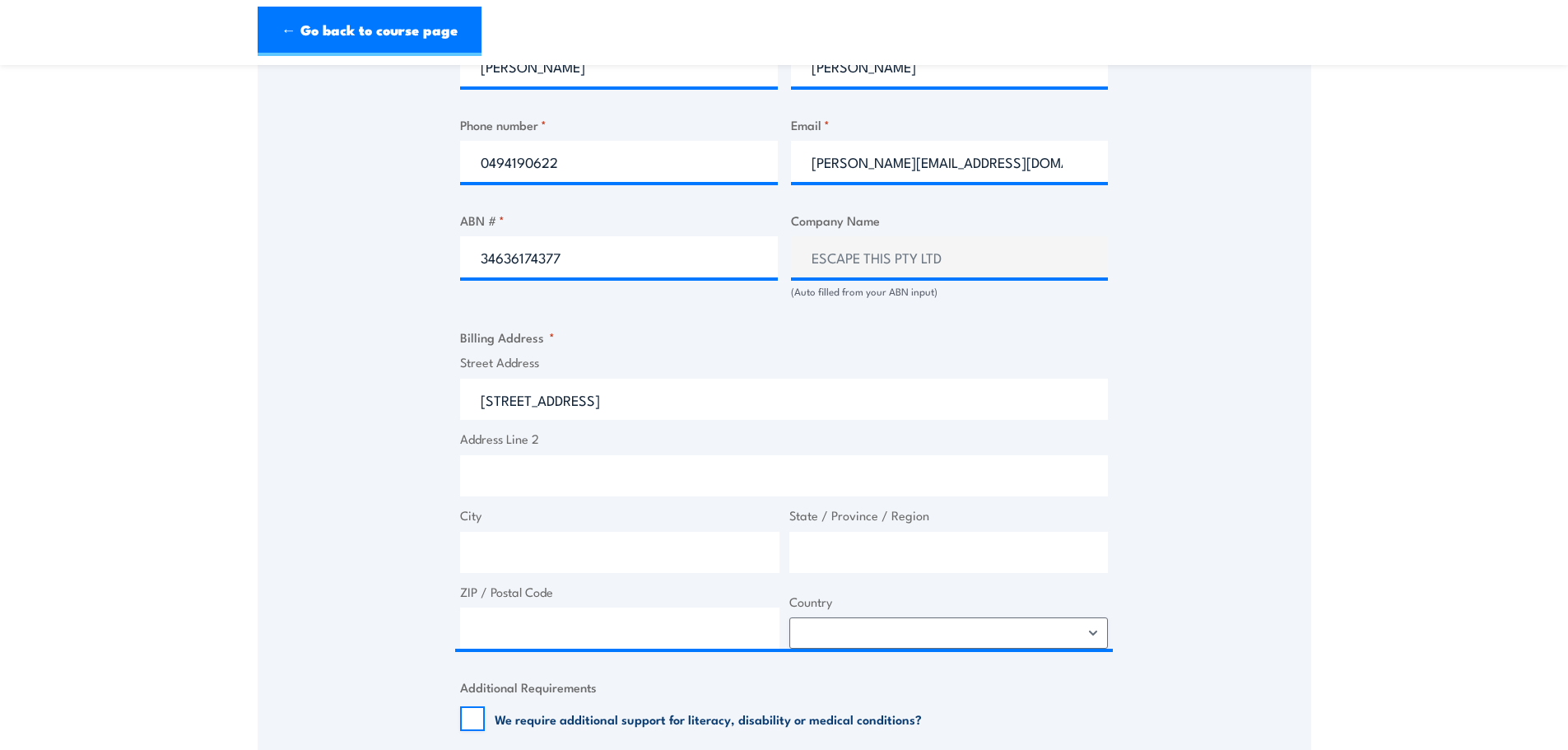
type input "21 River Rd"
type input "Bayswater"
type input "Western Australia"
type input "6053"
select select "Australia"
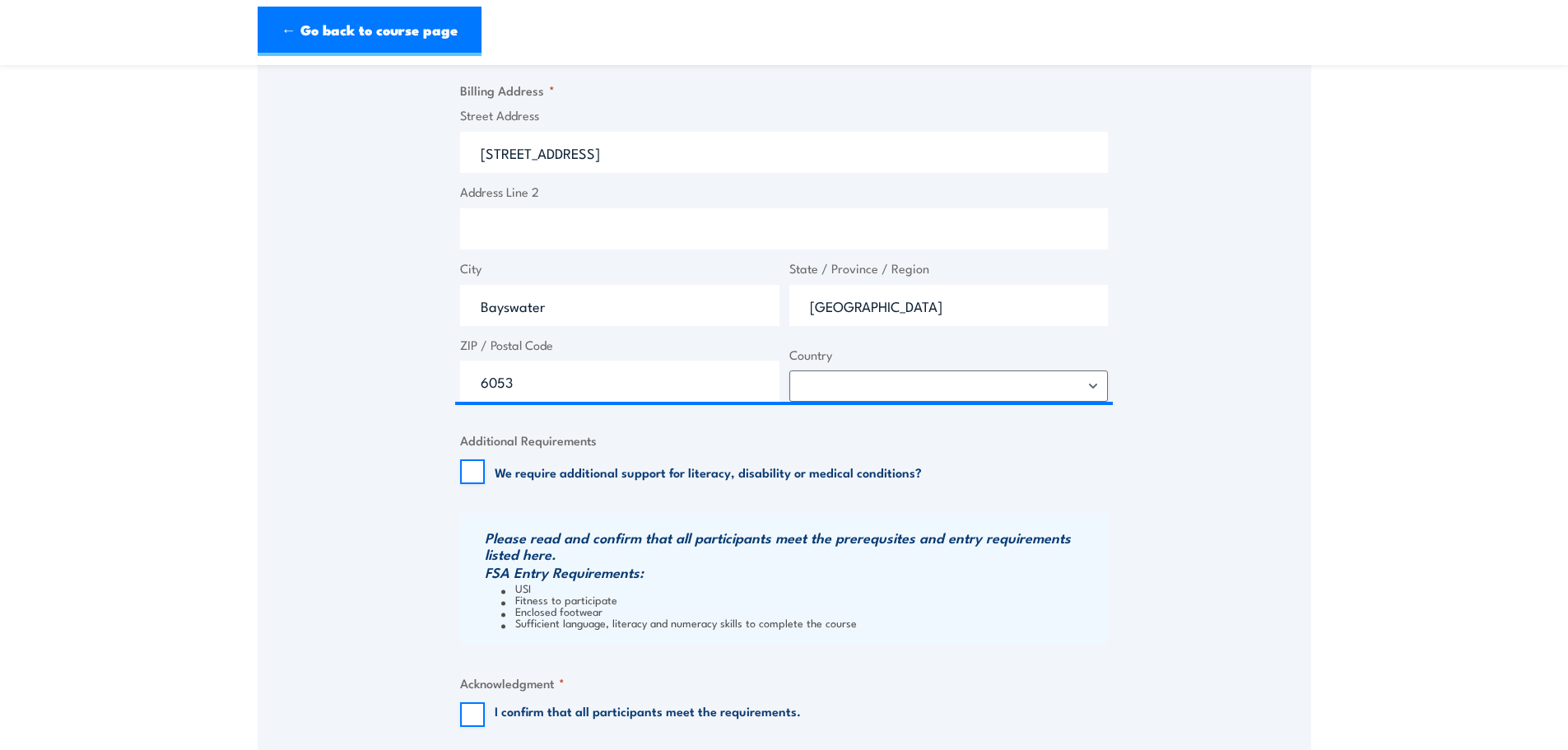
scroll to position [1400, 0]
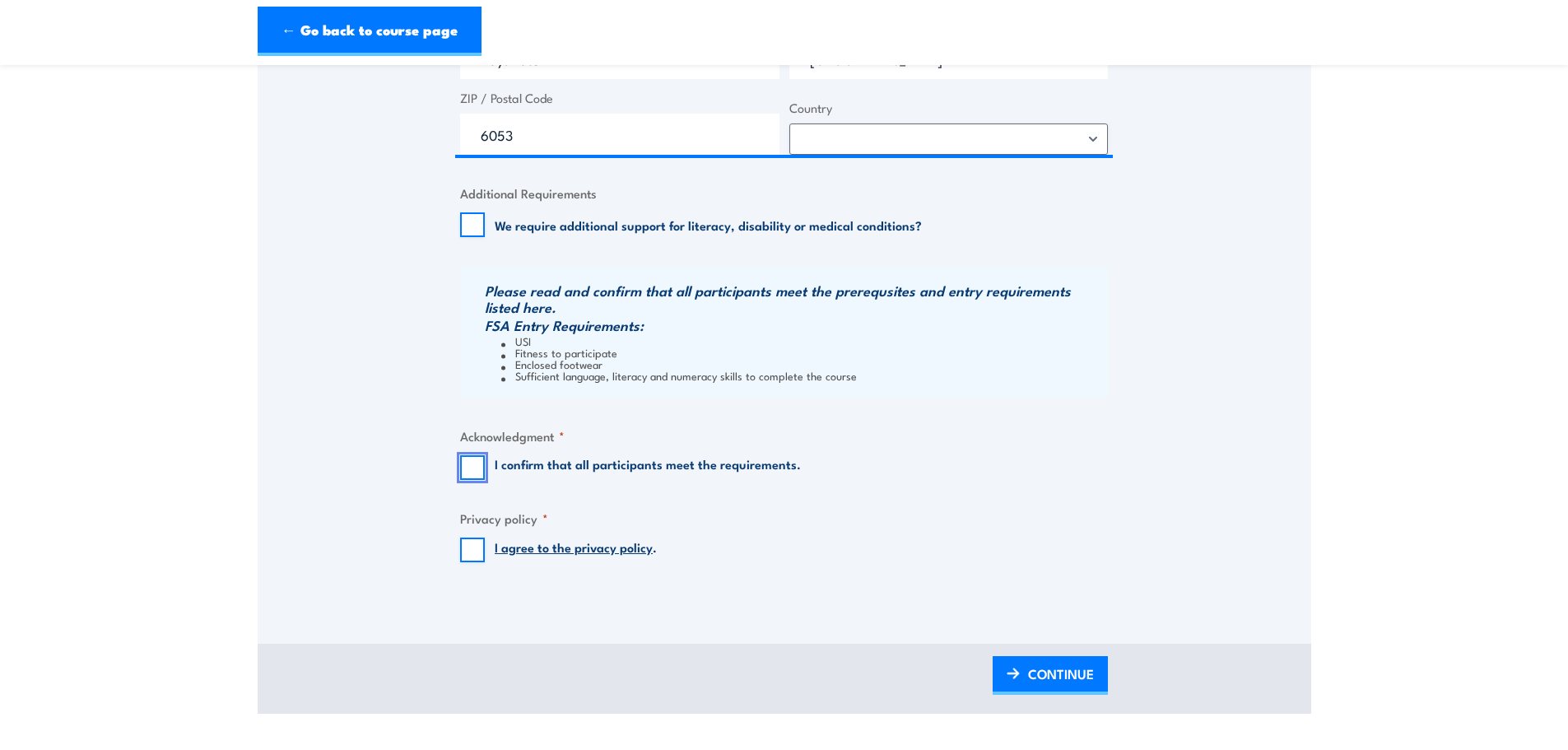
click at [476, 467] on input "I confirm that all participants meet the requirements." at bounding box center [472, 468] width 25 height 25
checkbox input "true"
click at [483, 544] on input "I agree to the privacy policy ." at bounding box center [472, 551] width 25 height 25
checkbox input "true"
click at [1036, 676] on span "CONTINUE" at bounding box center [1061, 674] width 66 height 44
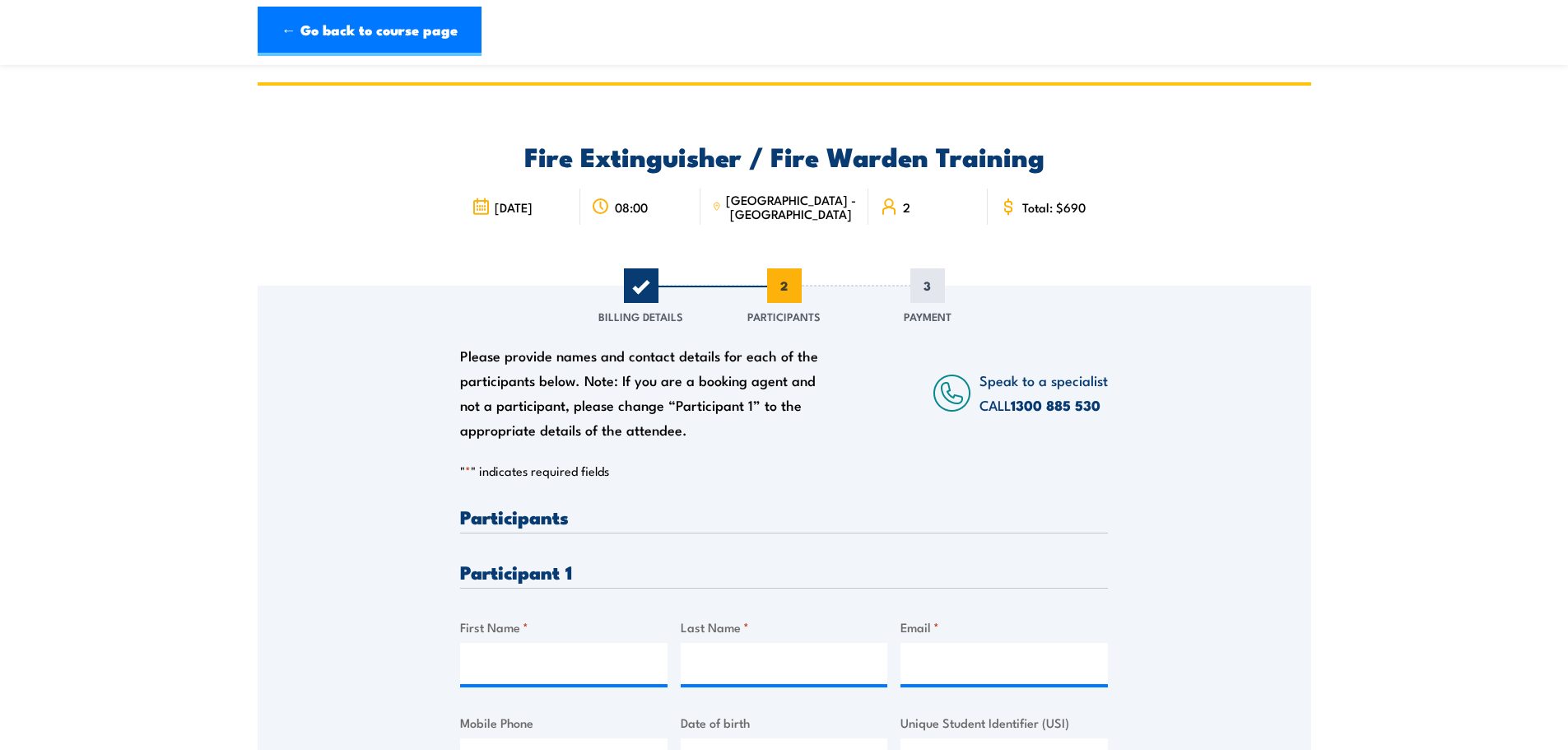
scroll to position [247, 0]
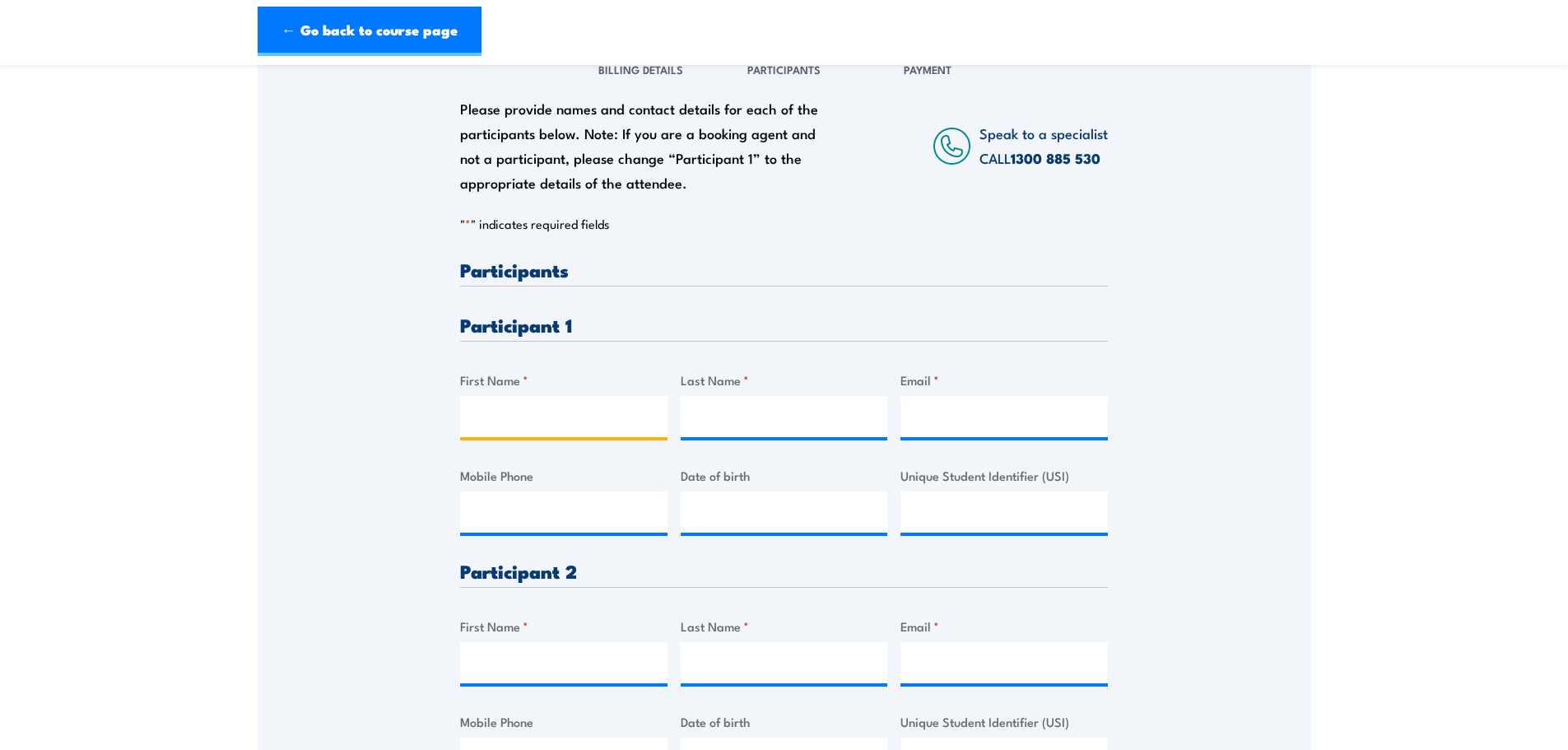
click at [515, 409] on input "First Name *" at bounding box center [563, 416] width 207 height 41
click at [533, 412] on input "First Name *" at bounding box center [563, 416] width 207 height 41
type input "Mia"
type input "Powell"
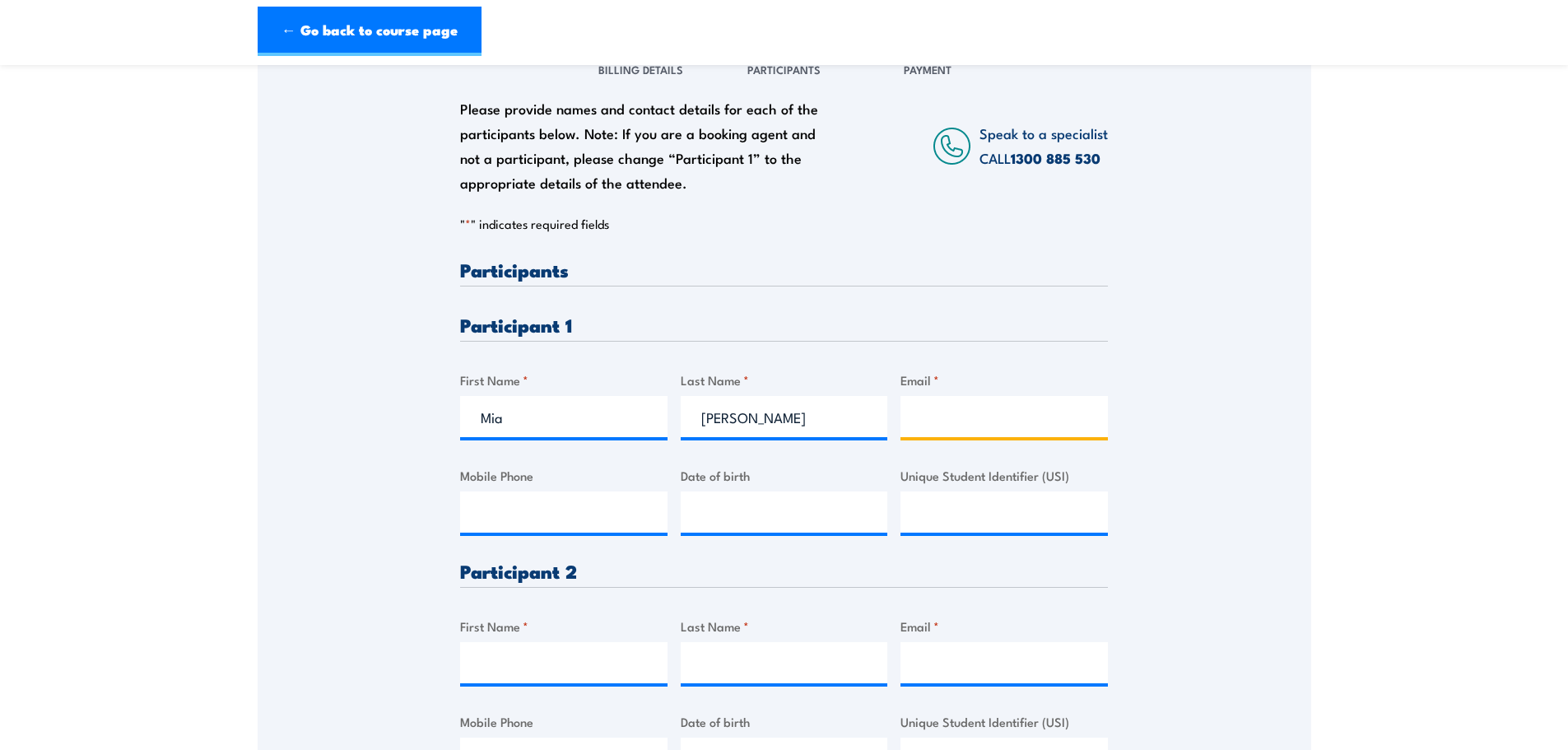
paste input "mialucienne@hotmail.com"
type input "mialucienne@hotmail.com"
click at [651, 512] on input "Mobile Phone" at bounding box center [563, 511] width 207 height 41
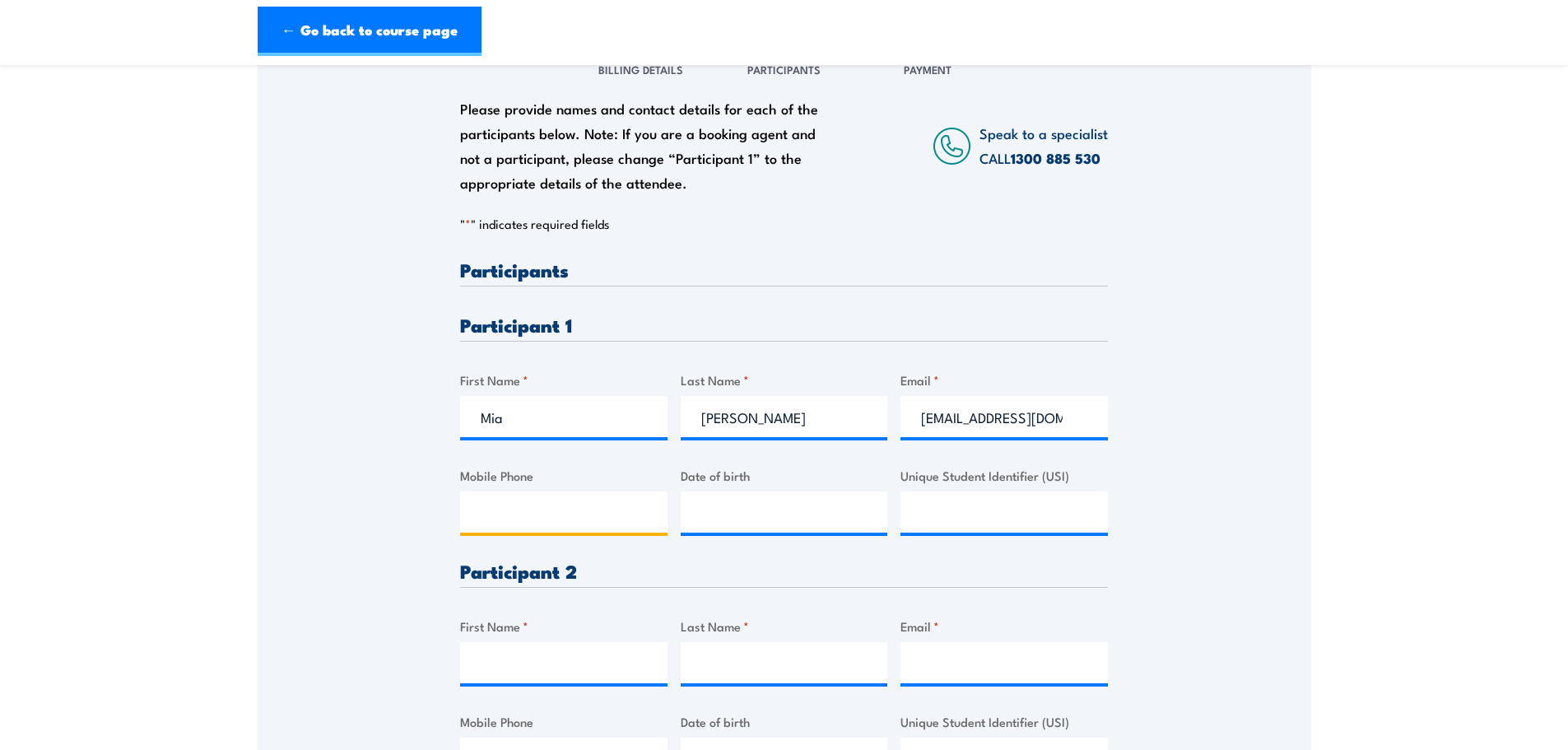
click at [546, 509] on input "Mobile Phone" at bounding box center [563, 511] width 207 height 41
paste input "0490867961"
type input "0490867961"
click at [763, 502] on input "__/__/____" at bounding box center [784, 511] width 207 height 41
type input "14/09/2004"
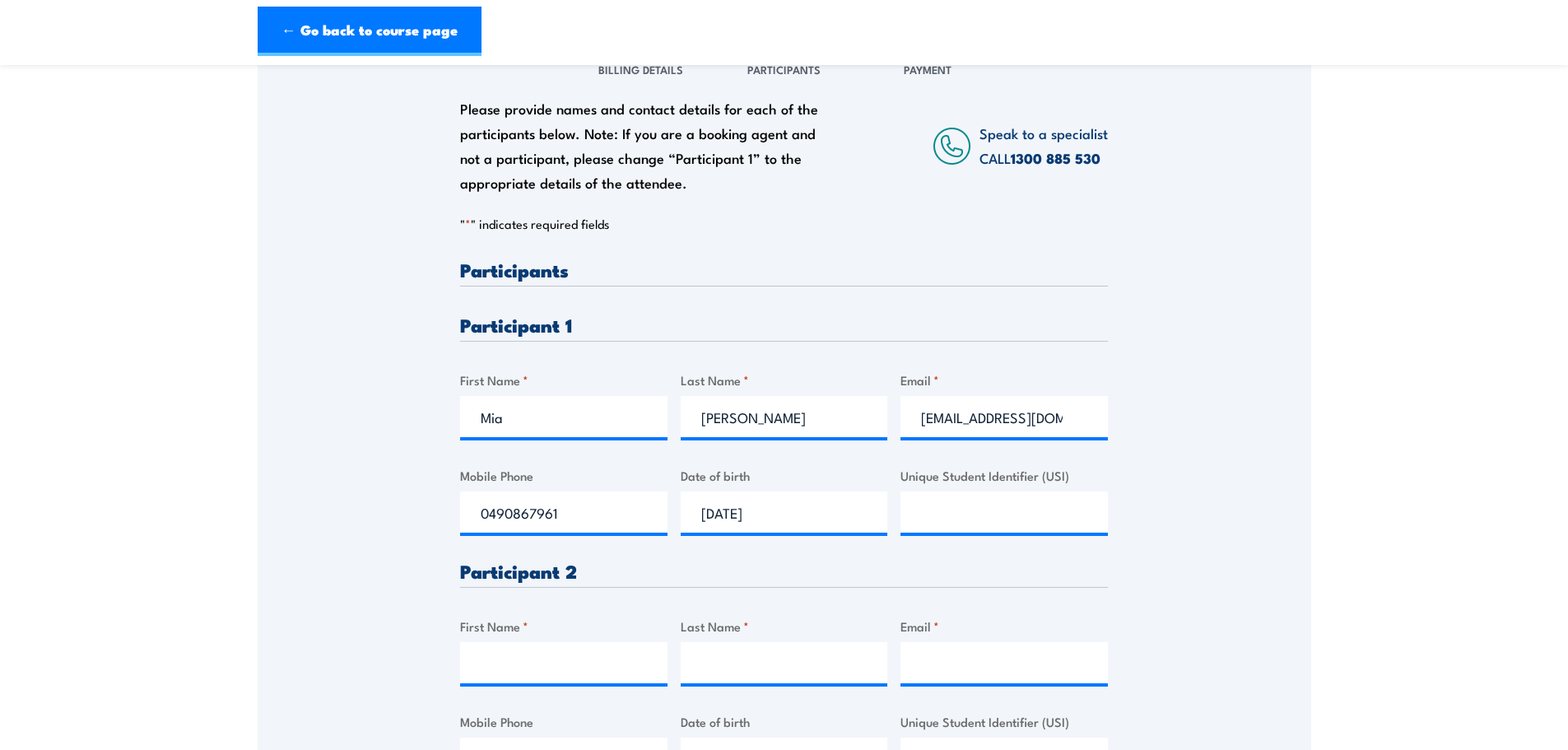
click at [1243, 509] on div "Please provide names and contact details for each of the participants below. No…" at bounding box center [784, 427] width 1054 height 776
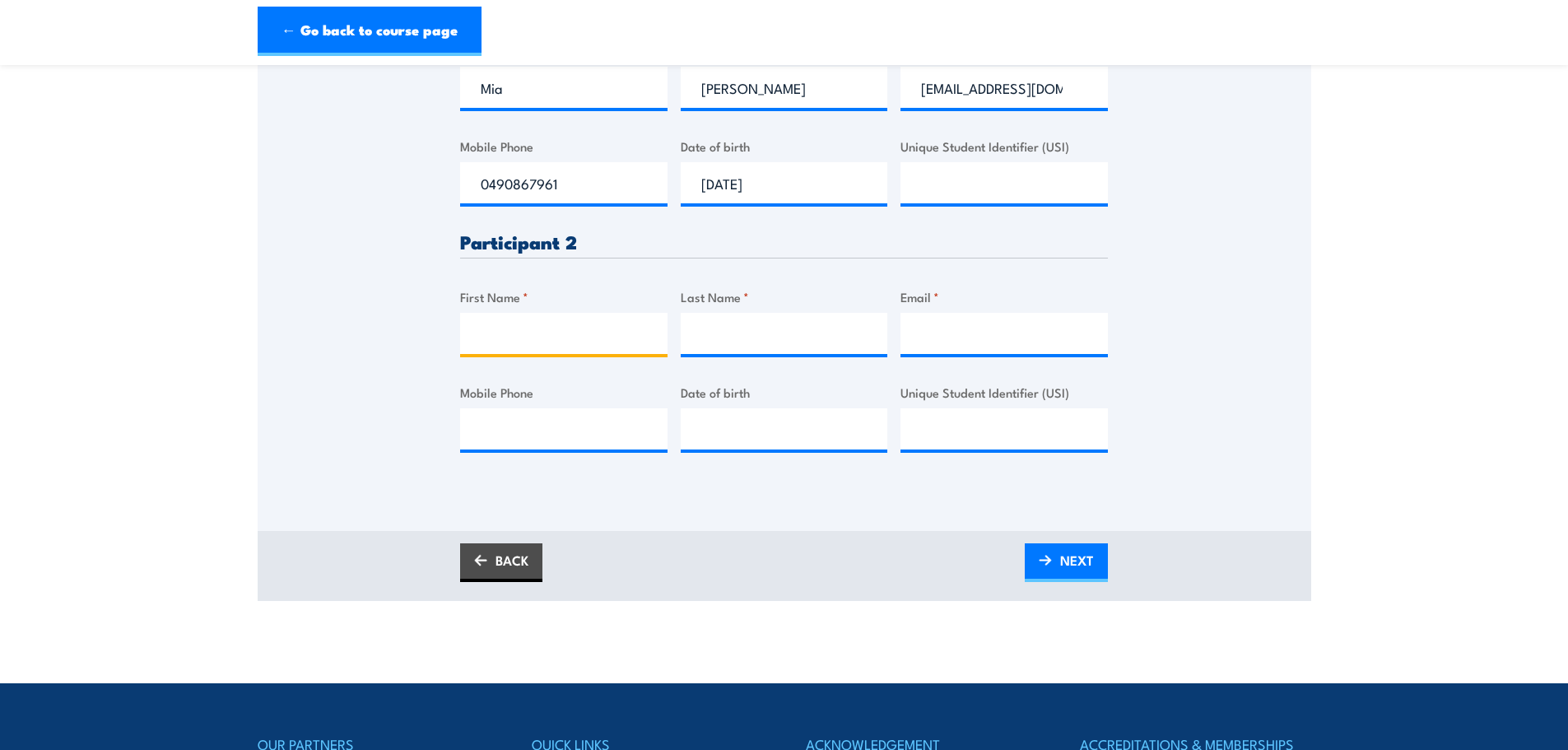
click at [547, 341] on input "First Name *" at bounding box center [563, 333] width 207 height 41
click at [561, 327] on input "First Name *" at bounding box center [563, 333] width 207 height 41
type input "Matthew"
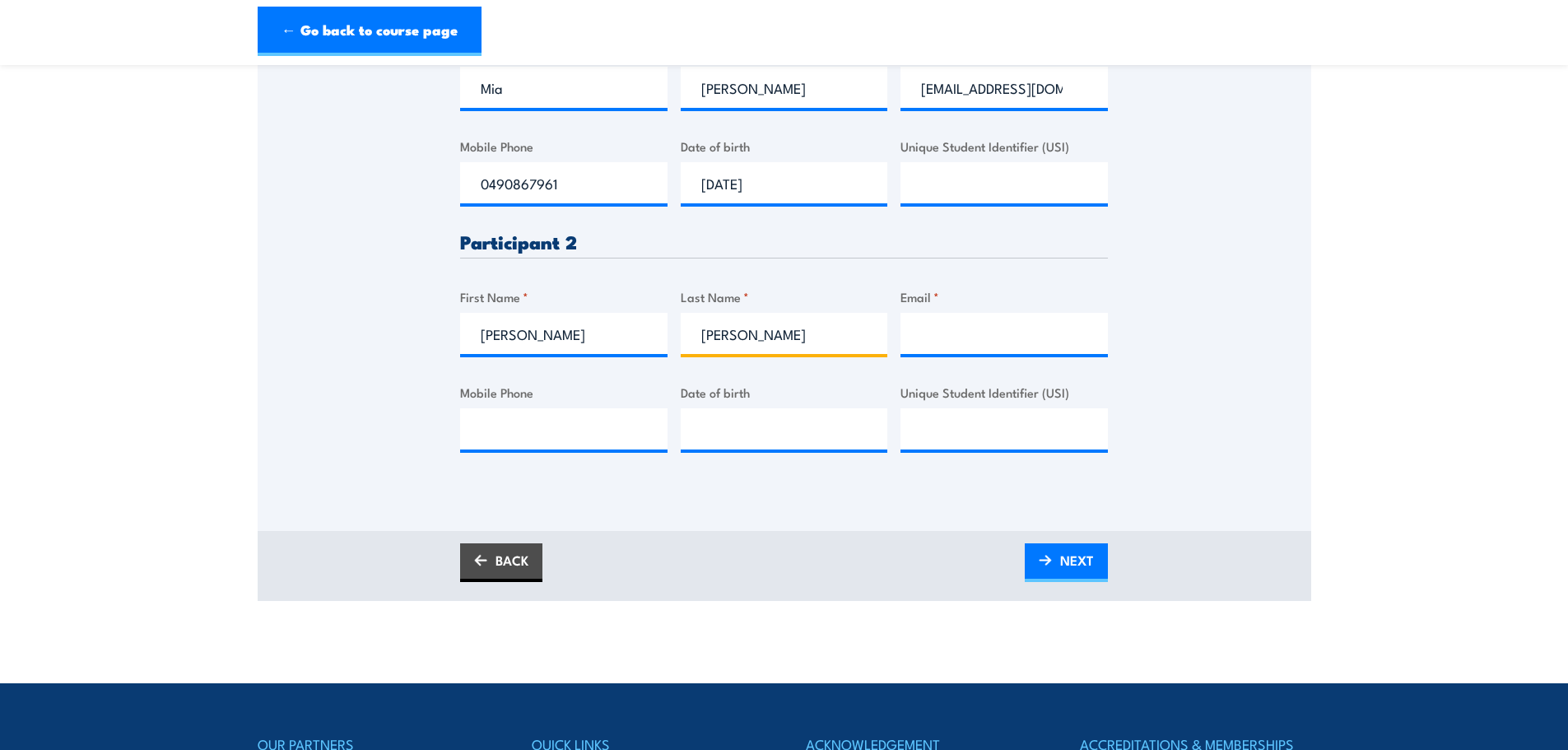
type input "Jones"
click at [966, 323] on input "Email *" at bounding box center [1003, 333] width 207 height 41
click at [934, 344] on input "Email *" at bounding box center [1003, 333] width 207 height 41
paste input "mattai24@hotmail.com"
type input "mattai24@hotmail.com"
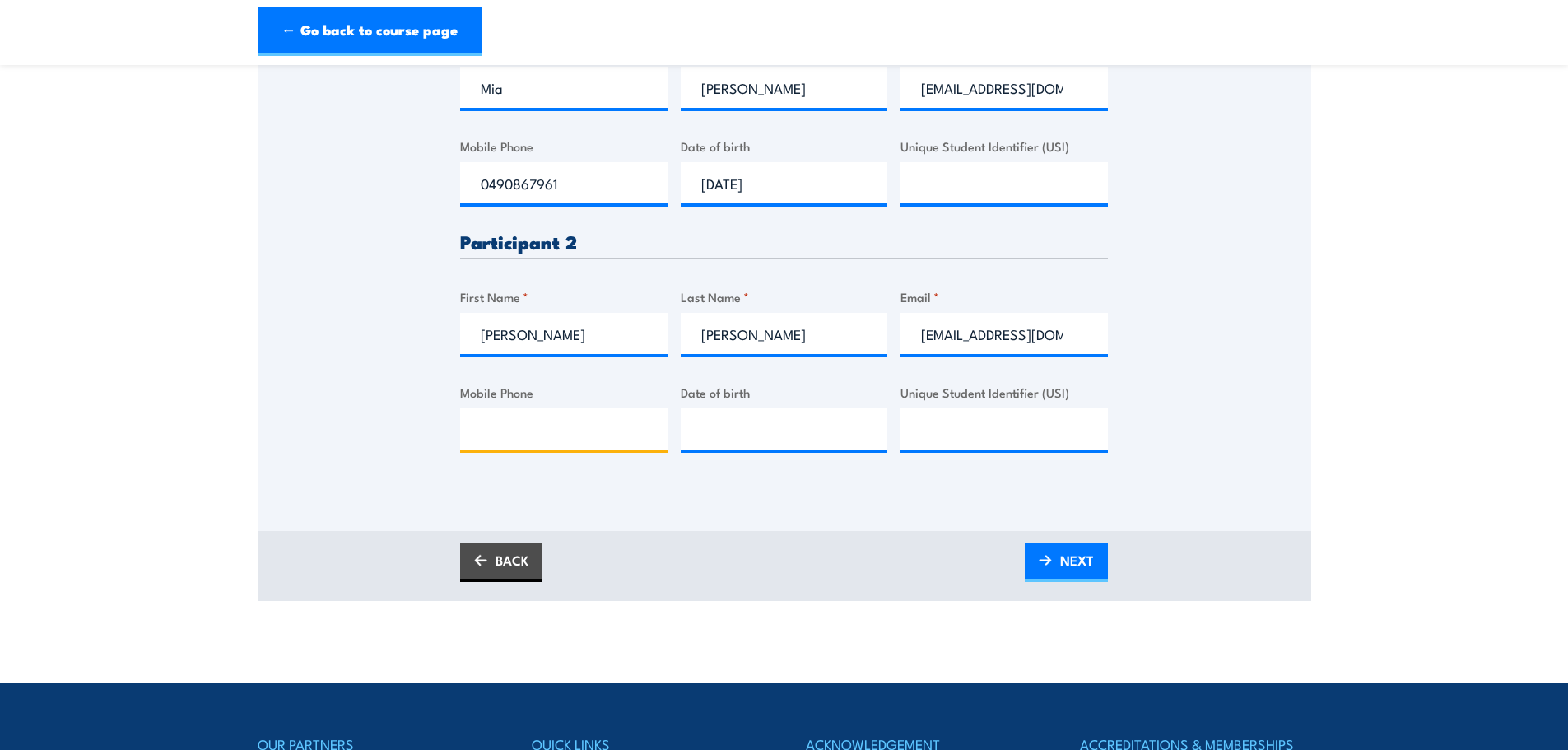
click at [516, 413] on input "Mobile Phone" at bounding box center [563, 428] width 207 height 41
paste input "+61449886481"
drag, startPoint x: 502, startPoint y: 429, endPoint x: 400, endPoint y: 427, distance: 102.0
click at [410, 427] on div "Please provide names and contact details for each of the participants below. No…" at bounding box center [784, 96] width 1054 height 776
type input "0449886481"
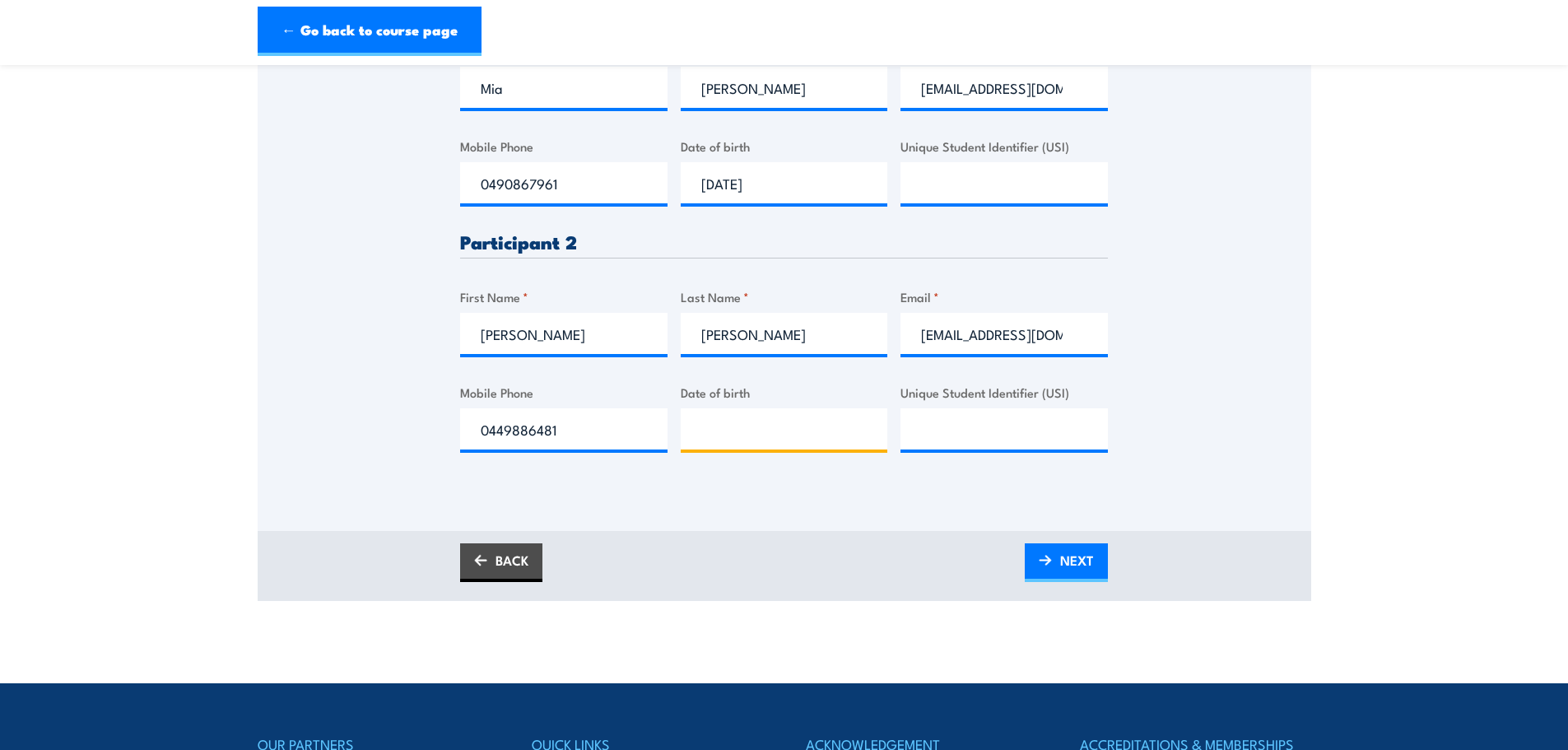
type input "__/__/____"
drag, startPoint x: 805, startPoint y: 411, endPoint x: 790, endPoint y: 418, distance: 16.6
click at [802, 414] on input "__/__/____" at bounding box center [784, 428] width 207 height 41
click at [715, 431] on input "__/__/____" at bounding box center [784, 428] width 207 height 41
type input "24/06/1998"
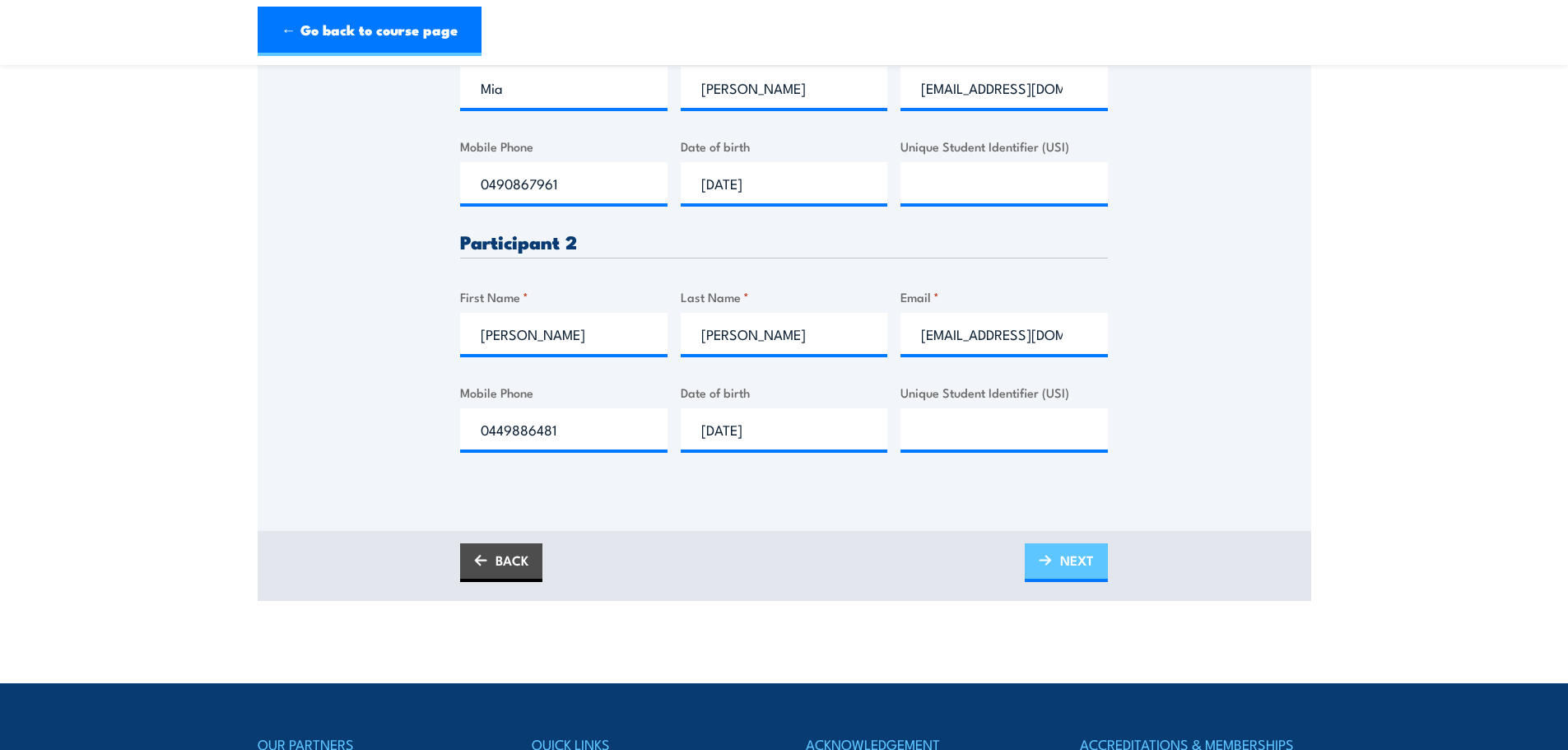
click at [1059, 550] on link "NEXT" at bounding box center [1065, 563] width 83 height 39
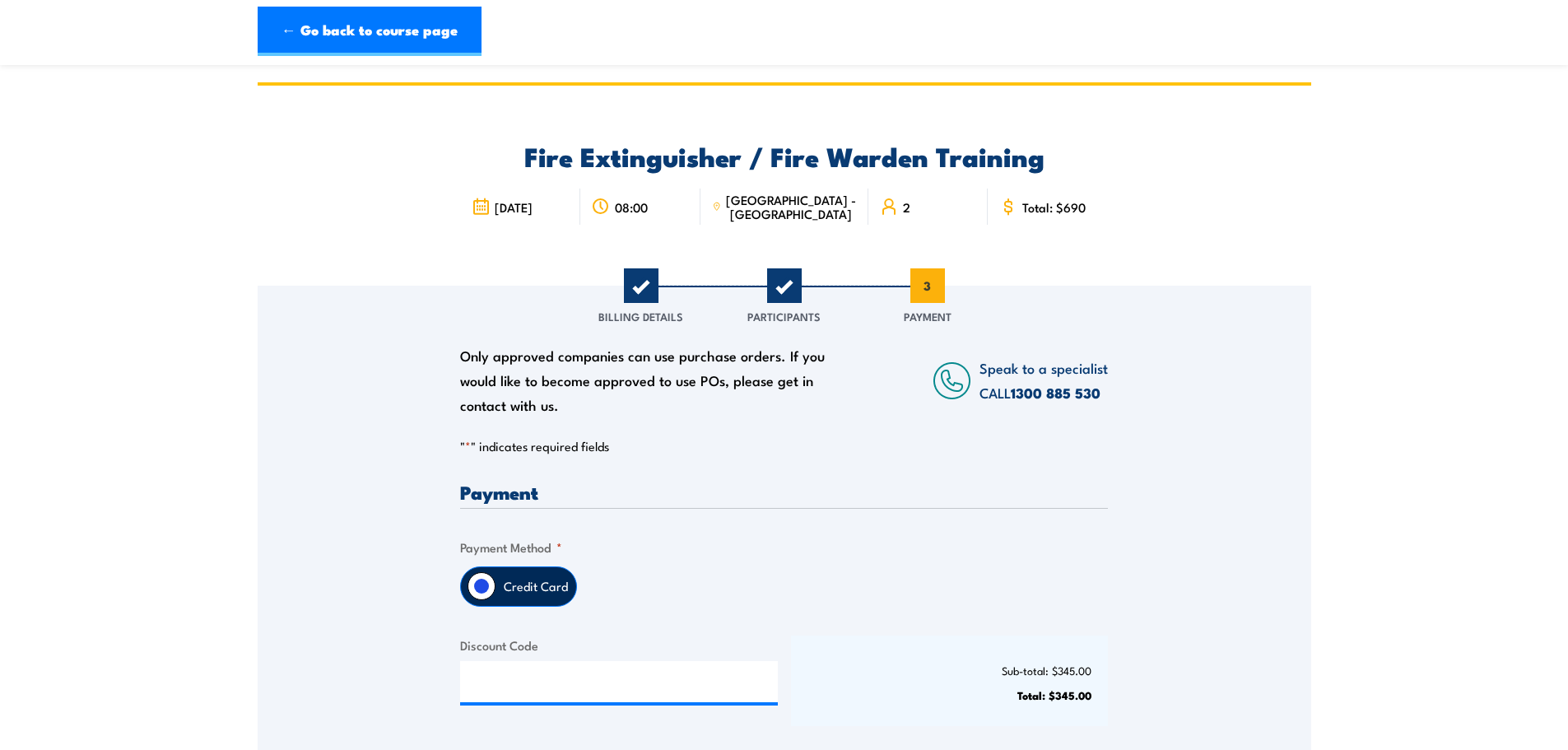
scroll to position [329, 0]
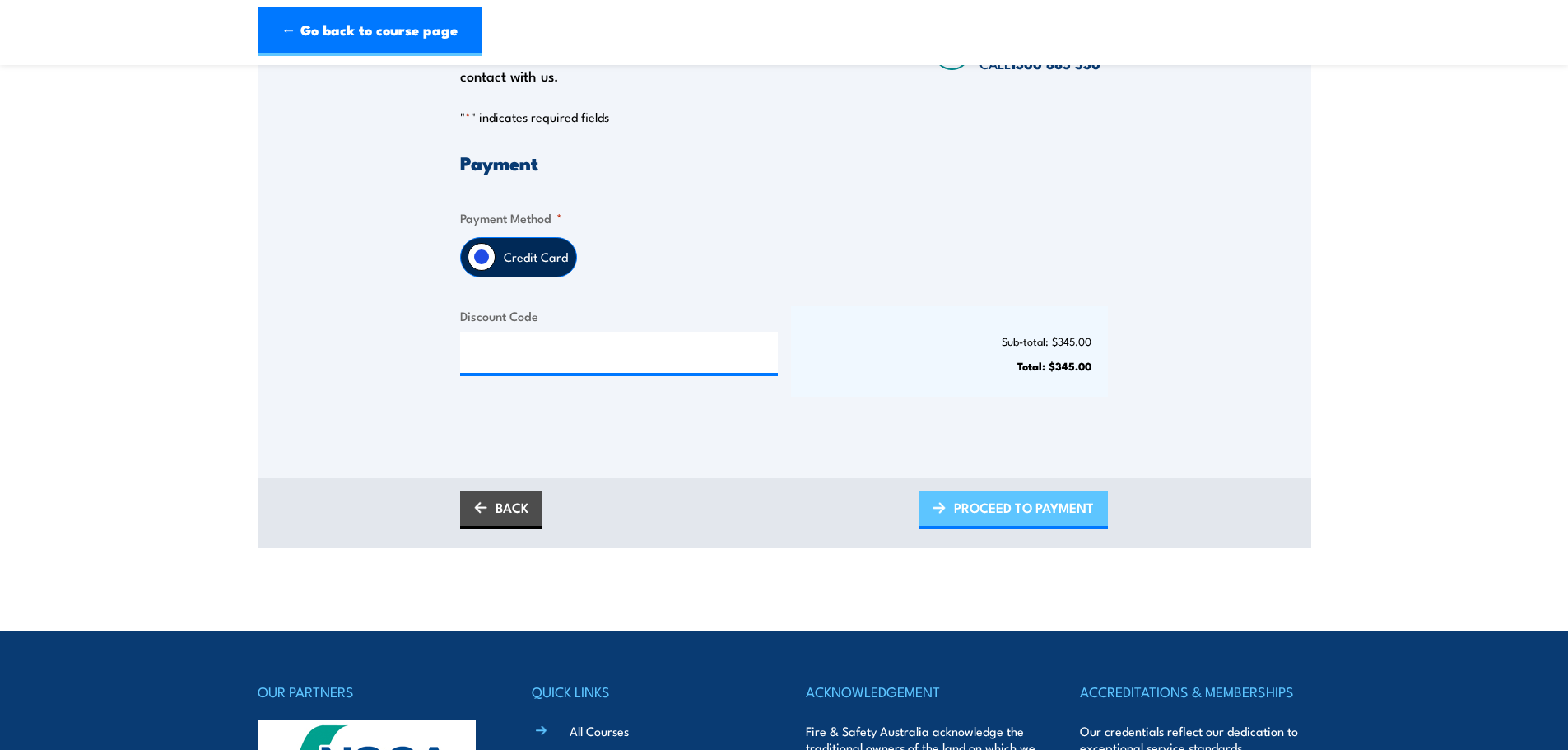
click at [1061, 507] on span "PROCEED TO PAYMENT" at bounding box center [1023, 508] width 140 height 44
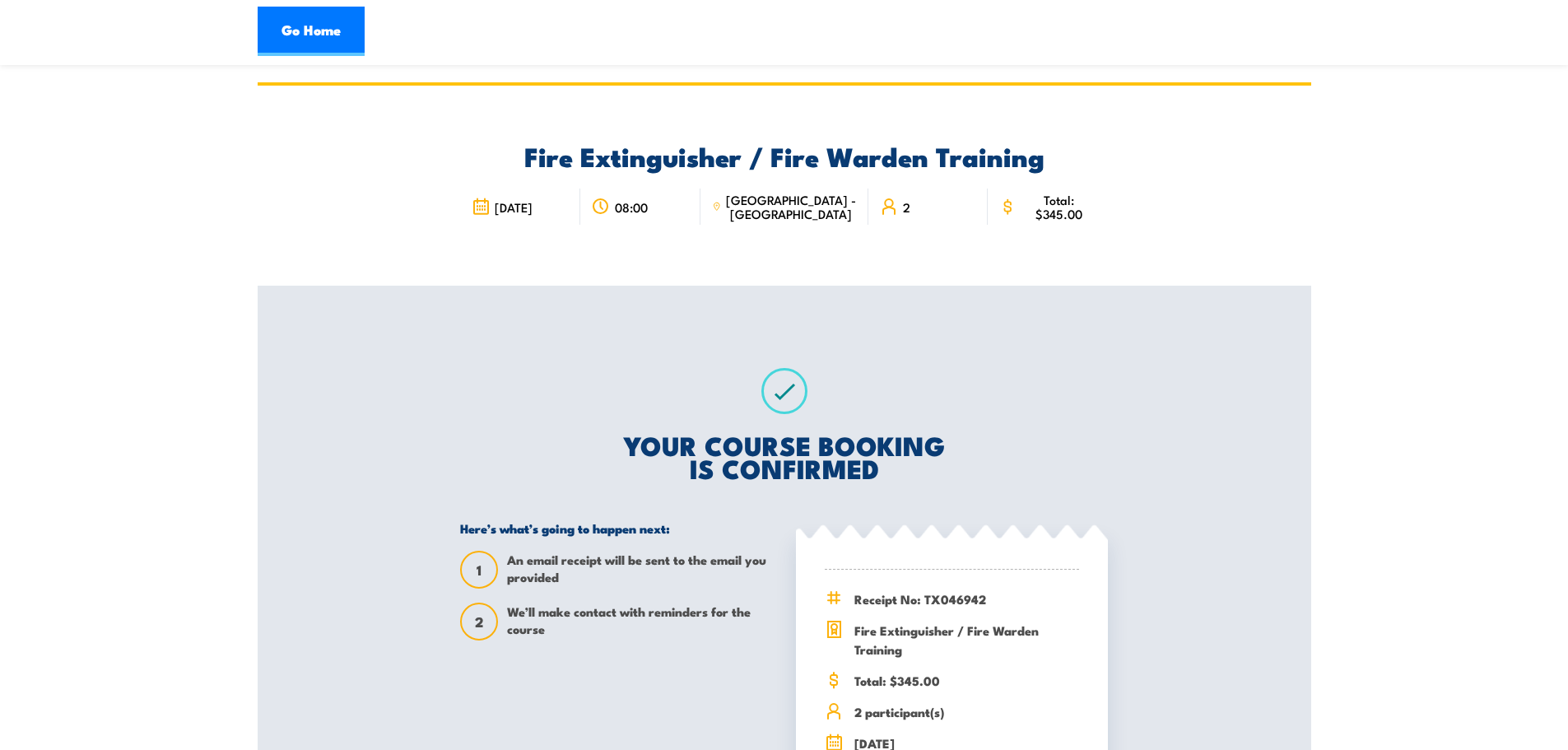
scroll to position [165, 0]
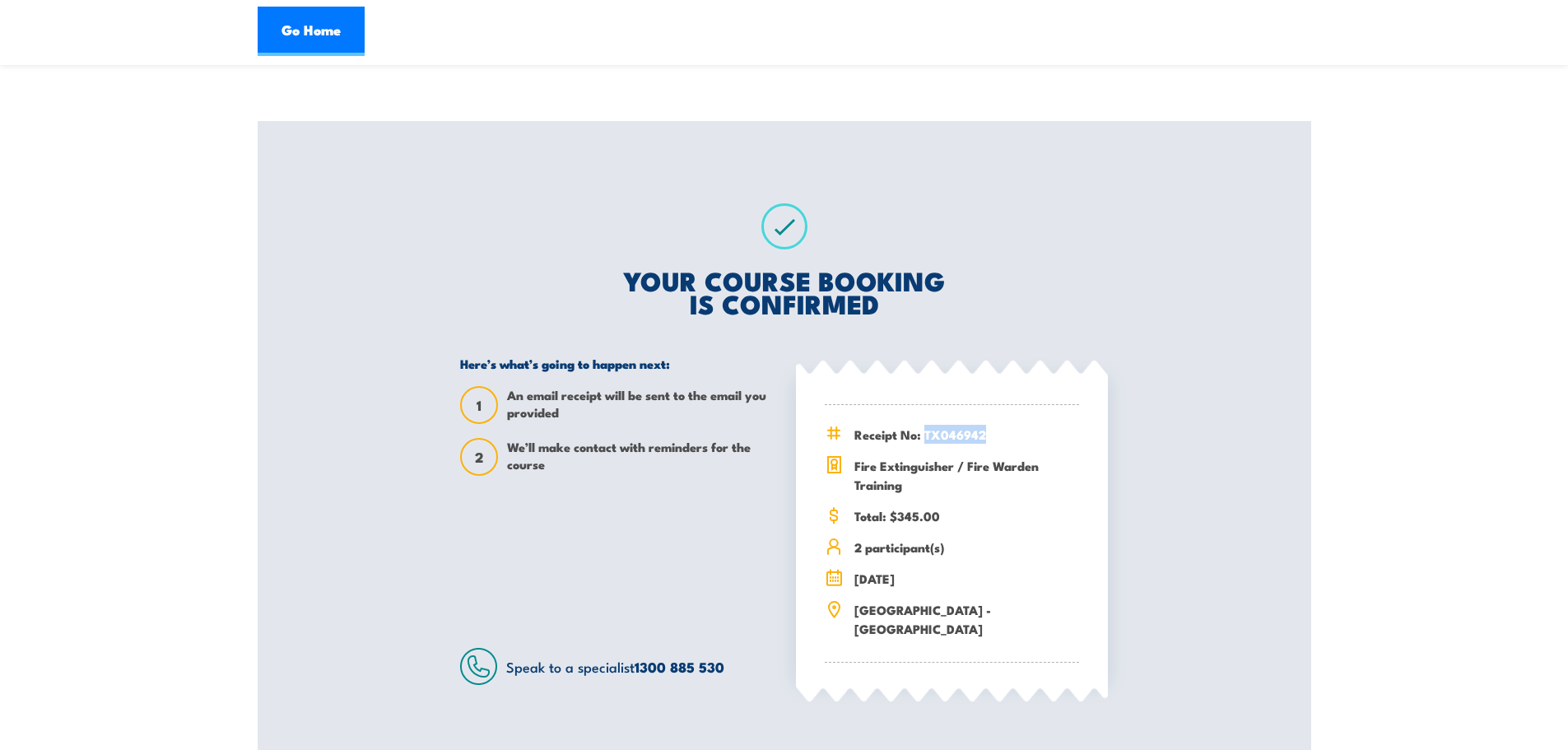
drag, startPoint x: 997, startPoint y: 436, endPoint x: 928, endPoint y: 440, distance: 69.1
click at [928, 440] on span "Receipt No: TX046942" at bounding box center [967, 434] width 225 height 19
copy span "TX046942"
